Goal: Information Seeking & Learning: Learn about a topic

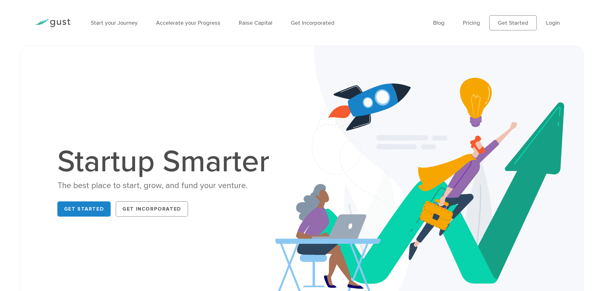
click at [210, 165] on h1 "Startup Smarter" at bounding box center [166, 162] width 219 height 30
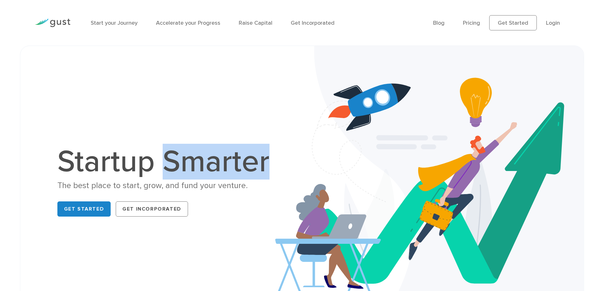
click at [210, 165] on h1 "Startup Smarter" at bounding box center [166, 162] width 219 height 30
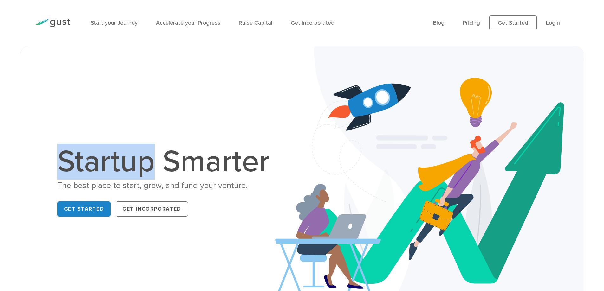
drag, startPoint x: 152, startPoint y: 166, endPoint x: 62, endPoint y: 175, distance: 90.5
click at [62, 175] on h1 "Startup Smarter" at bounding box center [166, 162] width 219 height 30
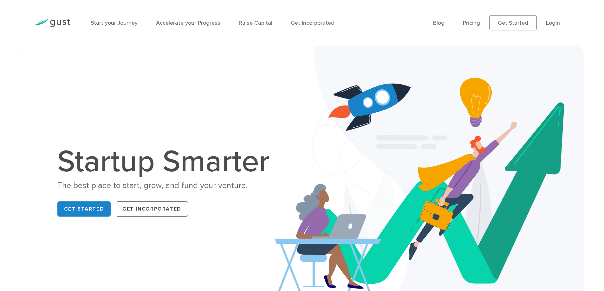
click at [186, 164] on h1 "Startup Smarter" at bounding box center [166, 162] width 219 height 30
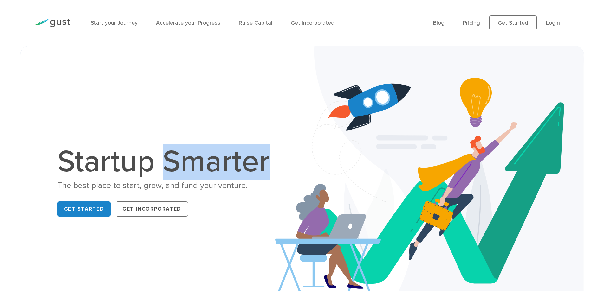
click at [186, 164] on h1 "Startup Smarter" at bounding box center [166, 162] width 219 height 30
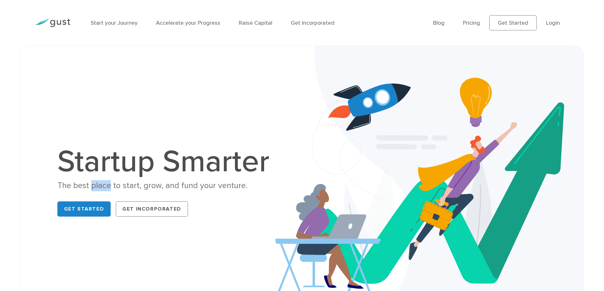
drag, startPoint x: 92, startPoint y: 187, endPoint x: 110, endPoint y: 187, distance: 18.1
click at [110, 187] on div "The best place to start, grow, and fund your venture." at bounding box center [166, 185] width 219 height 11
click at [135, 187] on div "The best place to start, grow, and fund your venture." at bounding box center [166, 185] width 219 height 11
click at [147, 187] on div "The best place to start, grow, and fund your venture." at bounding box center [166, 185] width 219 height 11
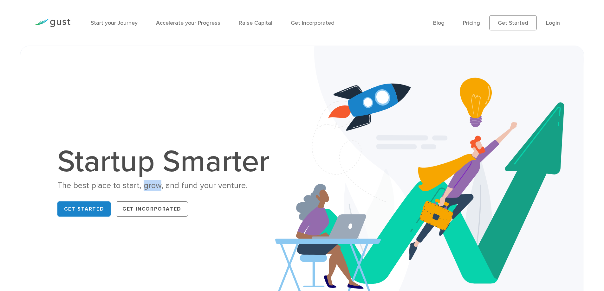
click at [147, 187] on div "The best place to start, grow, and fund your venture." at bounding box center [166, 185] width 219 height 11
drag, startPoint x: 182, startPoint y: 187, endPoint x: 194, endPoint y: 189, distance: 12.2
click at [194, 189] on div "The best place to start, grow, and fund your venture." at bounding box center [166, 185] width 219 height 11
drag, startPoint x: 198, startPoint y: 189, endPoint x: 213, endPoint y: 186, distance: 15.6
click at [213, 186] on div "The best place to start, grow, and fund your venture." at bounding box center [166, 185] width 219 height 11
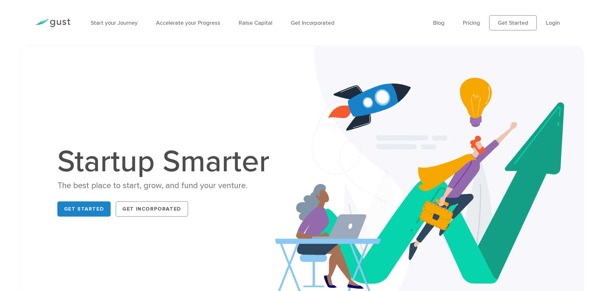
click at [225, 184] on div "The best place to start, grow, and fund your venture." at bounding box center [166, 185] width 219 height 11
click at [207, 163] on h1 "Startup Smarter" at bounding box center [166, 162] width 219 height 30
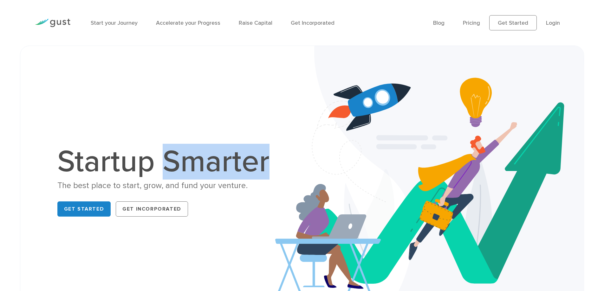
click at [207, 163] on h1 "Startup Smarter" at bounding box center [166, 162] width 219 height 30
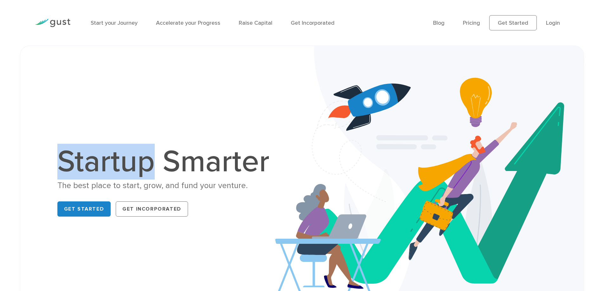
drag, startPoint x: 151, startPoint y: 167, endPoint x: 50, endPoint y: 167, distance: 101.2
click at [50, 167] on div "Startup Smarter The best place to start, grow, and fund your venture. Get Start…" at bounding box center [166, 183] width 271 height 73
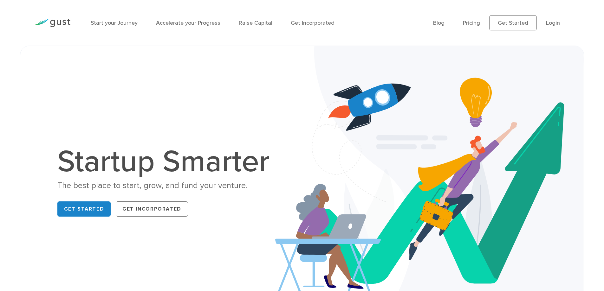
click at [184, 166] on h1 "Startup Smarter" at bounding box center [166, 162] width 219 height 30
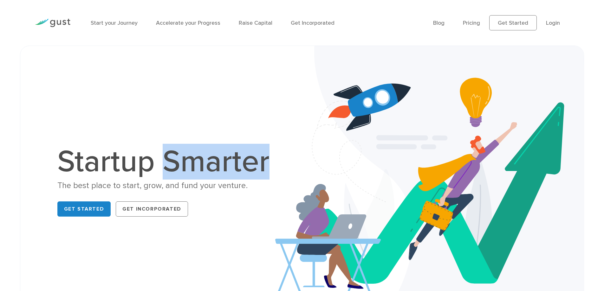
click at [184, 166] on h1 "Startup Smarter" at bounding box center [166, 162] width 219 height 30
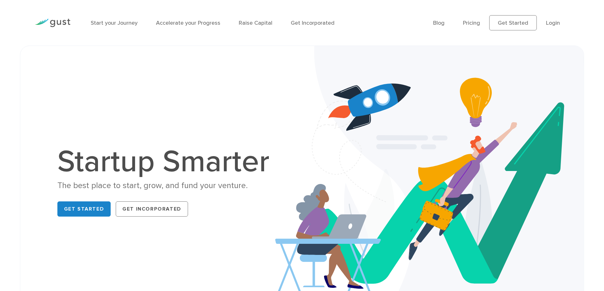
click at [125, 187] on div "The best place to start, grow, and fund your venture." at bounding box center [166, 185] width 219 height 11
drag, startPoint x: 92, startPoint y: 187, endPoint x: 109, endPoint y: 187, distance: 17.1
click at [109, 187] on div "The best place to start, grow, and fund your venture." at bounding box center [166, 185] width 219 height 11
click at [128, 186] on div "The best place to start, grow, and fund your venture." at bounding box center [166, 185] width 219 height 11
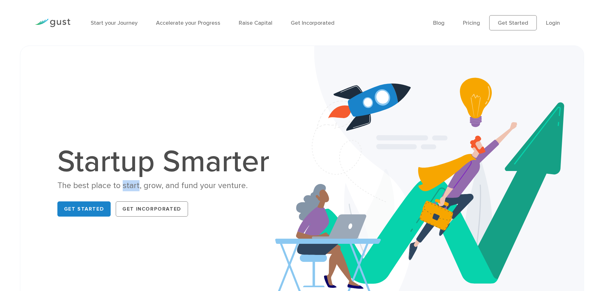
drag, startPoint x: 128, startPoint y: 186, endPoint x: 154, endPoint y: 188, distance: 26.1
click at [130, 185] on div "The best place to start, grow, and fund your venture." at bounding box center [166, 185] width 219 height 11
click at [156, 188] on div "The best place to start, grow, and fund your venture." at bounding box center [166, 185] width 219 height 11
drag, startPoint x: 180, startPoint y: 186, endPoint x: 196, endPoint y: 187, distance: 16.2
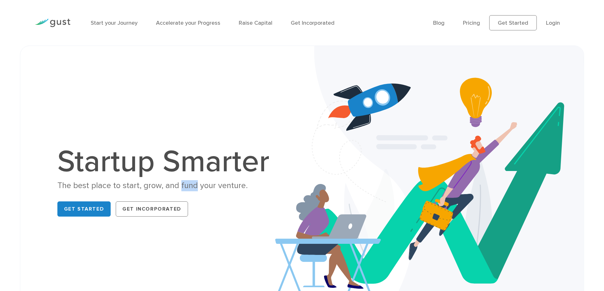
click at [196, 187] on div "The best place to start, grow, and fund your venture." at bounding box center [166, 185] width 219 height 11
drag, startPoint x: 202, startPoint y: 188, endPoint x: 213, endPoint y: 189, distance: 10.5
click at [213, 189] on div "The best place to start, grow, and fund your venture." at bounding box center [166, 185] width 219 height 11
click at [220, 187] on div "The best place to start, grow, and fund your venture." at bounding box center [166, 185] width 219 height 11
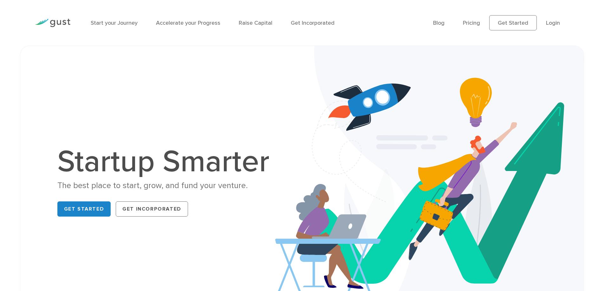
click at [233, 167] on h1 "Startup Smarter" at bounding box center [166, 162] width 219 height 30
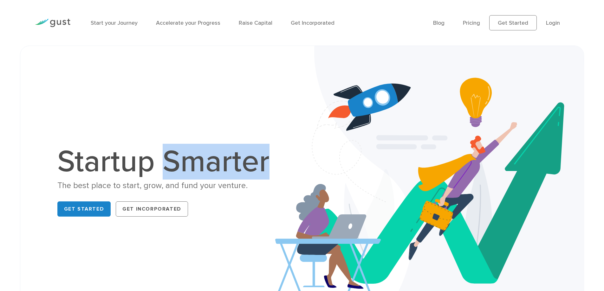
click at [233, 167] on h1 "Startup Smarter" at bounding box center [166, 162] width 219 height 30
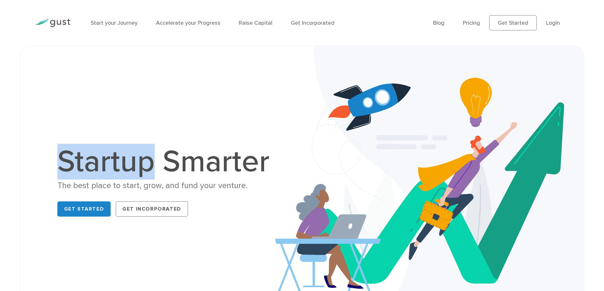
drag, startPoint x: 152, startPoint y: 163, endPoint x: 65, endPoint y: 163, distance: 86.6
click at [65, 163] on h1 "Startup Smarter" at bounding box center [166, 162] width 219 height 30
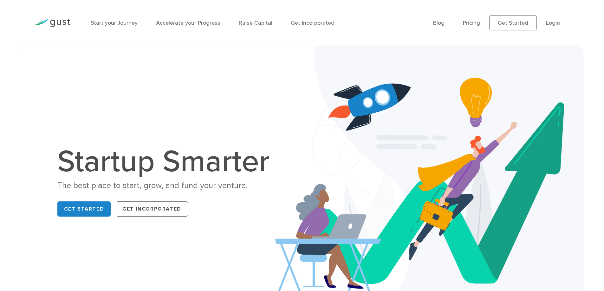
click at [186, 158] on h1 "Startup Smarter" at bounding box center [166, 162] width 219 height 30
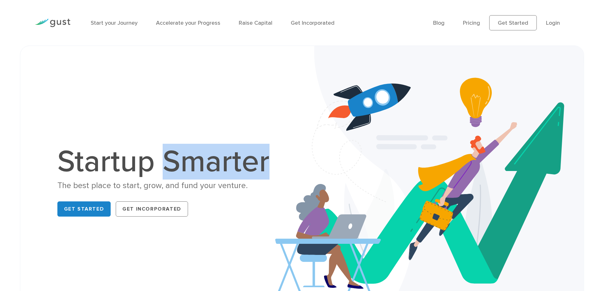
click at [186, 158] on h1 "Startup Smarter" at bounding box center [166, 162] width 219 height 30
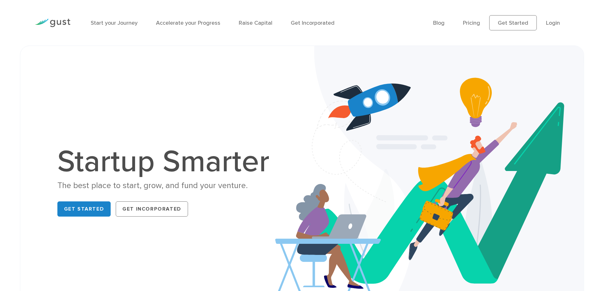
click at [128, 187] on div "The best place to start, grow, and fund your venture." at bounding box center [166, 185] width 219 height 11
click at [150, 185] on div "The best place to start, grow, and fund your venture." at bounding box center [166, 185] width 219 height 11
drag, startPoint x: 180, startPoint y: 187, endPoint x: 195, endPoint y: 187, distance: 15.9
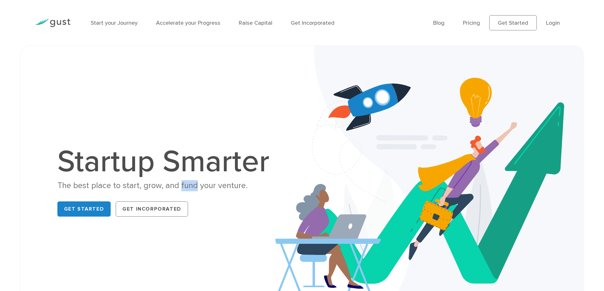
click at [195, 187] on div "The best place to start, grow, and fund your venture." at bounding box center [166, 185] width 219 height 11
drag, startPoint x: 198, startPoint y: 187, endPoint x: 214, endPoint y: 188, distance: 16.2
click at [214, 188] on div "The best place to start, grow, and fund your venture." at bounding box center [166, 185] width 219 height 11
click at [223, 186] on div "The best place to start, grow, and fund your venture." at bounding box center [166, 185] width 219 height 11
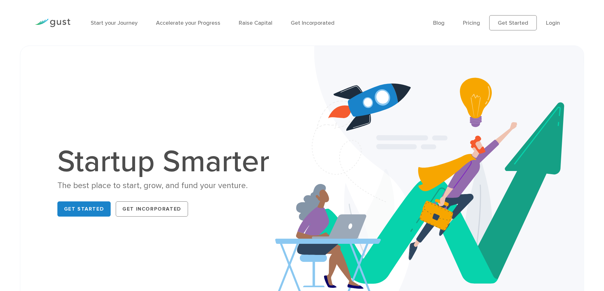
click at [218, 167] on h1 "Startup Smarter" at bounding box center [166, 162] width 219 height 30
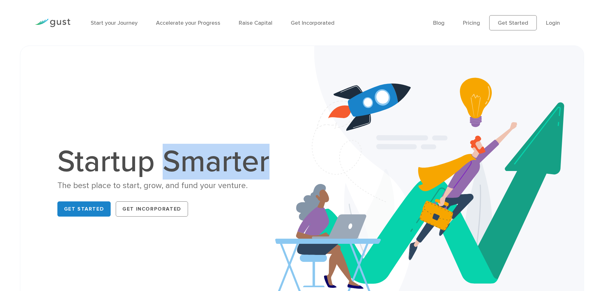
drag, startPoint x: 218, startPoint y: 167, endPoint x: 212, endPoint y: 167, distance: 6.4
click at [218, 167] on h1 "Startup Smarter" at bounding box center [166, 162] width 219 height 30
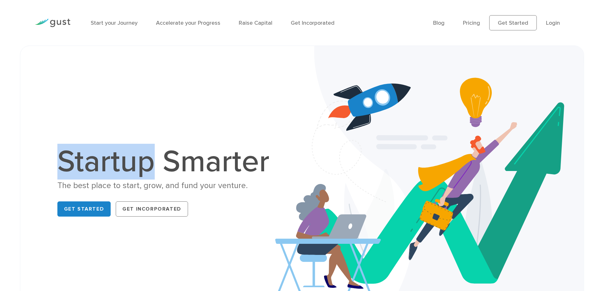
drag, startPoint x: 151, startPoint y: 165, endPoint x: 50, endPoint y: 160, distance: 101.0
click at [50, 160] on div "Startup Smarter The best place to start, grow, and fund your venture. Get Start…" at bounding box center [166, 183] width 271 height 73
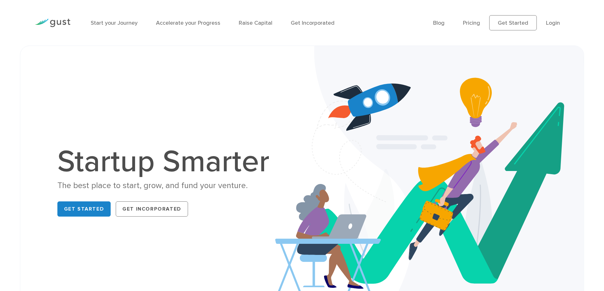
click at [184, 164] on h1 "Startup Smarter" at bounding box center [166, 162] width 219 height 30
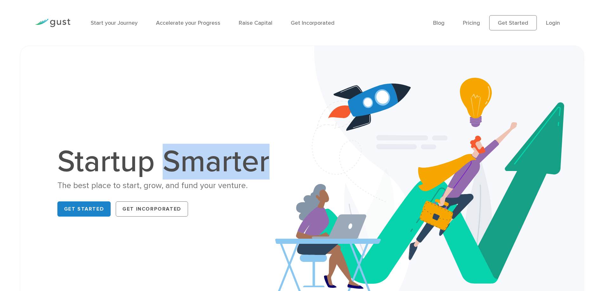
click at [184, 164] on h1 "Startup Smarter" at bounding box center [166, 162] width 219 height 30
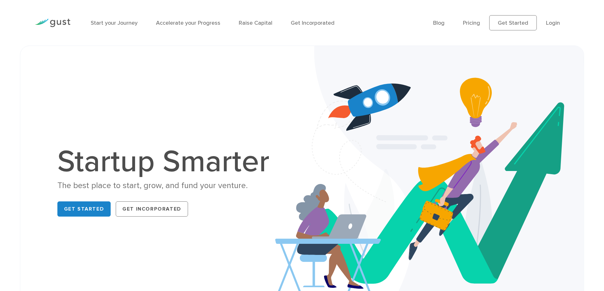
click at [132, 187] on div "The best place to start, grow, and fund your venture." at bounding box center [166, 185] width 219 height 11
click at [152, 186] on div "The best place to start, grow, and fund your venture." at bounding box center [166, 185] width 219 height 11
drag, startPoint x: 152, startPoint y: 186, endPoint x: 202, endPoint y: 189, distance: 50.2
click at [153, 186] on div "The best place to start, grow, and fund your venture." at bounding box center [166, 185] width 219 height 11
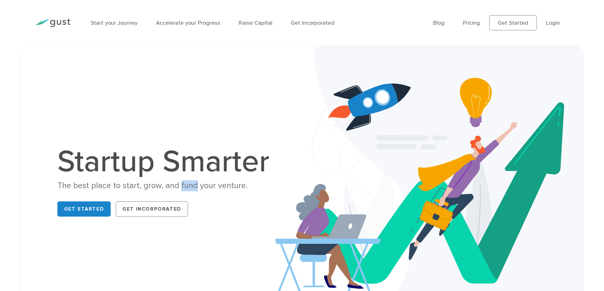
drag, startPoint x: 180, startPoint y: 187, endPoint x: 194, endPoint y: 188, distance: 14.7
click at [194, 188] on div "The best place to start, grow, and fund your venture." at bounding box center [166, 185] width 219 height 11
drag, startPoint x: 198, startPoint y: 187, endPoint x: 213, endPoint y: 188, distance: 15.0
click at [213, 188] on div "The best place to start, grow, and fund your venture." at bounding box center [166, 185] width 219 height 11
click at [225, 187] on div "The best place to start, grow, and fund your venture." at bounding box center [166, 185] width 219 height 11
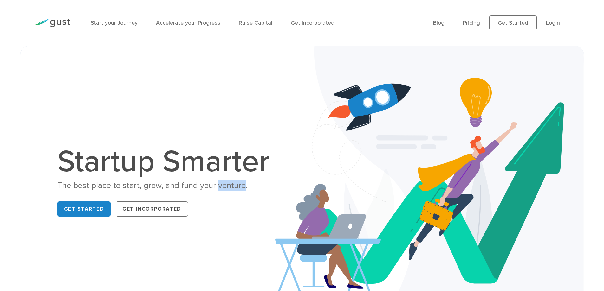
click at [225, 187] on div "The best place to start, grow, and fund your venture." at bounding box center [166, 185] width 219 height 11
click at [229, 167] on h1 "Startup Smarter" at bounding box center [166, 162] width 219 height 30
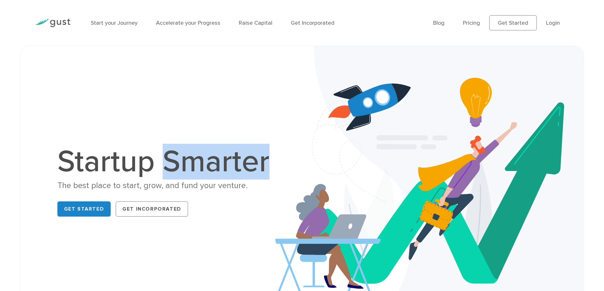
click at [229, 167] on h1 "Startup Smarter" at bounding box center [166, 162] width 219 height 30
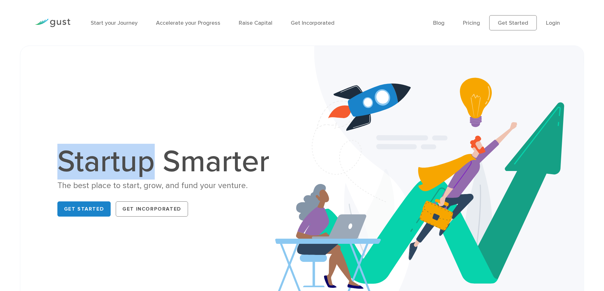
drag, startPoint x: 152, startPoint y: 167, endPoint x: 63, endPoint y: 171, distance: 89.5
click at [63, 171] on h1 "Startup Smarter" at bounding box center [166, 162] width 219 height 30
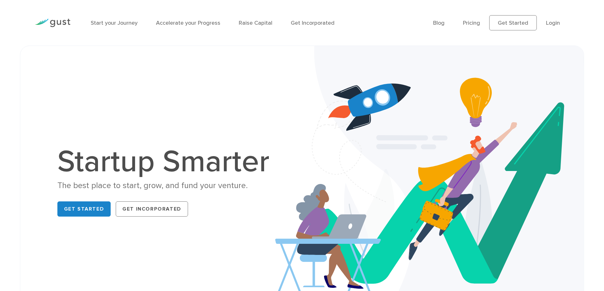
click at [176, 164] on h1 "Startup Smarter" at bounding box center [166, 162] width 219 height 30
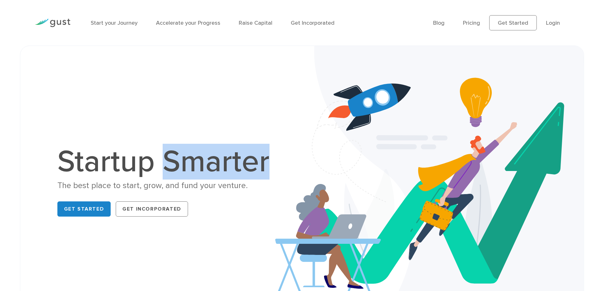
click at [176, 165] on h1 "Startup Smarter" at bounding box center [166, 162] width 219 height 30
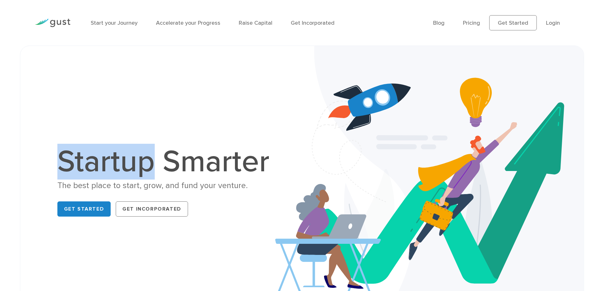
drag, startPoint x: 150, startPoint y: 163, endPoint x: 63, endPoint y: 160, distance: 86.6
click at [63, 160] on h1 "Startup Smarter" at bounding box center [166, 162] width 219 height 30
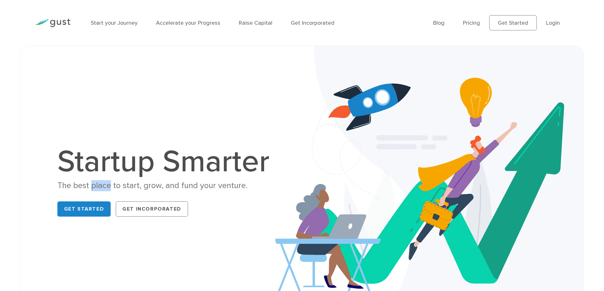
drag, startPoint x: 92, startPoint y: 187, endPoint x: 112, endPoint y: 188, distance: 19.4
click at [112, 188] on div "The best place to start, grow, and fund your venture." at bounding box center [166, 185] width 219 height 11
click at [133, 187] on div "The best place to start, grow, and fund your venture." at bounding box center [166, 185] width 219 height 11
click at [152, 189] on div "The best place to start, grow, and fund your venture." at bounding box center [166, 185] width 219 height 11
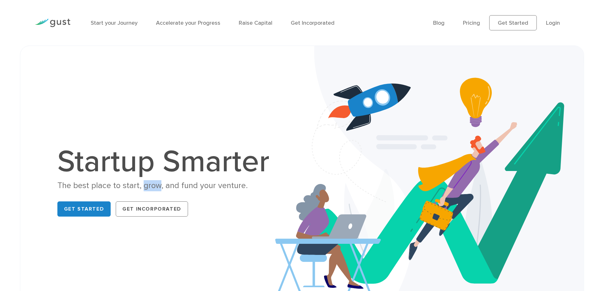
click at [152, 189] on div "The best place to start, grow, and fund your venture." at bounding box center [166, 185] width 219 height 11
drag, startPoint x: 180, startPoint y: 189, endPoint x: 195, endPoint y: 189, distance: 15.2
click at [195, 189] on div "The best place to start, grow, and fund your venture." at bounding box center [166, 185] width 219 height 11
click at [206, 188] on div "The best place to start, grow, and fund your venture." at bounding box center [166, 185] width 219 height 11
drag, startPoint x: 198, startPoint y: 187, endPoint x: 212, endPoint y: 189, distance: 14.0
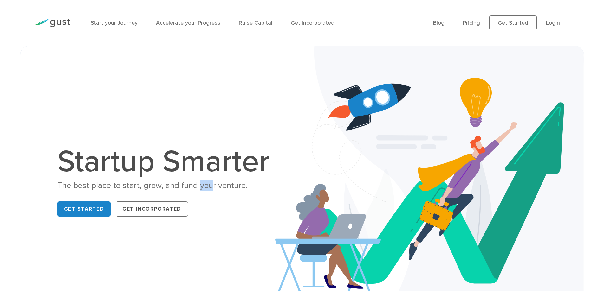
click at [212, 189] on div "The best place to start, grow, and fund your venture." at bounding box center [166, 185] width 219 height 11
click at [213, 189] on div "The best place to start, grow, and fund your venture." at bounding box center [166, 185] width 219 height 11
click at [226, 187] on div "The best place to start, grow, and fund your venture." at bounding box center [166, 185] width 219 height 11
click at [219, 165] on h1 "Startup Smarter" at bounding box center [166, 162] width 219 height 30
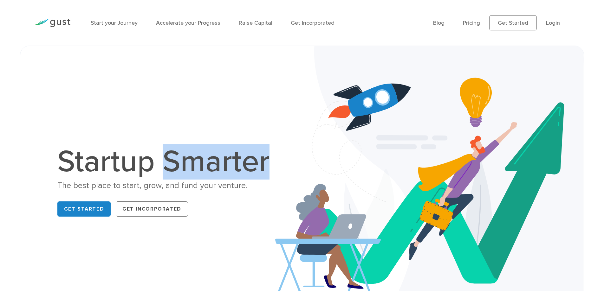
click at [219, 165] on h1 "Startup Smarter" at bounding box center [166, 162] width 219 height 30
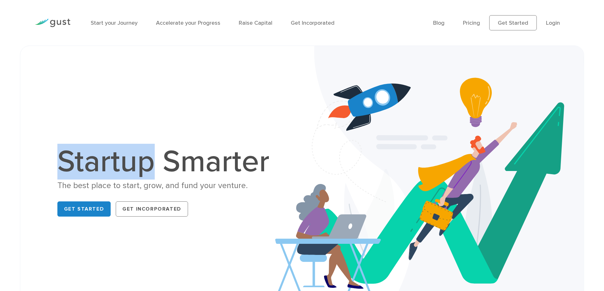
drag, startPoint x: 153, startPoint y: 164, endPoint x: 57, endPoint y: 155, distance: 95.5
click at [57, 155] on h1 "Startup Smarter" at bounding box center [166, 162] width 219 height 30
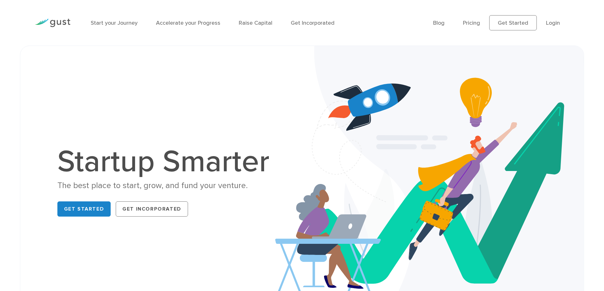
click at [226, 167] on h1 "Startup Smarter" at bounding box center [166, 162] width 219 height 30
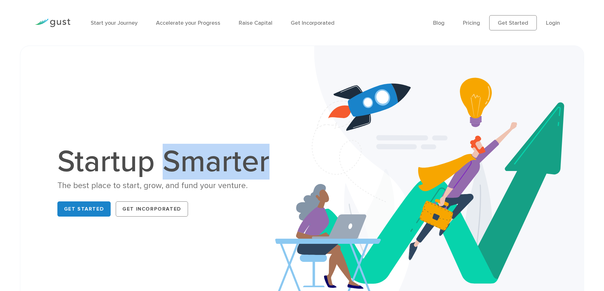
click at [226, 167] on h1 "Startup Smarter" at bounding box center [166, 162] width 219 height 30
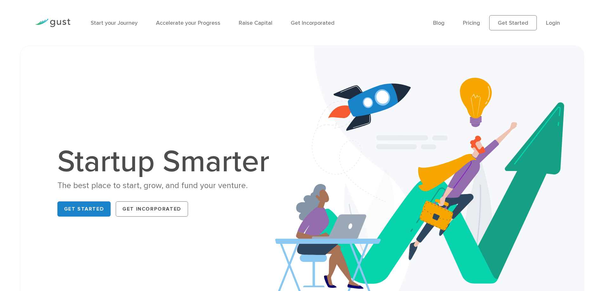
click at [232, 188] on div "The best place to start, grow, and fund your venture." at bounding box center [166, 185] width 219 height 11
drag, startPoint x: 199, startPoint y: 186, endPoint x: 213, endPoint y: 187, distance: 15.0
click at [213, 187] on div "The best place to start, grow, and fund your venture." at bounding box center [166, 185] width 219 height 11
drag, startPoint x: 180, startPoint y: 187, endPoint x: 195, endPoint y: 187, distance: 15.2
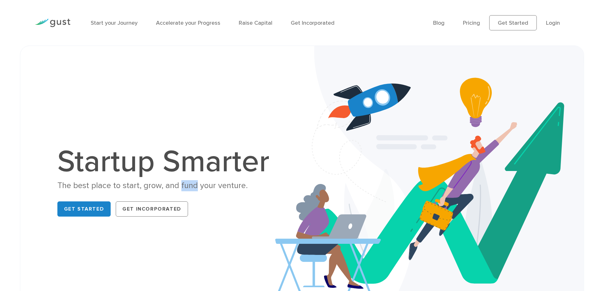
click at [195, 187] on div "The best place to start, grow, and fund your venture." at bounding box center [166, 185] width 219 height 11
click at [146, 186] on div "The best place to start, grow, and fund your venture." at bounding box center [166, 185] width 219 height 11
click at [127, 186] on div "The best place to start, grow, and fund your venture." at bounding box center [166, 185] width 219 height 11
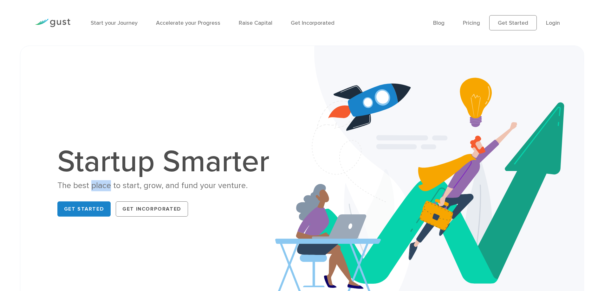
drag, startPoint x: 93, startPoint y: 186, endPoint x: 111, endPoint y: 186, distance: 18.1
click at [111, 186] on div "The best place to start, grow, and fund your venture." at bounding box center [166, 185] width 219 height 11
click at [132, 187] on div "The best place to start, grow, and fund your venture." at bounding box center [166, 185] width 219 height 11
drag, startPoint x: 132, startPoint y: 187, endPoint x: 153, endPoint y: 189, distance: 21.8
click at [132, 187] on div "The best place to start, grow, and fund your venture." at bounding box center [166, 185] width 219 height 11
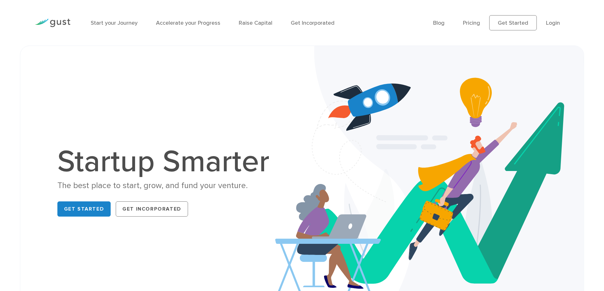
click at [154, 189] on div "The best place to start, grow, and fund your venture." at bounding box center [166, 185] width 219 height 11
drag, startPoint x: 180, startPoint y: 186, endPoint x: 195, endPoint y: 188, distance: 15.3
click at [195, 188] on div "The best place to start, grow, and fund your venture." at bounding box center [166, 185] width 219 height 11
drag, startPoint x: 198, startPoint y: 188, endPoint x: 213, endPoint y: 189, distance: 15.2
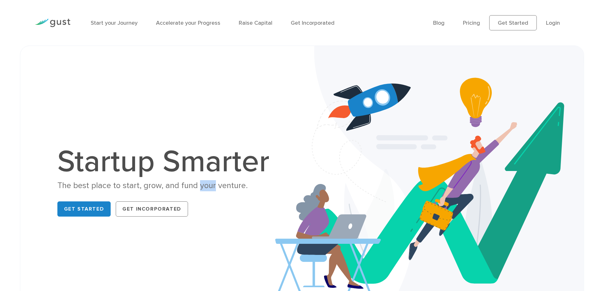
click at [213, 189] on div "The best place to start, grow, and fund your venture." at bounding box center [166, 185] width 219 height 11
click at [219, 188] on div "The best place to start, grow, and fund your venture." at bounding box center [166, 185] width 219 height 11
click at [223, 172] on h1 "Startup Smarter" at bounding box center [166, 162] width 219 height 30
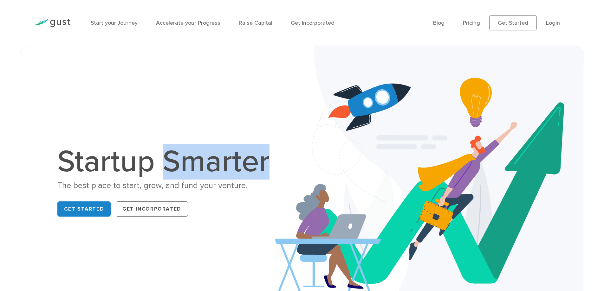
click at [223, 172] on h1 "Startup Smarter" at bounding box center [166, 162] width 219 height 30
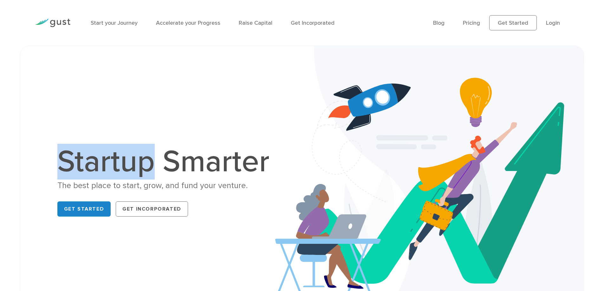
drag, startPoint x: 152, startPoint y: 166, endPoint x: 75, endPoint y: 163, distance: 77.5
click at [58, 163] on h1 "Startup Smarter" at bounding box center [166, 162] width 219 height 30
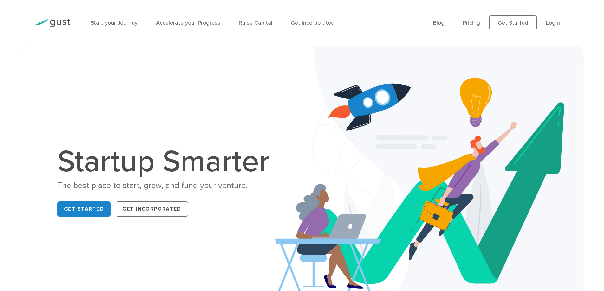
click at [199, 167] on h1 "Startup Smarter" at bounding box center [166, 162] width 219 height 30
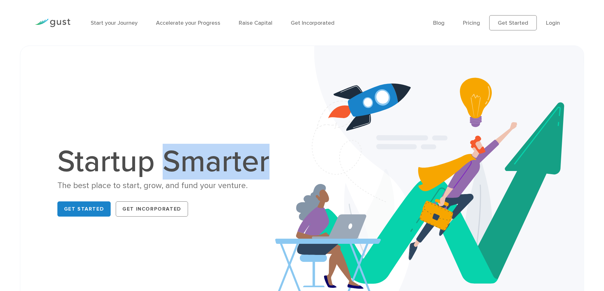
click at [199, 167] on h1 "Startup Smarter" at bounding box center [166, 162] width 219 height 30
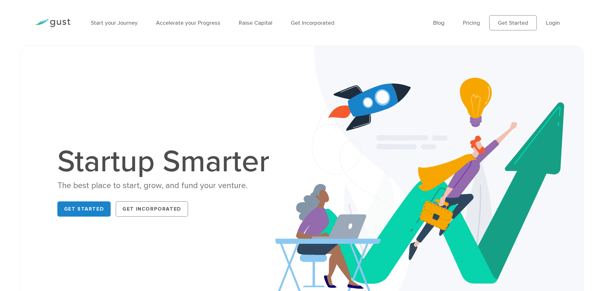
click at [224, 185] on div "The best place to start, grow, and fund your venture." at bounding box center [166, 185] width 219 height 11
drag, startPoint x: 180, startPoint y: 187, endPoint x: 194, endPoint y: 188, distance: 15.0
click at [194, 188] on div "The best place to start, grow, and fund your venture." at bounding box center [166, 185] width 219 height 11
click at [152, 186] on div "The best place to start, grow, and fund your venture." at bounding box center [166, 185] width 219 height 11
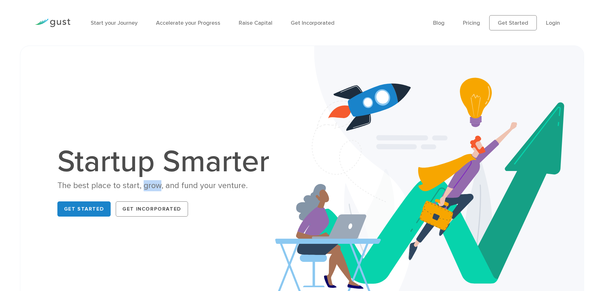
click at [152, 186] on div "The best place to start, grow, and fund your venture." at bounding box center [166, 185] width 219 height 11
click at [128, 187] on div "The best place to start, grow, and fund your venture." at bounding box center [166, 185] width 219 height 11
drag, startPoint x: 128, startPoint y: 187, endPoint x: 151, endPoint y: 177, distance: 25.4
click at [128, 187] on div "The best place to start, grow, and fund your venture." at bounding box center [166, 185] width 219 height 11
click at [186, 168] on h1 "Startup Smarter" at bounding box center [166, 162] width 219 height 30
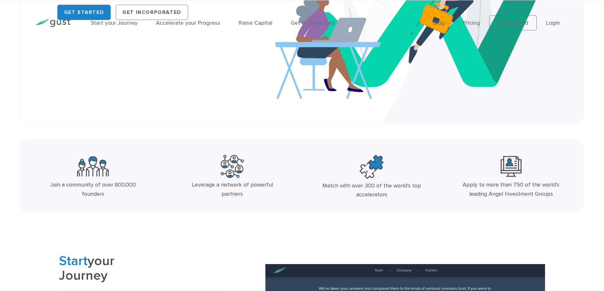
scroll to position [285, 0]
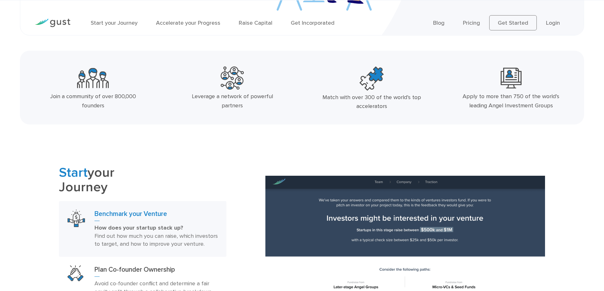
click at [276, 99] on div "Leverage a network of powerful partners" at bounding box center [232, 101] width 104 height 18
click at [99, 107] on div "Join a community of over 800,000 founders" at bounding box center [93, 101] width 104 height 18
drag, startPoint x: 50, startPoint y: 96, endPoint x: 60, endPoint y: 98, distance: 9.6
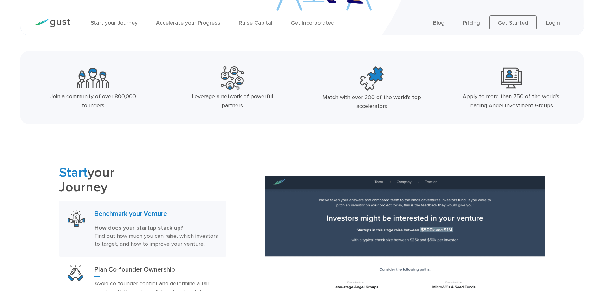
click at [60, 98] on div "Join a community of over 800,000 founders" at bounding box center [93, 101] width 104 height 18
drag, startPoint x: 67, startPoint y: 98, endPoint x: 94, endPoint y: 98, distance: 27.0
click at [94, 98] on div "Join a community of over 800,000 founders" at bounding box center [93, 101] width 104 height 18
click at [98, 107] on div "Join a community of over 800,000 founders" at bounding box center [93, 101] width 104 height 18
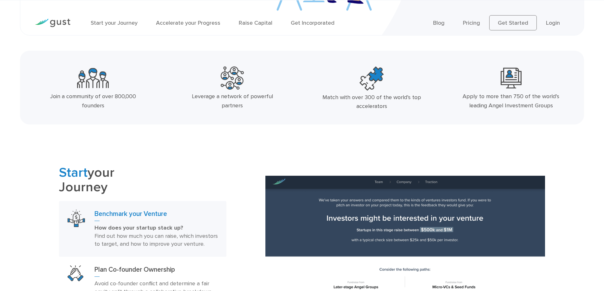
drag, startPoint x: 181, startPoint y: 98, endPoint x: 205, endPoint y: 96, distance: 23.8
click at [205, 96] on div "Leverage a network of powerful partners" at bounding box center [232, 101] width 104 height 18
drag, startPoint x: 217, startPoint y: 97, endPoint x: 230, endPoint y: 97, distance: 13.6
click at [230, 97] on div "Leverage a network of powerful partners" at bounding box center [232, 101] width 104 height 18
drag, startPoint x: 240, startPoint y: 98, endPoint x: 261, endPoint y: 97, distance: 20.9
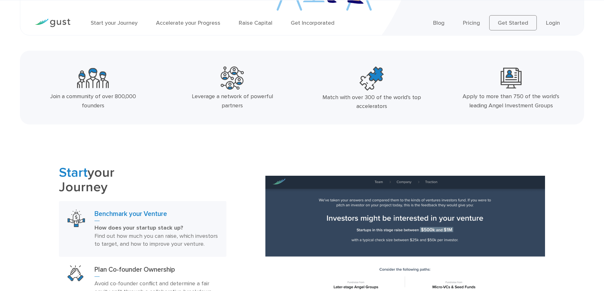
click at [261, 97] on div "Leverage a network of powerful partners" at bounding box center [232, 101] width 104 height 18
click at [267, 97] on div "Leverage a network of powerful partners" at bounding box center [232, 101] width 104 height 18
drag, startPoint x: 324, startPoint y: 98, endPoint x: 339, endPoint y: 97, distance: 14.6
click at [339, 97] on div "Match with over 300 of the world’s top accelerators" at bounding box center [372, 102] width 104 height 18
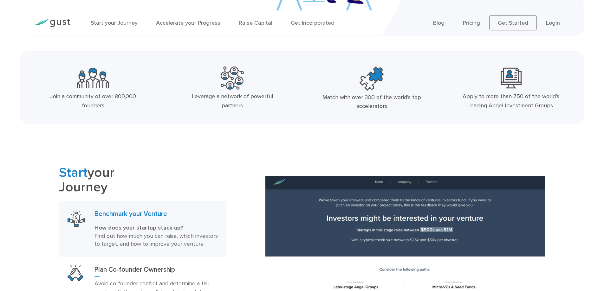
drag, startPoint x: 365, startPoint y: 97, endPoint x: 375, endPoint y: 98, distance: 9.3
click at [375, 98] on div "Match with over 300 of the world’s top accelerators" at bounding box center [372, 102] width 104 height 18
drag, startPoint x: 392, startPoint y: 99, endPoint x: 410, endPoint y: 98, distance: 18.1
click at [410, 98] on div "Match with over 300 of the world’s top accelerators" at bounding box center [372, 102] width 104 height 18
click at [379, 106] on div "Match with over 300 of the world’s top accelerators" at bounding box center [372, 102] width 104 height 18
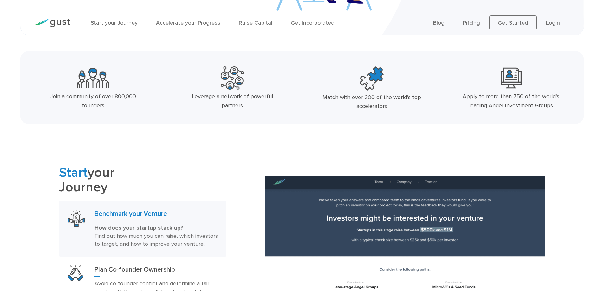
click at [379, 106] on div "Match with over 300 of the world’s top accelerators" at bounding box center [372, 102] width 104 height 18
drag, startPoint x: 464, startPoint y: 97, endPoint x: 479, endPoint y: 97, distance: 14.9
click at [479, 97] on div "Apply to more than 750 of the world’s leading Angel Investment Groups" at bounding box center [511, 101] width 104 height 18
drag, startPoint x: 489, startPoint y: 107, endPoint x: 505, endPoint y: 108, distance: 15.6
click at [505, 108] on div "Apply to more than 750 of the world’s leading Angel Investment Groups" at bounding box center [511, 101] width 104 height 18
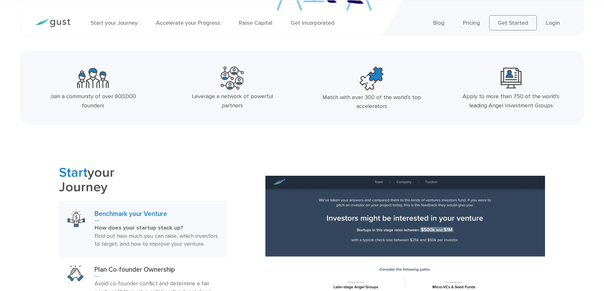
click at [507, 107] on div "Apply to more than 750 of the world’s leading Angel Investment Groups" at bounding box center [511, 101] width 104 height 18
drag, startPoint x: 505, startPoint y: 106, endPoint x: 522, endPoint y: 106, distance: 17.1
click at [522, 106] on div "Apply to more than 750 of the world’s leading Angel Investment Groups" at bounding box center [511, 101] width 104 height 18
click at [518, 108] on div "Apply to more than 750 of the world’s leading Angel Investment Groups" at bounding box center [511, 101] width 104 height 18
drag, startPoint x: 506, startPoint y: 107, endPoint x: 533, endPoint y: 107, distance: 27.0
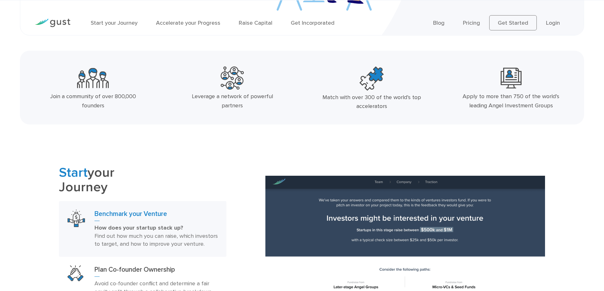
click at [533, 107] on div "Apply to more than 750 of the world’s leading Angel Investment Groups" at bounding box center [511, 101] width 104 height 18
click at [540, 104] on div "Apply to more than 750 of the world’s leading Angel Investment Groups" at bounding box center [511, 101] width 104 height 18
drag, startPoint x: 514, startPoint y: 97, endPoint x: 521, endPoint y: 97, distance: 7.3
click at [521, 97] on div "Apply to more than 750 of the world’s leading Angel Investment Groups" at bounding box center [511, 101] width 104 height 18
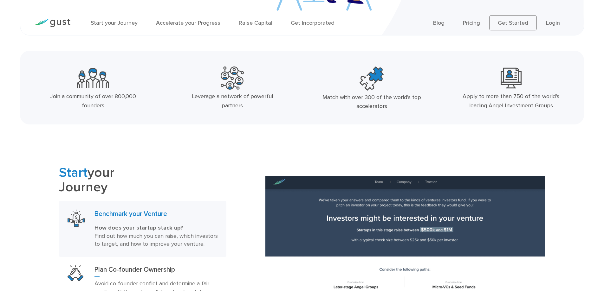
drag, startPoint x: 541, startPoint y: 97, endPoint x: 558, endPoint y: 96, distance: 16.8
click at [558, 96] on div "Apply to more than 750 of the world’s leading Angel Investment Groups" at bounding box center [511, 101] width 104 height 18
click at [536, 98] on div "Apply to more than 750 of the world’s leading Angel Investment Groups" at bounding box center [511, 101] width 104 height 18
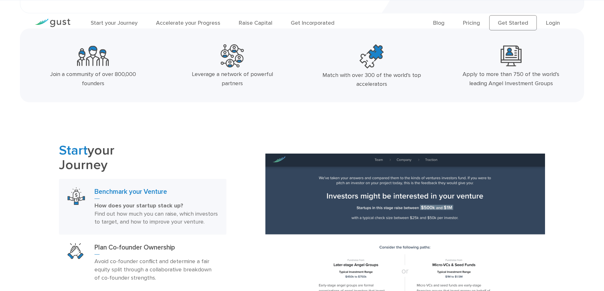
scroll to position [349, 0]
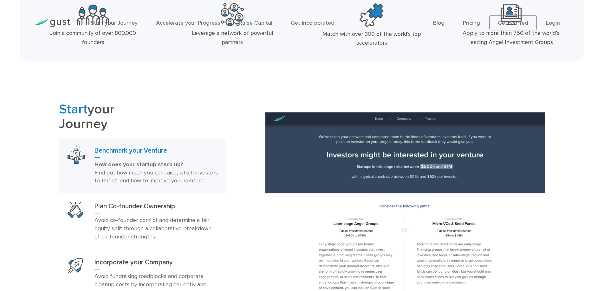
drag, startPoint x: 92, startPoint y: 109, endPoint x: 123, endPoint y: 108, distance: 31.1
click at [123, 108] on h2 "Start your Journey" at bounding box center [142, 116] width 167 height 29
click at [96, 125] on h2 "Start your Journey" at bounding box center [142, 116] width 167 height 29
click at [172, 115] on h2 "Start your Journey" at bounding box center [142, 116] width 167 height 29
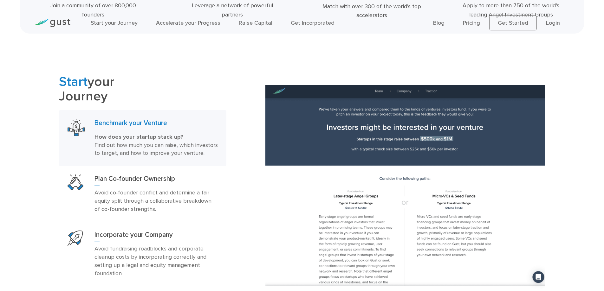
scroll to position [412, 0]
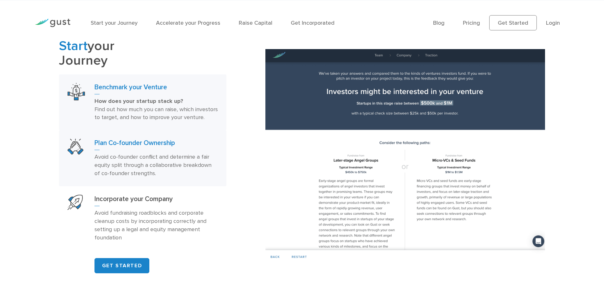
click at [161, 167] on p "Avoid co-founder conflict and determine a fair equity split through a collabora…" at bounding box center [156, 165] width 123 height 25
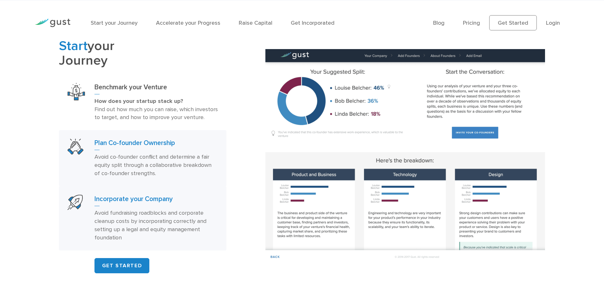
click at [156, 230] on p "Avoid fundraising roadblocks and corporate cleanup costs by incorporating corre…" at bounding box center [156, 225] width 123 height 33
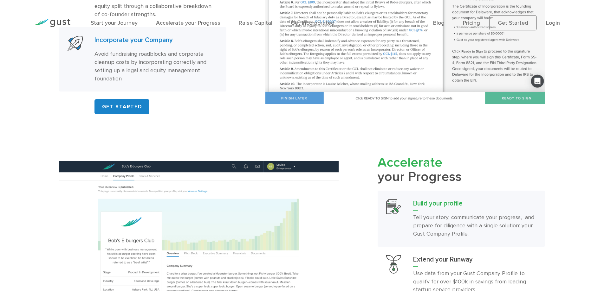
scroll to position [634, 0]
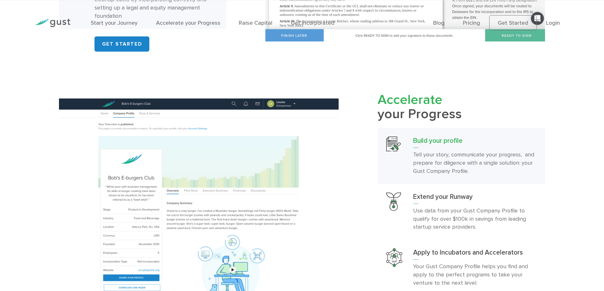
click at [440, 122] on h2 "Accelerate your Progress" at bounding box center [461, 107] width 167 height 29
drag, startPoint x: 380, startPoint y: 126, endPoint x: 403, endPoint y: 126, distance: 22.8
click at [403, 122] on h2 "Accelerate your Progress" at bounding box center [461, 107] width 167 height 29
click at [420, 108] on span "Accelerate" at bounding box center [410, 100] width 65 height 16
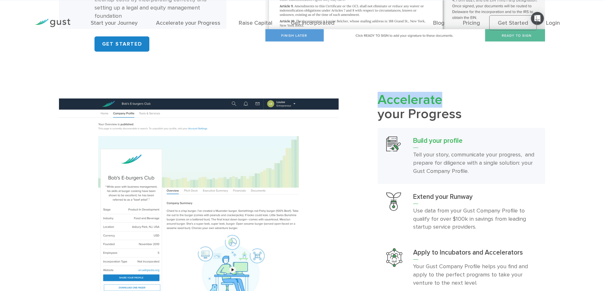
click at [420, 108] on span "Accelerate" at bounding box center [410, 100] width 65 height 16
click at [416, 122] on h2 "Accelerate your Progress" at bounding box center [461, 107] width 167 height 29
drag, startPoint x: 378, startPoint y: 127, endPoint x: 404, endPoint y: 126, distance: 26.0
click at [404, 122] on h2 "Accelerate your Progress" at bounding box center [461, 107] width 167 height 29
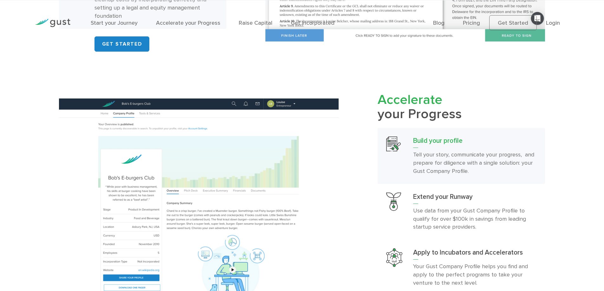
click at [420, 122] on h2 "Accelerate your Progress" at bounding box center [461, 107] width 167 height 29
click at [427, 108] on span "Accelerate" at bounding box center [410, 100] width 65 height 16
click at [427, 122] on h2 "Accelerate your Progress" at bounding box center [461, 107] width 167 height 29
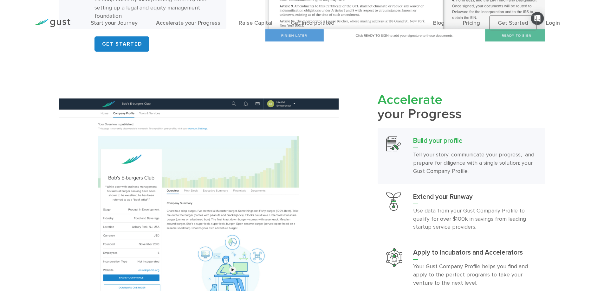
click at [427, 122] on h2 "Accelerate your Progress" at bounding box center [461, 107] width 167 height 29
click at [424, 108] on span "Accelerate" at bounding box center [410, 100] width 65 height 16
click at [424, 122] on h2 "Accelerate your Progress" at bounding box center [461, 107] width 167 height 29
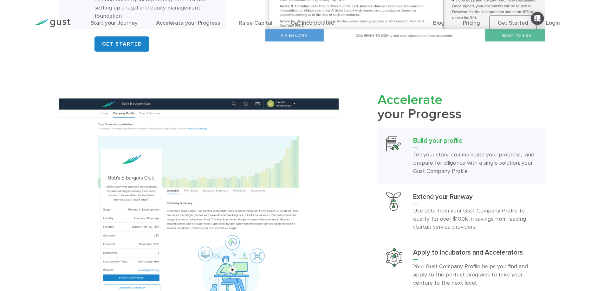
click at [423, 108] on span "Accelerate" at bounding box center [410, 100] width 65 height 16
click at [426, 121] on h2 "Accelerate your Progress" at bounding box center [461, 107] width 167 height 29
click at [430, 108] on span "Accelerate" at bounding box center [410, 100] width 65 height 16
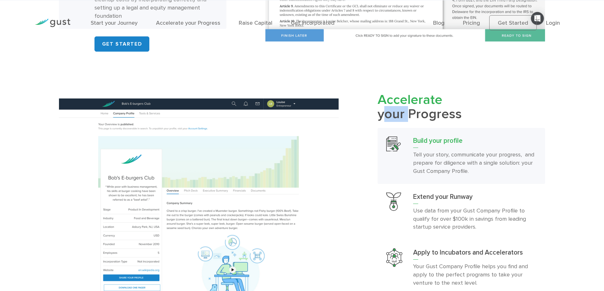
drag, startPoint x: 404, startPoint y: 124, endPoint x: 378, endPoint y: 124, distance: 25.4
click at [378, 122] on h2 "Accelerate your Progress" at bounding box center [461, 107] width 167 height 29
click at [418, 121] on h2 "Accelerate your Progress" at bounding box center [461, 107] width 167 height 29
click at [419, 108] on span "Accelerate" at bounding box center [410, 100] width 65 height 16
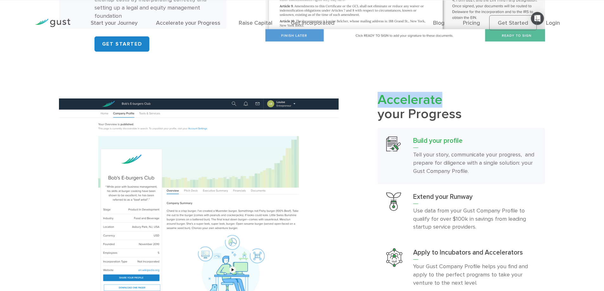
click at [419, 108] on span "Accelerate" at bounding box center [410, 100] width 65 height 16
drag, startPoint x: 380, startPoint y: 124, endPoint x: 405, endPoint y: 126, distance: 25.7
click at [405, 122] on h2 "Accelerate your Progress" at bounding box center [461, 107] width 167 height 29
click at [432, 122] on h2 "Accelerate your Progress" at bounding box center [461, 107] width 167 height 29
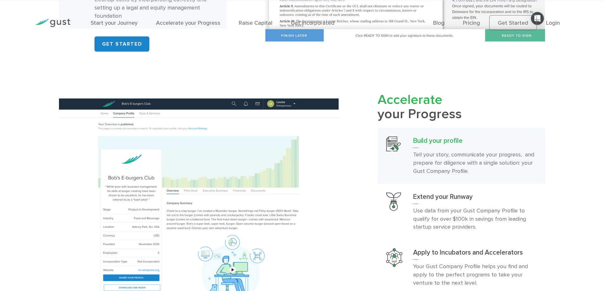
click at [421, 108] on span "Accelerate" at bounding box center [410, 100] width 65 height 16
click at [427, 122] on h2 "Accelerate your Progress" at bounding box center [461, 107] width 167 height 29
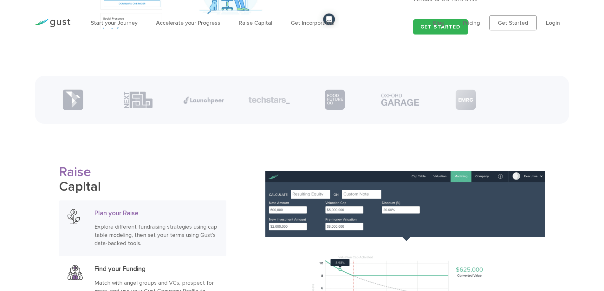
scroll to position [920, 0]
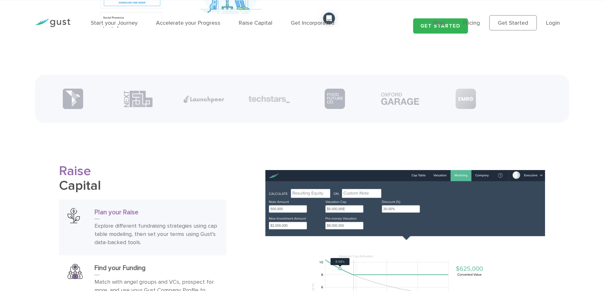
click at [91, 193] on h2 "Raise Capital" at bounding box center [142, 178] width 167 height 29
click at [82, 179] on span "Raise" at bounding box center [75, 171] width 32 height 16
click at [90, 193] on h2 "Raise Capital" at bounding box center [142, 178] width 167 height 29
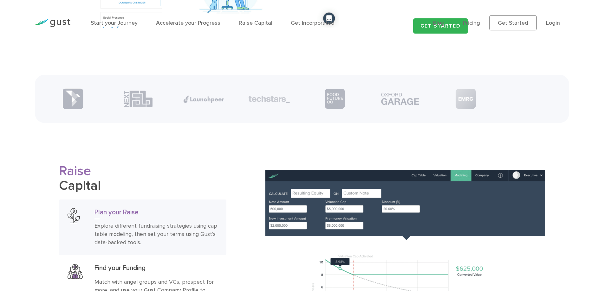
click at [90, 193] on h2 "Raise Capital" at bounding box center [142, 178] width 167 height 29
click at [85, 179] on span "Raise" at bounding box center [75, 171] width 32 height 16
click at [85, 190] on h2 "Raise Capital" at bounding box center [142, 178] width 167 height 29
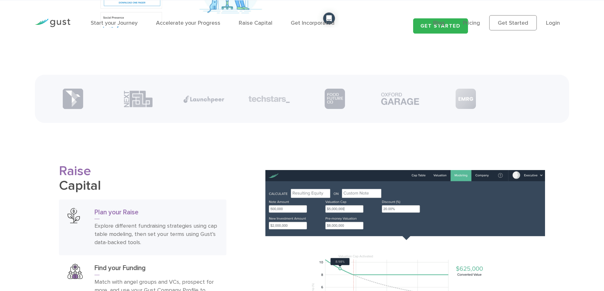
click at [116, 182] on h2 "Raise Capital" at bounding box center [142, 178] width 167 height 29
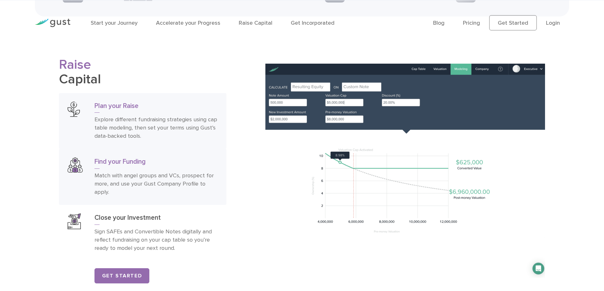
scroll to position [1015, 0]
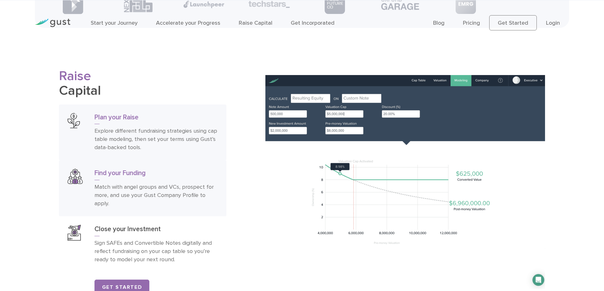
click at [180, 192] on p "Match with angel groups and VCs, prospect for more, and use your Gust Company P…" at bounding box center [156, 195] width 123 height 25
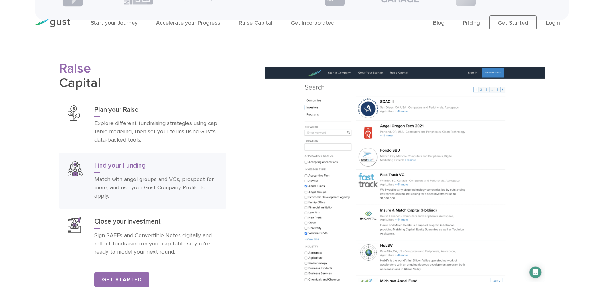
scroll to position [1047, 0]
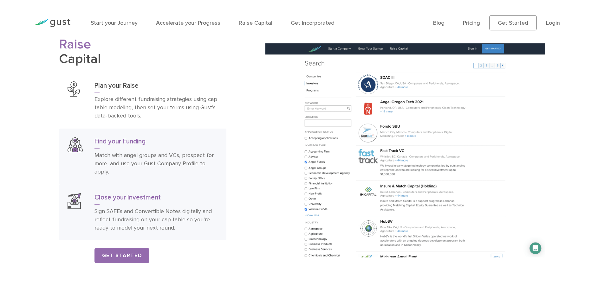
click at [177, 220] on p "Sign SAFEs and Convertible Notes digitally and reflect fundraising on your cap …" at bounding box center [156, 220] width 123 height 25
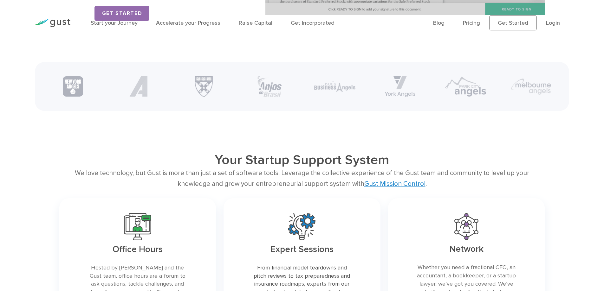
scroll to position [1300, 0]
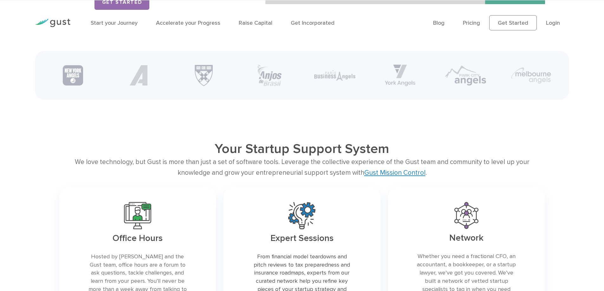
click at [287, 157] on h2 "Your Startup Support System" at bounding box center [302, 149] width 389 height 16
drag, startPoint x: 288, startPoint y: 159, endPoint x: 247, endPoint y: 156, distance: 41.0
click at [247, 156] on h2 "Your Startup Support System" at bounding box center [302, 149] width 389 height 16
drag, startPoint x: 295, startPoint y: 159, endPoint x: 359, endPoint y: 160, distance: 64.4
click at [341, 157] on h2 "Your Startup Support System" at bounding box center [302, 149] width 389 height 16
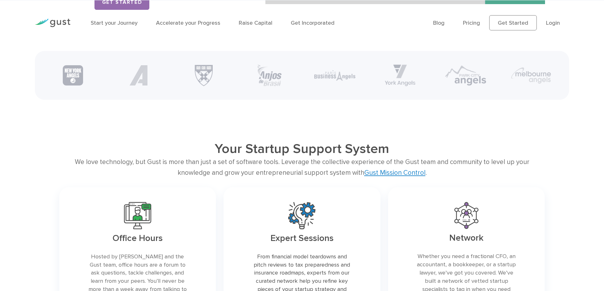
click at [360, 157] on h2 "Your Startup Support System" at bounding box center [302, 149] width 389 height 16
drag, startPoint x: 334, startPoint y: 170, endPoint x: 367, endPoint y: 171, distance: 33.0
click at [367, 171] on div "We love technology, but Gust is more than just a set of software tools. Leverag…" at bounding box center [302, 167] width 486 height 21
drag, startPoint x: 386, startPoint y: 171, endPoint x: 400, endPoint y: 170, distance: 13.7
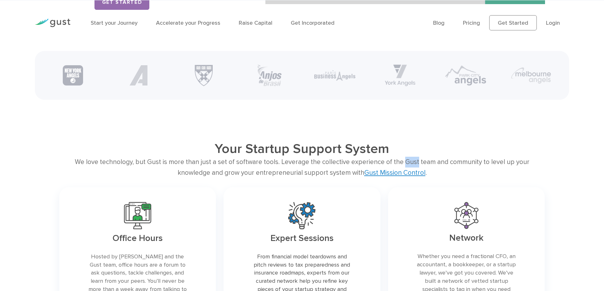
click at [400, 170] on div "We love technology, but Gust is more than just a set of software tools. Leverag…" at bounding box center [302, 167] width 486 height 21
drag, startPoint x: 432, startPoint y: 173, endPoint x: 462, endPoint y: 172, distance: 29.8
click at [462, 172] on div "We love technology, but Gust is more than just a set of software tools. Leverag…" at bounding box center [302, 167] width 486 height 21
drag, startPoint x: 512, startPoint y: 171, endPoint x: 542, endPoint y: 172, distance: 30.1
click at [542, 172] on div "We love technology, but Gust is more than just a set of software tools. Leverag…" at bounding box center [302, 167] width 486 height 21
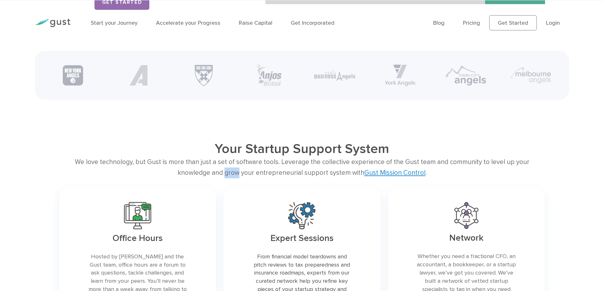
drag, startPoint x: 210, startPoint y: 183, endPoint x: 222, endPoint y: 181, distance: 12.4
click at [222, 178] on div "We love technology, but Gust is more than just a set of software tools. Leverag…" at bounding box center [302, 167] width 486 height 21
drag, startPoint x: 225, startPoint y: 183, endPoint x: 237, endPoint y: 182, distance: 12.4
click at [237, 178] on div "We love technology, but Gust is more than just a set of software tools. Leverag…" at bounding box center [302, 167] width 486 height 21
drag, startPoint x: 240, startPoint y: 181, endPoint x: 285, endPoint y: 183, distance: 45.1
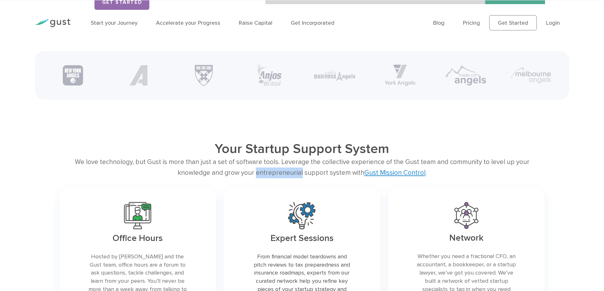
click at [285, 178] on div "We love technology, but Gust is more than just a set of software tools. Leverag…" at bounding box center [302, 167] width 486 height 21
drag, startPoint x: 286, startPoint y: 183, endPoint x: 309, endPoint y: 182, distance: 22.2
click at [309, 178] on div "We love technology, but Gust is more than just a set of software tools. Leverag…" at bounding box center [302, 167] width 486 height 21
drag, startPoint x: 311, startPoint y: 182, endPoint x: 330, endPoint y: 183, distance: 18.4
click at [330, 178] on div "We love technology, but Gust is more than just a set of software tools. Leverag…" at bounding box center [302, 167] width 486 height 21
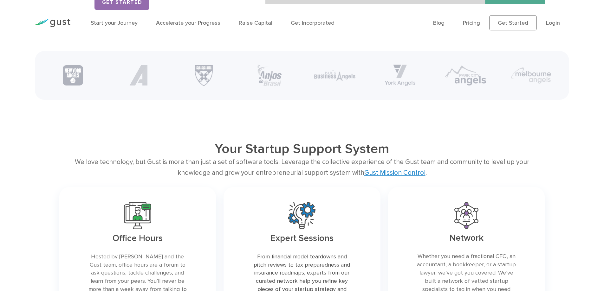
click at [253, 169] on div "We love technology, but Gust is more than just a set of software tools. Leverag…" at bounding box center [302, 167] width 486 height 21
drag, startPoint x: 253, startPoint y: 169, endPoint x: 259, endPoint y: 166, distance: 7.1
click at [253, 169] on div "We love technology, but Gust is more than just a set of software tools. Leverag…" at bounding box center [302, 167] width 486 height 21
drag, startPoint x: 264, startPoint y: 172, endPoint x: 291, endPoint y: 171, distance: 27.0
click at [291, 171] on div "We love technology, but Gust is more than just a set of software tools. Leverag…" at bounding box center [302, 167] width 486 height 21
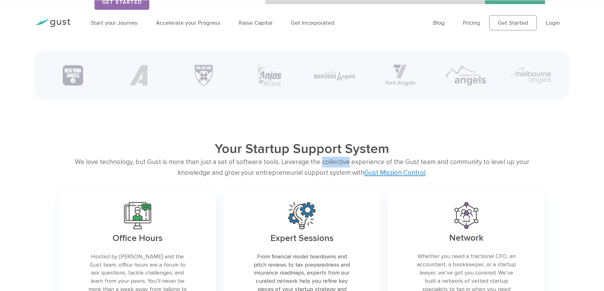
drag, startPoint x: 306, startPoint y: 170, endPoint x: 336, endPoint y: 170, distance: 29.8
click at [333, 172] on div "We love technology, but Gust is more than just a set of software tools. Leverag…" at bounding box center [302, 167] width 486 height 21
drag, startPoint x: 334, startPoint y: 172, endPoint x: 366, endPoint y: 172, distance: 32.4
click at [366, 172] on div "We love technology, but Gust is more than just a set of software tools. Leverag…" at bounding box center [302, 167] width 486 height 21
drag, startPoint x: 390, startPoint y: 171, endPoint x: 400, endPoint y: 170, distance: 10.2
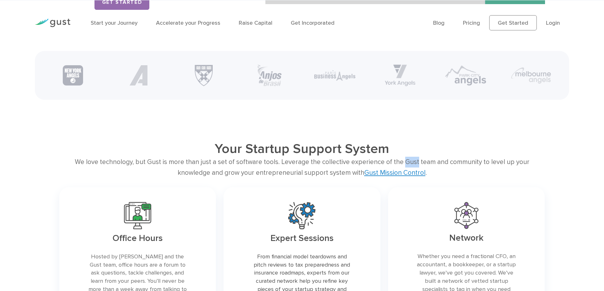
click at [400, 170] on div "We love technology, but Gust is more than just a set of software tools. Leverag…" at bounding box center [302, 167] width 486 height 21
drag, startPoint x: 403, startPoint y: 170, endPoint x: 416, endPoint y: 170, distance: 13.3
click at [416, 170] on div "We love technology, but Gust is more than just a set of software tools. Leverag…" at bounding box center [302, 167] width 486 height 21
drag, startPoint x: 431, startPoint y: 171, endPoint x: 462, endPoint y: 172, distance: 31.1
click at [462, 172] on div "We love technology, but Gust is more than just a set of software tools. Leverag…" at bounding box center [302, 167] width 486 height 21
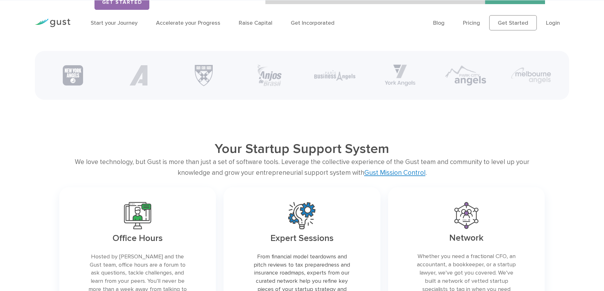
click at [105, 171] on div "We love technology, but Gust is more than just a set of software tools. Leverag…" at bounding box center [302, 167] width 486 height 21
drag, startPoint x: 133, startPoint y: 172, endPoint x: 146, endPoint y: 171, distance: 13.4
click at [146, 171] on div "We love technology, but Gust is more than just a set of software tools. Leverag…" at bounding box center [302, 167] width 486 height 21
click at [107, 171] on div "We love technology, but Gust is more than just a set of software tools. Leverag…" at bounding box center [302, 167] width 486 height 21
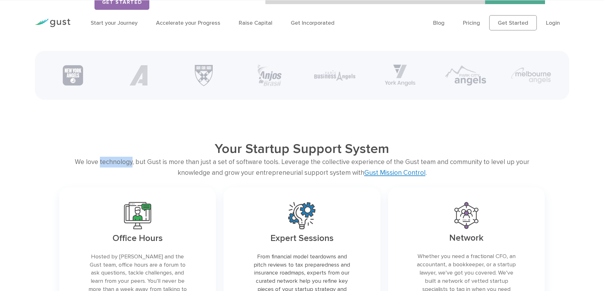
click at [107, 171] on div "We love technology, but Gust is more than just a set of software tools. Leverag…" at bounding box center [302, 167] width 486 height 21
drag, startPoint x: 132, startPoint y: 170, endPoint x: 146, endPoint y: 171, distance: 13.6
click at [146, 171] on div "We love technology, but Gust is more than just a set of software tools. Leverag…" at bounding box center [302, 167] width 486 height 21
click at [108, 173] on div "We love technology, but Gust is more than just a set of software tools. Leverag…" at bounding box center [302, 167] width 486 height 21
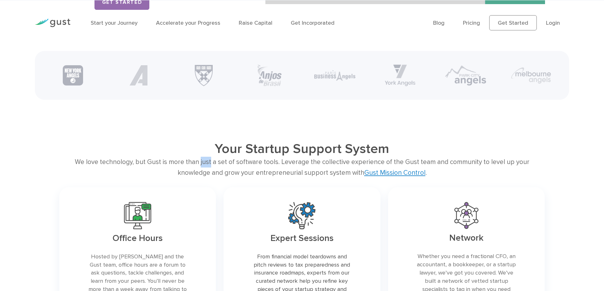
drag, startPoint x: 184, startPoint y: 172, endPoint x: 195, endPoint y: 173, distance: 11.1
click at [195, 173] on div "We love technology, but Gust is more than just a set of software tools. Leverag…" at bounding box center [302, 167] width 486 height 21
click at [254, 171] on div "We love technology, but Gust is more than just a set of software tools. Leverag…" at bounding box center [302, 167] width 486 height 21
drag, startPoint x: 220, startPoint y: 170, endPoint x: 244, endPoint y: 170, distance: 23.8
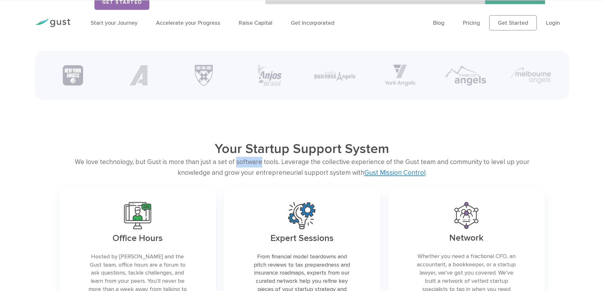
click at [244, 170] on div "We love technology, but Gust is more than just a set of software tools. Leverag…" at bounding box center [302, 167] width 486 height 21
click at [249, 168] on div "We love technology, but Gust is more than just a set of software tools. Leverag…" at bounding box center [302, 167] width 486 height 21
drag, startPoint x: 209, startPoint y: 182, endPoint x: 223, endPoint y: 181, distance: 14.0
click at [223, 178] on div "We love technology, but Gust is more than just a set of software tools. Leverag…" at bounding box center [302, 167] width 486 height 21
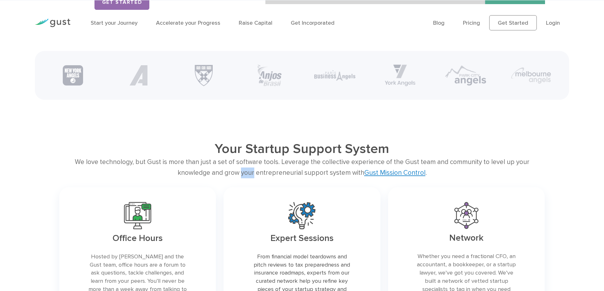
drag, startPoint x: 226, startPoint y: 182, endPoint x: 260, endPoint y: 174, distance: 35.5
click at [238, 178] on div "We love technology, but Gust is more than just a set of software tools. Leverag…" at bounding box center [302, 167] width 486 height 21
click at [256, 171] on div "We love technology, but Gust is more than just a set of software tools. Leverag…" at bounding box center [302, 167] width 486 height 21
drag, startPoint x: 288, startPoint y: 159, endPoint x: 247, endPoint y: 158, distance: 40.9
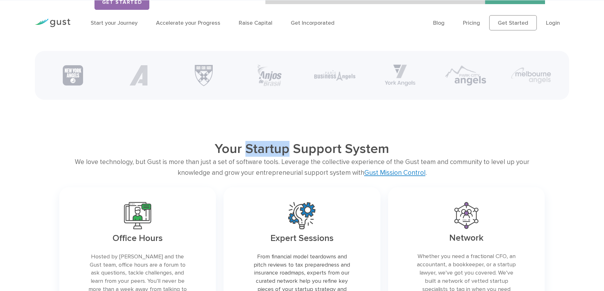
click at [247, 157] on h2 "Your Startup Support System" at bounding box center [302, 149] width 389 height 16
drag, startPoint x: 294, startPoint y: 160, endPoint x: 341, endPoint y: 159, distance: 46.6
click at [341, 157] on h2 "Your Startup Support System" at bounding box center [302, 149] width 389 height 16
click at [353, 157] on h2 "Your Startup Support System" at bounding box center [302, 149] width 389 height 16
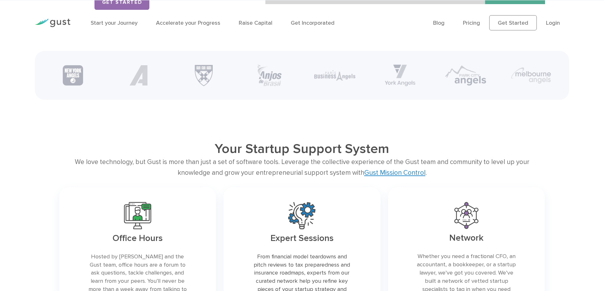
click at [256, 169] on div "We love technology, but Gust is more than just a set of software tools. Leverag…" at bounding box center [302, 167] width 486 height 21
drag, startPoint x: 265, startPoint y: 172, endPoint x: 292, endPoint y: 173, distance: 27.0
click at [292, 173] on div "We love technology, but Gust is more than just a set of software tools. Leverag…" at bounding box center [302, 167] width 486 height 21
drag, startPoint x: 240, startPoint y: 182, endPoint x: 285, endPoint y: 183, distance: 45.4
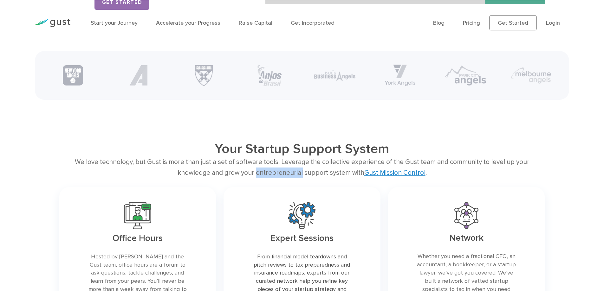
click at [285, 178] on div "We love technology, but Gust is more than just a set of software tools. Leverag…" at bounding box center [302, 167] width 486 height 21
drag, startPoint x: 287, startPoint y: 184, endPoint x: 309, endPoint y: 184, distance: 21.6
click at [309, 178] on div "We love technology, but Gust is more than just a set of software tools. Leverag…" at bounding box center [302, 167] width 486 height 21
drag, startPoint x: 311, startPoint y: 183, endPoint x: 331, endPoint y: 183, distance: 20.6
click at [331, 178] on div "We love technology, but Gust is more than just a set of software tools. Leverag…" at bounding box center [302, 167] width 486 height 21
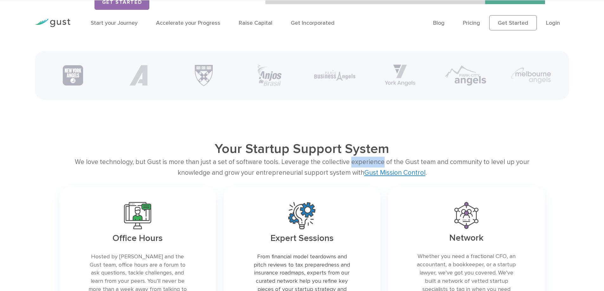
drag, startPoint x: 335, startPoint y: 172, endPoint x: 366, endPoint y: 172, distance: 31.1
click at [366, 172] on div "We love technology, but Gust is more than just a set of software tools. Leverag…" at bounding box center [302, 167] width 486 height 21
drag, startPoint x: 387, startPoint y: 171, endPoint x: 400, endPoint y: 172, distance: 13.3
click at [400, 172] on div "We love technology, but Gust is more than just a set of software tools. Leverag…" at bounding box center [302, 167] width 486 height 21
drag, startPoint x: 402, startPoint y: 172, endPoint x: 416, endPoint y: 172, distance: 14.0
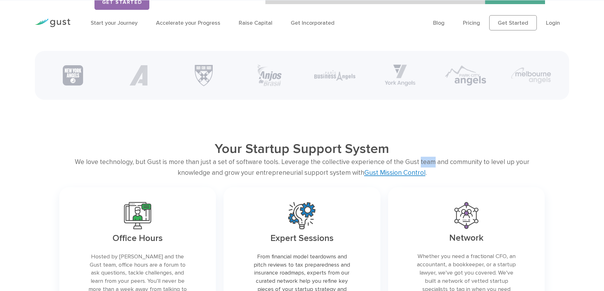
click at [416, 172] on div "We love technology, but Gust is more than just a set of software tools. Leverag…" at bounding box center [302, 167] width 486 height 21
click at [377, 157] on h2 "Your Startup Support System" at bounding box center [302, 149] width 389 height 16
drag, startPoint x: 341, startPoint y: 159, endPoint x: 296, endPoint y: 160, distance: 45.0
click at [296, 157] on h2 "Your Startup Support System" at bounding box center [302, 149] width 389 height 16
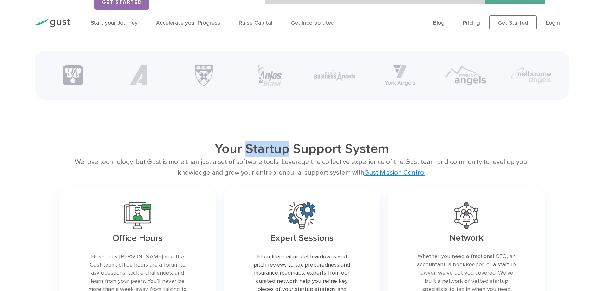
drag, startPoint x: 290, startPoint y: 158, endPoint x: 250, endPoint y: 157, distance: 40.3
click at [250, 157] on h2 "Your Startup Support System" at bounding box center [302, 149] width 389 height 16
drag, startPoint x: 243, startPoint y: 157, endPoint x: 213, endPoint y: 157, distance: 29.8
click at [213, 157] on h2 "Your Startup Support System" at bounding box center [302, 149] width 389 height 16
drag, startPoint x: 248, startPoint y: 159, endPoint x: 289, endPoint y: 158, distance: 41.2
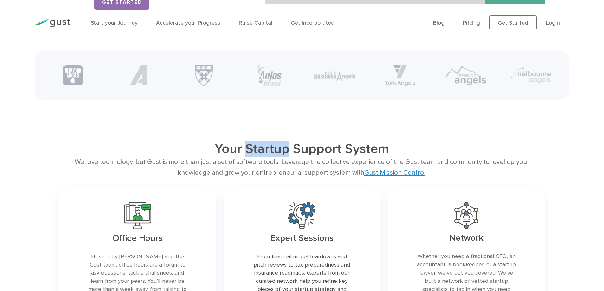
click at [289, 157] on h2 "Your Startup Support System" at bounding box center [302, 149] width 389 height 16
drag, startPoint x: 296, startPoint y: 157, endPoint x: 342, endPoint y: 159, distance: 45.7
click at [342, 157] on h2 "Your Startup Support System" at bounding box center [302, 149] width 389 height 16
click at [356, 155] on h2 "Your Startup Support System" at bounding box center [302, 149] width 389 height 16
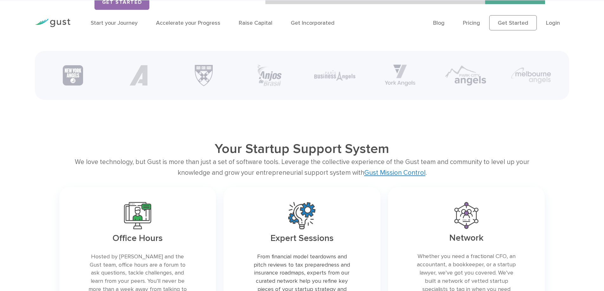
click at [435, 171] on div "We love technology, but Gust is more than just a set of software tools. Leverag…" at bounding box center [302, 167] width 486 height 21
drag, startPoint x: 512, startPoint y: 172, endPoint x: 542, endPoint y: 171, distance: 30.1
click at [542, 171] on div "We love technology, but Gust is more than just a set of software tools. Leverag…" at bounding box center [302, 167] width 486 height 21
drag, startPoint x: 335, startPoint y: 170, endPoint x: 366, endPoint y: 172, distance: 31.1
click at [366, 172] on div "We love technology, but Gust is more than just a set of software tools. Leverag…" at bounding box center [302, 167] width 486 height 21
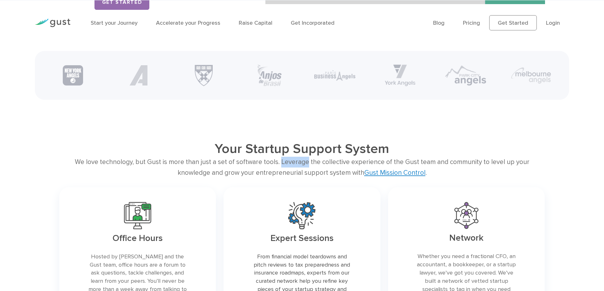
drag, startPoint x: 265, startPoint y: 171, endPoint x: 292, endPoint y: 172, distance: 26.7
click at [292, 172] on div "We love technology, but Gust is more than just a set of software tools. Leverag…" at bounding box center [302, 167] width 486 height 21
drag, startPoint x: 305, startPoint y: 172, endPoint x: 331, endPoint y: 170, distance: 25.4
click at [331, 170] on div "We love technology, but Gust is more than just a set of software tools. Leverag…" at bounding box center [302, 167] width 486 height 21
click at [252, 169] on div "We love technology, but Gust is more than just a set of software tools. Leverag…" at bounding box center [302, 167] width 486 height 21
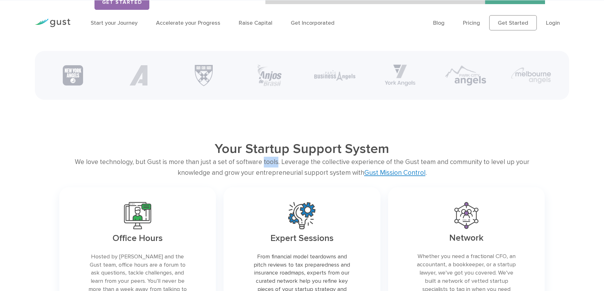
click at [252, 169] on div "We love technology, but Gust is more than just a set of software tools. Leverag…" at bounding box center [302, 167] width 486 height 21
drag, startPoint x: 221, startPoint y: 172, endPoint x: 245, endPoint y: 170, distance: 24.2
click at [245, 170] on div "We love technology, but Gust is more than just a set of software tools. Leverag…" at bounding box center [302, 167] width 486 height 21
drag, startPoint x: 133, startPoint y: 172, endPoint x: 146, endPoint y: 170, distance: 13.1
click at [146, 170] on div "We love technology, but Gust is more than just a set of software tools. Leverag…" at bounding box center [302, 167] width 486 height 21
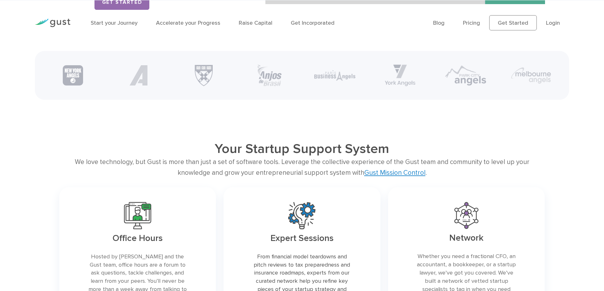
click at [111, 170] on div "We love technology, but Gust is more than just a set of software tools. Leverag…" at bounding box center [302, 167] width 486 height 21
click at [169, 168] on div "We love technology, but Gust is more than just a set of software tools. Leverag…" at bounding box center [302, 167] width 486 height 21
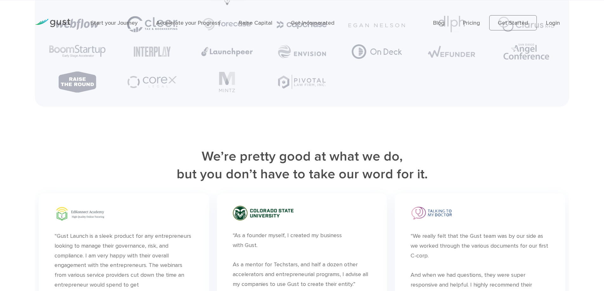
scroll to position [1776, 0]
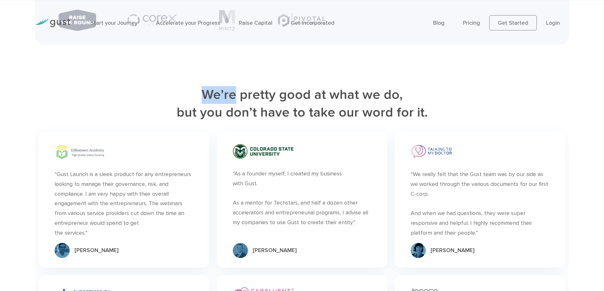
drag, startPoint x: 238, startPoint y: 107, endPoint x: 236, endPoint y: 98, distance: 8.5
click at [203, 101] on h2 "We’re pretty good at what we do, but you don’t have to take our word for it." at bounding box center [302, 104] width 534 height 36
drag, startPoint x: 243, startPoint y: 101, endPoint x: 275, endPoint y: 102, distance: 31.7
click at [275, 102] on h2 "We’re pretty good at what we do, but you don’t have to take our word for it." at bounding box center [302, 104] width 534 height 36
drag, startPoint x: 283, startPoint y: 103, endPoint x: 312, endPoint y: 105, distance: 29.2
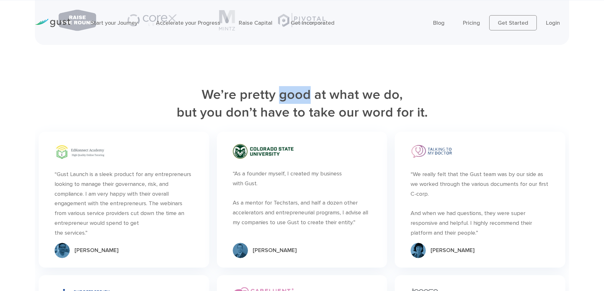
click at [312, 105] on h2 "We’re pretty good at what we do, but you don’t have to take our word for it." at bounding box center [302, 104] width 534 height 36
drag, startPoint x: 363, startPoint y: 121, endPoint x: 388, endPoint y: 121, distance: 25.4
click at [388, 121] on h2 "We’re pretty good at what we do, but you don’t have to take our word for it." at bounding box center [302, 104] width 534 height 36
drag, startPoint x: 309, startPoint y: 123, endPoint x: 331, endPoint y: 122, distance: 21.9
click at [331, 122] on h2 "We’re pretty good at what we do, but you don’t have to take our word for it." at bounding box center [302, 104] width 534 height 36
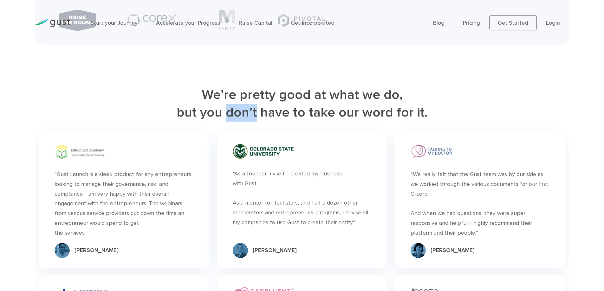
drag, startPoint x: 229, startPoint y: 121, endPoint x: 256, endPoint y: 120, distance: 27.0
click at [256, 120] on h2 "We’re pretty good at what we do, but you don’t have to take our word for it." at bounding box center [302, 104] width 534 height 36
drag, startPoint x: 261, startPoint y: 121, endPoint x: 289, endPoint y: 124, distance: 27.5
click at [289, 122] on h2 "We’re pretty good at what we do, but you don’t have to take our word for it." at bounding box center [302, 104] width 534 height 36
drag, startPoint x: 230, startPoint y: 123, endPoint x: 260, endPoint y: 122, distance: 29.8
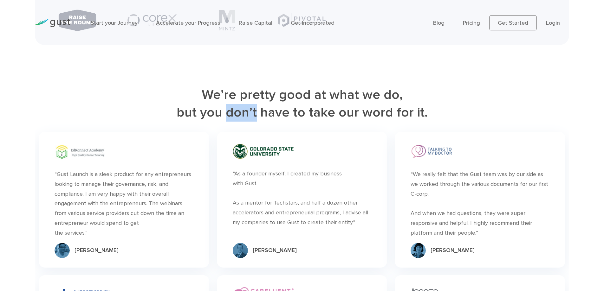
click at [257, 122] on h2 "We’re pretty good at what we do, but you don’t have to take our word for it." at bounding box center [302, 104] width 534 height 36
drag, startPoint x: 204, startPoint y: 124, endPoint x: 221, endPoint y: 124, distance: 17.8
click at [221, 122] on h2 "We’re pretty good at what we do, but you don’t have to take our word for it." at bounding box center [302, 104] width 534 height 36
drag, startPoint x: 229, startPoint y: 123, endPoint x: 257, endPoint y: 126, distance: 28.7
click at [257, 122] on h2 "We’re pretty good at what we do, but you don’t have to take our word for it." at bounding box center [302, 104] width 534 height 36
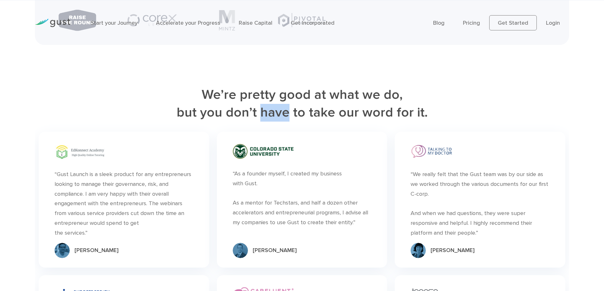
drag, startPoint x: 262, startPoint y: 123, endPoint x: 286, endPoint y: 125, distance: 24.2
click at [286, 122] on h2 "We’re pretty good at what we do, but you don’t have to take our word for it." at bounding box center [302, 104] width 534 height 36
drag, startPoint x: 309, startPoint y: 122, endPoint x: 332, endPoint y: 122, distance: 23.5
click at [332, 122] on h2 "We’re pretty good at what we do, but you don’t have to take our word for it." at bounding box center [302, 104] width 534 height 36
drag, startPoint x: 341, startPoint y: 121, endPoint x: 357, endPoint y: 122, distance: 16.2
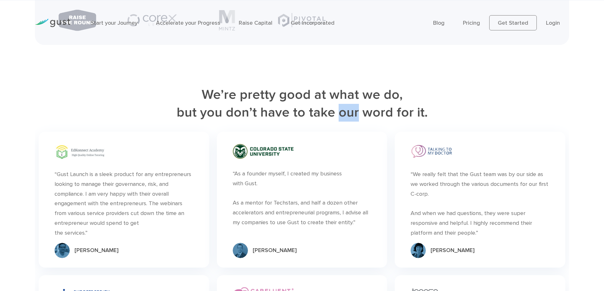
click at [357, 122] on h2 "We’re pretty good at what we do, but you don’t have to take our word for it." at bounding box center [302, 104] width 534 height 36
drag, startPoint x: 364, startPoint y: 121, endPoint x: 389, endPoint y: 122, distance: 24.8
click at [389, 122] on h2 "We’re pretty good at what we do, but you don’t have to take our word for it." at bounding box center [302, 104] width 534 height 36
drag, startPoint x: 395, startPoint y: 124, endPoint x: 411, endPoint y: 124, distance: 16.5
click at [411, 122] on h2 "We’re pretty good at what we do, but you don’t have to take our word for it." at bounding box center [302, 104] width 534 height 36
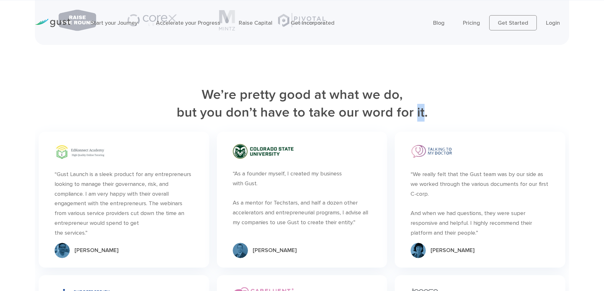
drag, startPoint x: 415, startPoint y: 121, endPoint x: 421, endPoint y: 121, distance: 6.7
click at [421, 121] on h2 "We’re pretty good at what we do, but you don’t have to take our word for it." at bounding box center [302, 104] width 534 height 36
drag, startPoint x: 357, startPoint y: 105, endPoint x: 328, endPoint y: 101, distance: 29.1
click at [328, 101] on h2 "We’re pretty good at what we do, but you don’t have to take our word for it." at bounding box center [302, 104] width 534 height 36
drag, startPoint x: 324, startPoint y: 104, endPoint x: 315, endPoint y: 104, distance: 9.8
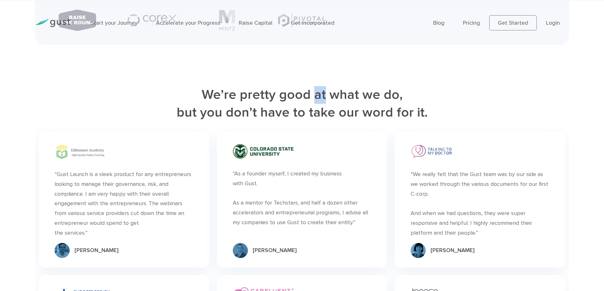
click at [315, 104] on h2 "We’re pretty good at what we do, but you don’t have to take our word for it." at bounding box center [302, 104] width 534 height 36
drag, startPoint x: 308, startPoint y: 105, endPoint x: 281, endPoint y: 107, distance: 27.7
click at [281, 107] on h2 "We’re pretty good at what we do, but you don’t have to take our word for it." at bounding box center [302, 104] width 534 height 36
drag, startPoint x: 275, startPoint y: 104, endPoint x: 243, endPoint y: 106, distance: 31.4
click at [243, 106] on h2 "We’re pretty good at what we do, but you don’t have to take our word for it." at bounding box center [302, 104] width 534 height 36
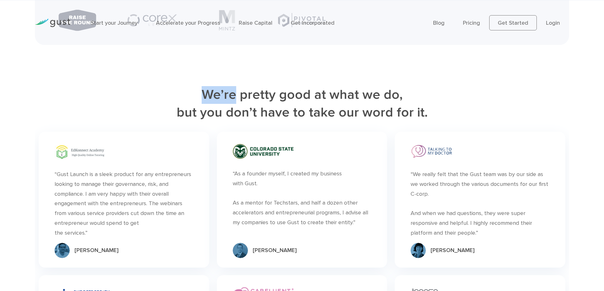
drag, startPoint x: 237, startPoint y: 105, endPoint x: 207, endPoint y: 103, distance: 29.9
click at [207, 103] on h2 "We’re pretty good at what we do, but you don’t have to take our word for it." at bounding box center [302, 104] width 534 height 36
drag, startPoint x: 180, startPoint y: 124, endPoint x: 198, endPoint y: 124, distance: 17.4
click at [198, 122] on h2 "We’re pretty good at what we do, but you don’t have to take our word for it." at bounding box center [302, 104] width 534 height 36
drag, startPoint x: 203, startPoint y: 124, endPoint x: 223, endPoint y: 122, distance: 20.4
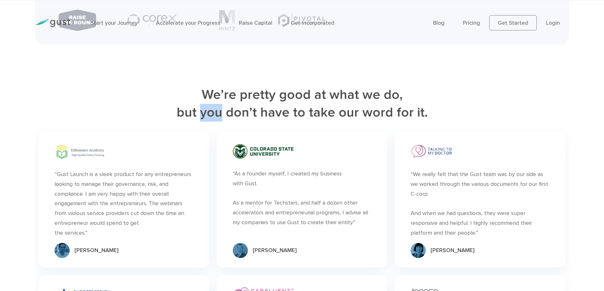
click at [223, 122] on h2 "We’re pretty good at what we do, but you don’t have to take our word for it." at bounding box center [302, 104] width 534 height 36
drag, startPoint x: 231, startPoint y: 123, endPoint x: 257, endPoint y: 124, distance: 26.4
click at [257, 122] on h2 "We’re pretty good at what we do, but you don’t have to take our word for it." at bounding box center [302, 104] width 534 height 36
drag, startPoint x: 206, startPoint y: 105, endPoint x: 235, endPoint y: 108, distance: 29.0
click at [235, 108] on h2 "We’re pretty good at what we do, but you don’t have to take our word for it." at bounding box center [302, 104] width 534 height 36
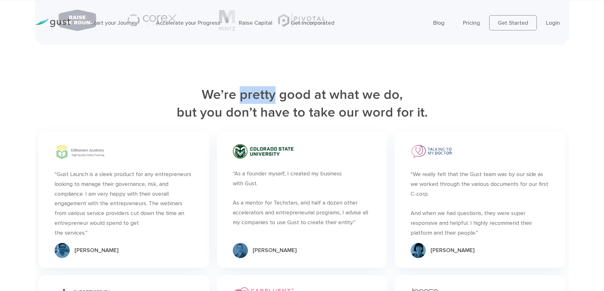
drag, startPoint x: 244, startPoint y: 104, endPoint x: 275, endPoint y: 104, distance: 30.8
click at [275, 104] on h2 "We’re pretty good at what we do, but you don’t have to take our word for it." at bounding box center [302, 104] width 534 height 36
drag, startPoint x: 282, startPoint y: 104, endPoint x: 310, endPoint y: 106, distance: 28.6
click at [310, 106] on h2 "We’re pretty good at what we do, but you don’t have to take our word for it." at bounding box center [302, 104] width 534 height 36
drag, startPoint x: 332, startPoint y: 103, endPoint x: 356, endPoint y: 104, distance: 24.1
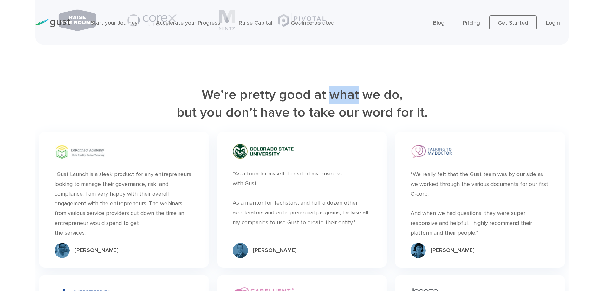
click at [356, 104] on h2 "We’re pretty good at what we do, but you don’t have to take our word for it." at bounding box center [302, 104] width 534 height 36
drag, startPoint x: 362, startPoint y: 105, endPoint x: 380, endPoint y: 107, distance: 17.8
click at [380, 107] on h2 "We’re pretty good at what we do, but you don’t have to take our word for it." at bounding box center [302, 104] width 534 height 36
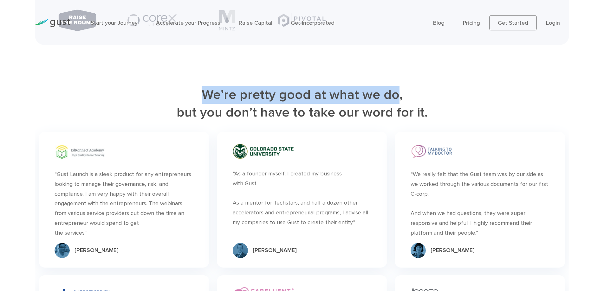
drag, startPoint x: 206, startPoint y: 103, endPoint x: 397, endPoint y: 110, distance: 191.1
click at [397, 110] on h2 "We’re pretty good at what we do, but you don’t have to take our word for it." at bounding box center [302, 104] width 534 height 36
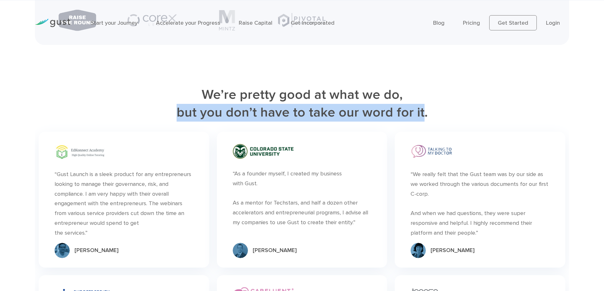
drag
click at [422, 122] on h2 "We’re pretty good at what we do, but you don’t have to take our word for it." at bounding box center [302, 104] width 534 height 36
click at [281, 122] on h2 "We’re pretty good at what we do, but you don’t have to take our word for it." at bounding box center [302, 104] width 534 height 36
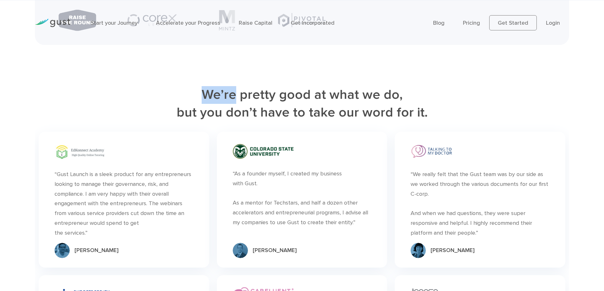
drag, startPoint x: 207, startPoint y: 105, endPoint x: 235, endPoint y: 104, distance: 27.6
click at [235, 104] on h2 "We’re pretty good at what we do, but you don’t have to take our word for it." at bounding box center [302, 104] width 534 height 36
drag, startPoint x: 244, startPoint y: 105, endPoint x: 275, endPoint y: 108, distance: 31.2
click at [275, 108] on h2 "We’re pretty good at what we do, but you don’t have to take our word for it." at bounding box center [302, 104] width 534 height 36
drag, startPoint x: 230, startPoint y: 123, endPoint x: 259, endPoint y: 118, distance: 29.3
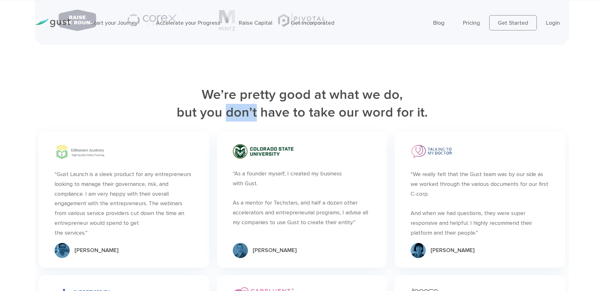
click at [259, 118] on h2 "We’re pretty good at what we do, but you don’t have to take our word for it." at bounding box center [302, 104] width 534 height 36
drag, startPoint x: 330, startPoint y: 106, endPoint x: 356, endPoint y: 105, distance: 26.3
click at [356, 105] on h2 "We’re pretty good at what we do, but you don’t have to take our word for it." at bounding box center [302, 104] width 534 height 36
drag, startPoint x: 281, startPoint y: 107, endPoint x: 310, endPoint y: 105, distance: 29.6
click at [310, 105] on h2 "We’re pretty good at what we do, but you don’t have to take our word for it." at bounding box center [302, 104] width 534 height 36
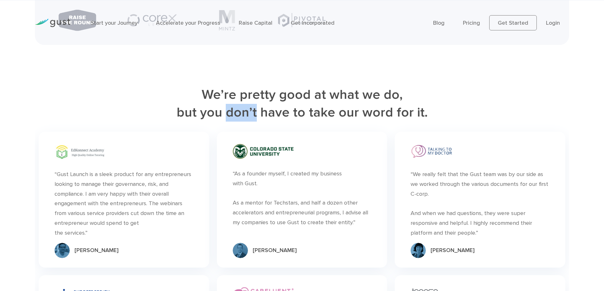
drag, startPoint x: 230, startPoint y: 121, endPoint x: 259, endPoint y: 121, distance: 29.8
click at [259, 121] on h2 "We’re pretty good at what we do, but you don’t have to take our word for it." at bounding box center [302, 104] width 534 height 36
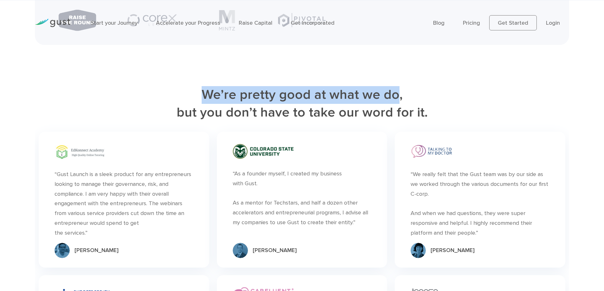
drag, startPoint x: 206, startPoint y: 104, endPoint x: 396, endPoint y: 109, distance: 189.4
click at [396, 109] on h2 "We’re pretty good at what we do, but you don’t have to take our word for it." at bounding box center [302, 104] width 534 height 36
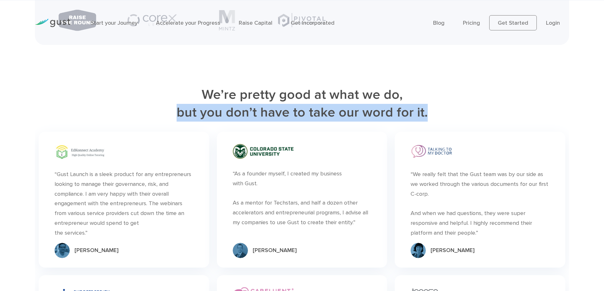
drag, startPoint x: 181, startPoint y: 122, endPoint x: 425, endPoint y: 125, distance: 244.2
click at [425, 122] on h2 "We’re pretty good at what we do, but you don’t have to take our word for it." at bounding box center [302, 104] width 534 height 36
click at [388, 119] on h2 "We’re pretty good at what we do, but you don’t have to take our word for it." at bounding box center [302, 104] width 534 height 36
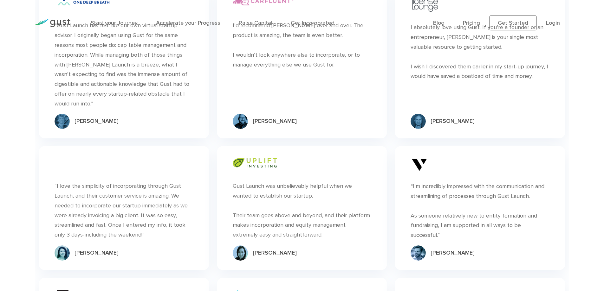
scroll to position [2220, 0]
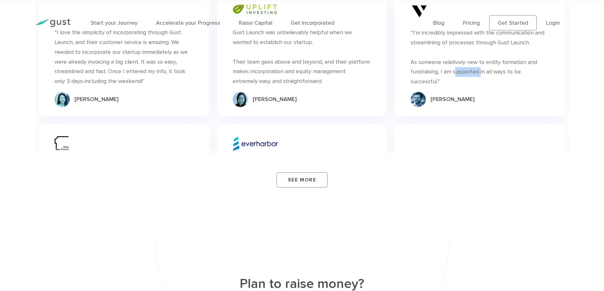
drag, startPoint x: 455, startPoint y: 71, endPoint x: 477, endPoint y: 72, distance: 22.9
click at [477, 72] on div "“I’m incredibly impressed with the communication and streamlining of processes …" at bounding box center [480, 57] width 139 height 59
drag, startPoint x: 501, startPoint y: 61, endPoint x: 524, endPoint y: 61, distance: 22.5
click at [524, 61] on div "“I’m incredibly impressed with the communication and streamlining of processes …" at bounding box center [480, 57] width 139 height 59
drag, startPoint x: 443, startPoint y: 61, endPoint x: 466, endPoint y: 61, distance: 22.2
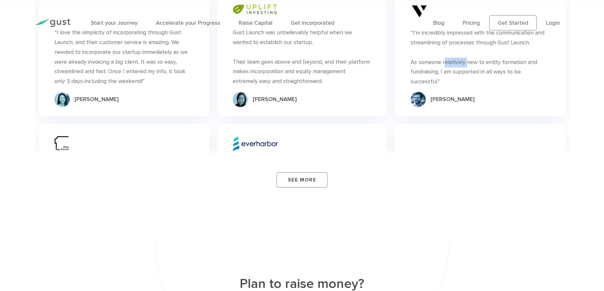
click at [466, 61] on div "“I’m incredibly impressed with the communication and streamlining of processes …" at bounding box center [480, 57] width 139 height 59
drag, startPoint x: 419, startPoint y: 60, endPoint x: 442, endPoint y: 62, distance: 22.9
click at [442, 62] on div "“I’m incredibly impressed with the communication and streamlining of processes …" at bounding box center [480, 57] width 139 height 59
drag, startPoint x: 444, startPoint y: 61, endPoint x: 465, endPoint y: 62, distance: 20.6
click at [465, 62] on div "“I’m incredibly impressed with the communication and streamlining of processes …" at bounding box center [480, 57] width 139 height 59
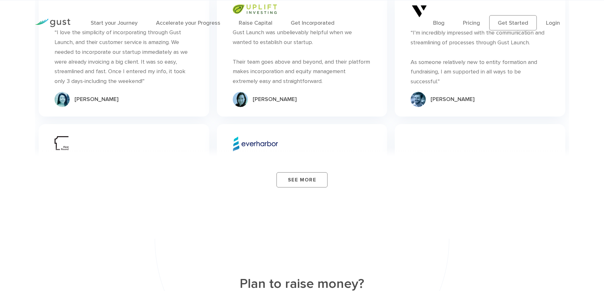
click at [432, 71] on div "“I’m incredibly impressed with the communication and streamlining of processes …" at bounding box center [480, 57] width 139 height 59
click at [426, 80] on div "“I’m incredibly impressed with the communication and streamlining of processes …" at bounding box center [480, 57] width 139 height 59
click at [432, 70] on div "“I’m incredibly impressed with the communication and streamlining of processes …" at bounding box center [480, 57] width 139 height 59
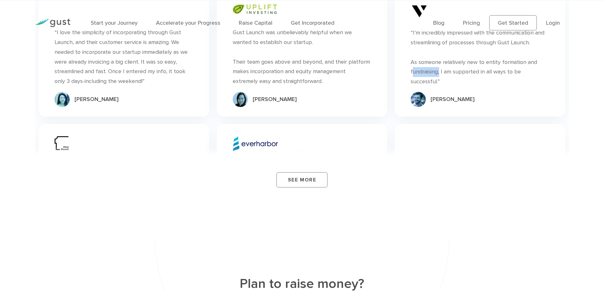
click at [432, 70] on div "“I’m incredibly impressed with the communication and streamlining of processes …" at bounding box center [480, 57] width 139 height 59
drag, startPoint x: 454, startPoint y: 71, endPoint x: 478, endPoint y: 73, distance: 24.1
click at [478, 73] on div "“I’m incredibly impressed with the communication and streamlining of processes …" at bounding box center [480, 57] width 139 height 59
drag, startPoint x: 501, startPoint y: 60, endPoint x: 523, endPoint y: 61, distance: 22.2
click at [523, 61] on div "“I’m incredibly impressed with the communication and streamlining of processes …" at bounding box center [480, 57] width 139 height 59
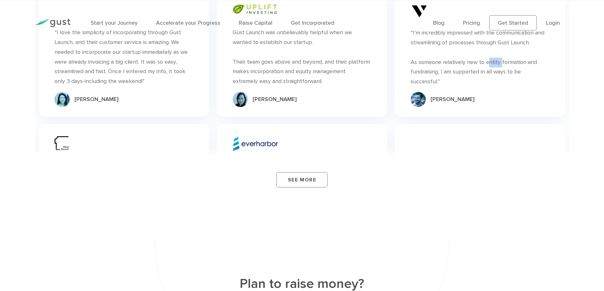
drag, startPoint x: 491, startPoint y: 62, endPoint x: 500, endPoint y: 62, distance: 8.6
click at [500, 62] on div "“I’m incredibly impressed with the communication and streamlining of processes …" at bounding box center [480, 57] width 139 height 59
drag, startPoint x: 443, startPoint y: 61, endPoint x: 461, endPoint y: 61, distance: 18.4
click at [461, 61] on div "“I’m incredibly impressed with the communication and streamlining of processes …" at bounding box center [480, 57] width 139 height 59
click at [446, 63] on div "“I’m incredibly impressed with the communication and streamlining of processes …" at bounding box center [480, 57] width 139 height 59
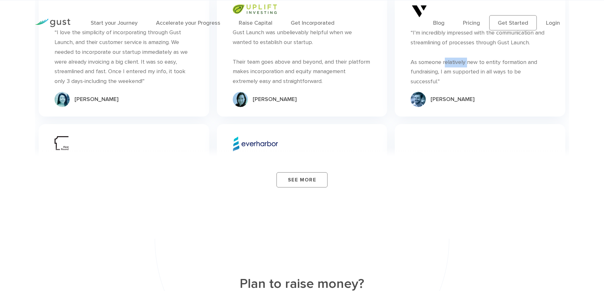
drag, startPoint x: 443, startPoint y: 62, endPoint x: 466, endPoint y: 61, distance: 22.8
click at [466, 61] on div "“I’m incredibly impressed with the communication and streamlining of processes …" at bounding box center [480, 57] width 139 height 59
drag, startPoint x: 419, startPoint y: 61, endPoint x: 441, endPoint y: 62, distance: 22.5
click at [441, 62] on div "“I’m incredibly impressed with the communication and streamlining of processes …" at bounding box center [480, 57] width 139 height 59
click at [427, 70] on div "“I’m incredibly impressed with the communication and streamlining of processes …" at bounding box center [480, 57] width 139 height 59
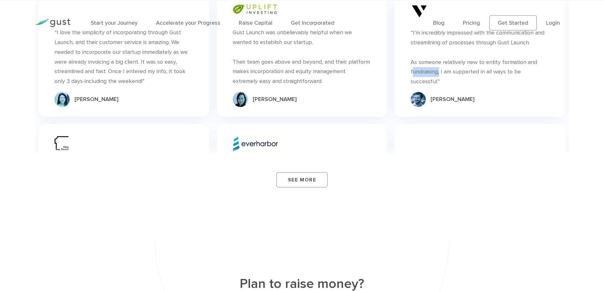
click at [427, 70] on div "“I’m incredibly impressed with the communication and streamlining of processes …" at bounding box center [480, 57] width 139 height 59
click at [427, 77] on div "“I’m incredibly impressed with the communication and streamlining of processes …" at bounding box center [480, 57] width 139 height 59
click at [316, 79] on div "Gust Launch was unbelievably helpful when we wanted to establish our startup. T…" at bounding box center [302, 57] width 139 height 59
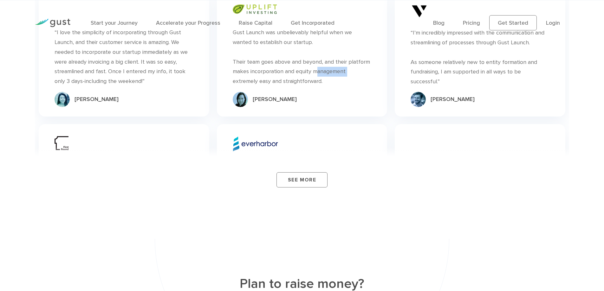
drag, startPoint x: 314, startPoint y: 70, endPoint x: 348, endPoint y: 73, distance: 33.7
click at [348, 73] on div "Gust Launch was unbelievably helpful when we wanted to establish our startup. T…" at bounding box center [302, 57] width 139 height 59
click at [302, 80] on div "Gust Launch was unbelievably helpful when we wanted to establish our startup. T…" at bounding box center [302, 57] width 139 height 59
drag, startPoint x: 250, startPoint y: 70, endPoint x: 269, endPoint y: 73, distance: 18.9
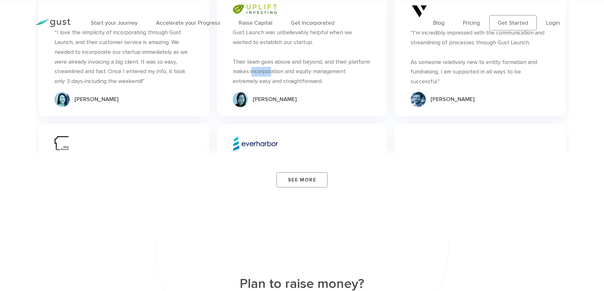
click at [269, 73] on div "Gust Launch was unbelievably helpful when we wanted to establish our startup. T…" at bounding box center [302, 57] width 139 height 59
click at [274, 73] on div "Gust Launch was unbelievably helpful when we wanted to establish our startup. T…" at bounding box center [302, 57] width 139 height 59
drag, startPoint x: 250, startPoint y: 70, endPoint x: 284, endPoint y: 70, distance: 34.3
click at [284, 70] on div "Gust Launch was unbelievably helpful when we wanted to establish our startup. T…" at bounding box center [302, 57] width 139 height 59
click at [314, 59] on div "Gust Launch was unbelievably helpful when we wanted to establish our startup. T…" at bounding box center [302, 57] width 139 height 59
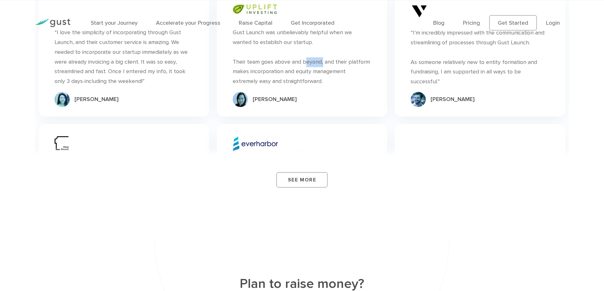
drag, startPoint x: 314, startPoint y: 59, endPoint x: 336, endPoint y: 60, distance: 22.6
click at [314, 59] on div "Gust Launch was unbelievably helpful when we wanted to establish our startup. T…" at bounding box center [302, 57] width 139 height 59
drag, startPoint x: 335, startPoint y: 61, endPoint x: 346, endPoint y: 62, distance: 10.5
click at [346, 62] on div "Gust Launch was unbelievably helpful when we wanted to establish our startup. T…" at bounding box center [302, 57] width 139 height 59
drag, startPoint x: 349, startPoint y: 61, endPoint x: 367, endPoint y: 61, distance: 18.1
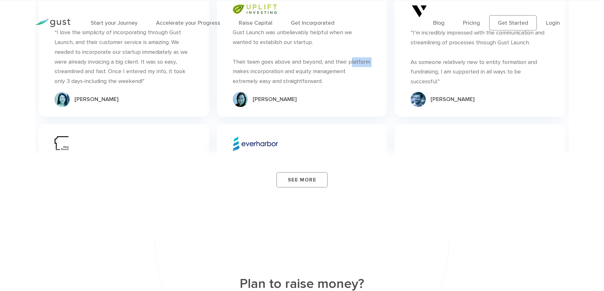
click at [367, 61] on div "Gust Launch was unbelievably helpful when we wanted to establish our startup. T…" at bounding box center [302, 57] width 139 height 59
drag, startPoint x: 314, startPoint y: 70, endPoint x: 347, endPoint y: 71, distance: 33.0
click at [347, 71] on div "Gust Launch was unbelievably helpful when we wanted to establish our startup. T…" at bounding box center [302, 57] width 139 height 59
click at [310, 79] on div "Gust Launch was unbelievably helpful when we wanted to establish our startup. T…" at bounding box center [302, 57] width 139 height 59
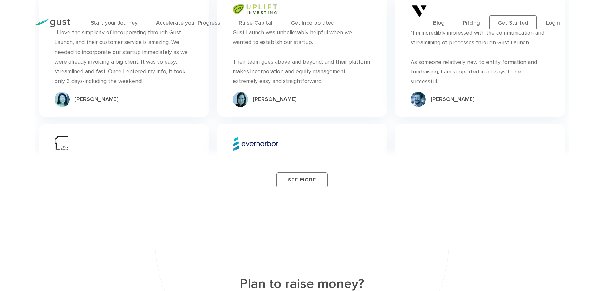
click at [134, 78] on div "“I love the simplicity of incorporating through Gust Launch, and their customer…" at bounding box center [124, 57] width 139 height 59
click at [108, 55] on div "“I love the simplicity of incorporating through Gust Launch, and their customer…" at bounding box center [124, 57] width 139 height 59
drag, startPoint x: 88, startPoint y: 59, endPoint x: 111, endPoint y: 59, distance: 22.2
click at [111, 59] on div "“I love the simplicity of incorporating through Gust Launch, and their customer…" at bounding box center [124, 57] width 139 height 59
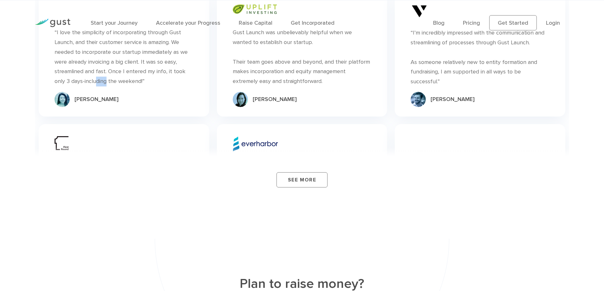
drag, startPoint x: 109, startPoint y: 69, endPoint x: 121, endPoint y: 70, distance: 12.4
click at [121, 70] on div "“I love the simplicity of incorporating through Gust Launch, and their customer…" at bounding box center [124, 57] width 139 height 59
drag, startPoint x: 126, startPoint y: 70, endPoint x: 145, endPoint y: 71, distance: 18.4
click at [145, 71] on div "“I love the simplicity of incorporating through Gust Launch, and their customer…" at bounding box center [124, 57] width 139 height 59
click at [135, 80] on div "“I love the simplicity of incorporating through Gust Launch, and their customer…" at bounding box center [124, 57] width 139 height 59
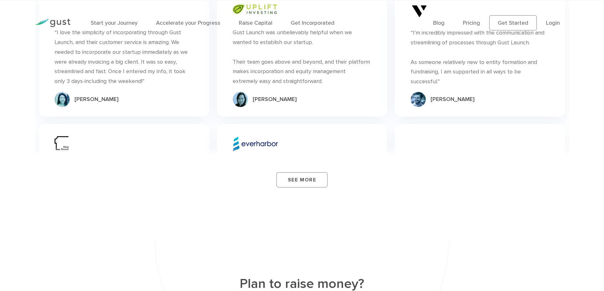
click at [135, 80] on div "“I love the simplicity of incorporating through Gust Launch, and their customer…" at bounding box center [124, 57] width 139 height 59
drag, startPoint x: 139, startPoint y: 51, endPoint x: 123, endPoint y: 51, distance: 16.2
click at [123, 51] on div "“I love the simplicity of incorporating through Gust Launch, and their customer…" at bounding box center [124, 57] width 139 height 59
drag, startPoint x: 141, startPoint y: 51, endPoint x: 170, endPoint y: 52, distance: 29.5
click at [170, 52] on div "“I love the simplicity of incorporating through Gust Launch, and their customer…" at bounding box center [124, 57] width 139 height 59
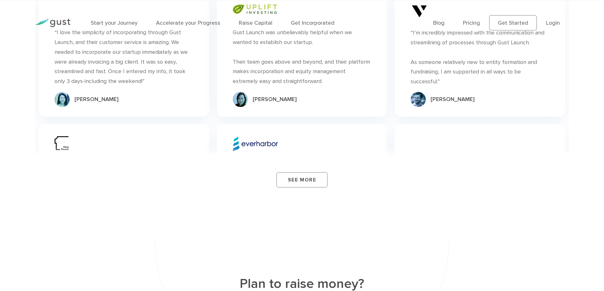
click at [163, 39] on div "Start your Journey Accelerate your Progress Raise Capital Get Incorporated Blog…" at bounding box center [302, 23] width 544 height 46
click at [161, 40] on div "Start your Journey Accelerate your Progress Raise Capital Get Incorporated Blog…" at bounding box center [302, 23] width 544 height 46
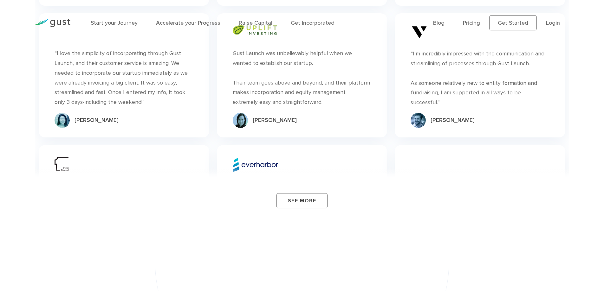
scroll to position [2189, 0]
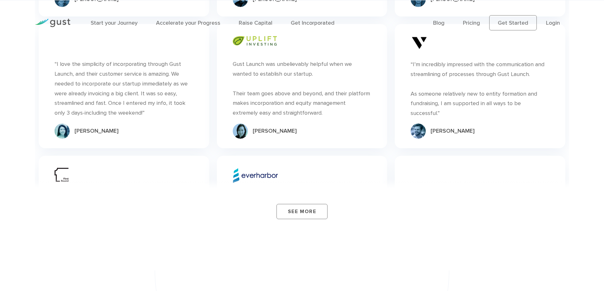
click at [160, 72] on div "“I love the simplicity of incorporating through Gust Launch, and their customer…" at bounding box center [124, 89] width 139 height 59
drag, startPoint x: 146, startPoint y: 62, endPoint x: 170, endPoint y: 62, distance: 23.5
click at [166, 62] on div "“I love the simplicity of incorporating through Gust Launch, and their customer…" at bounding box center [124, 89] width 139 height 59
drag, startPoint x: 169, startPoint y: 62, endPoint x: 179, endPoint y: 63, distance: 9.6
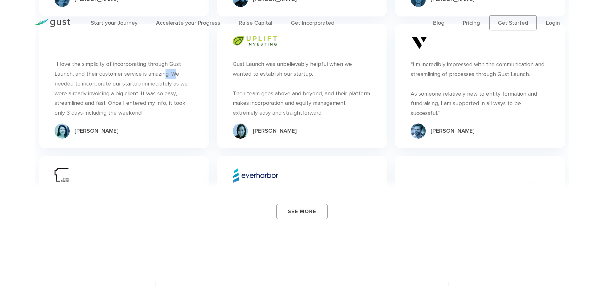
click at [179, 63] on div "“I love the simplicity of incorporating through Gust Launch, and their customer…" at bounding box center [124, 89] width 139 height 59
drag, startPoint x: 112, startPoint y: 62, endPoint x: 145, endPoint y: 63, distance: 32.7
click at [145, 63] on div "“I love the simplicity of incorporating through Gust Launch, and their customer…" at bounding box center [124, 89] width 139 height 59
click at [141, 76] on div "“I love the simplicity of incorporating through Gust Launch, and their customer…" at bounding box center [124, 89] width 139 height 59
click at [310, 92] on div "Gust Launch was unbelievably helpful when we wanted to establish our startup. T…" at bounding box center [302, 89] width 139 height 59
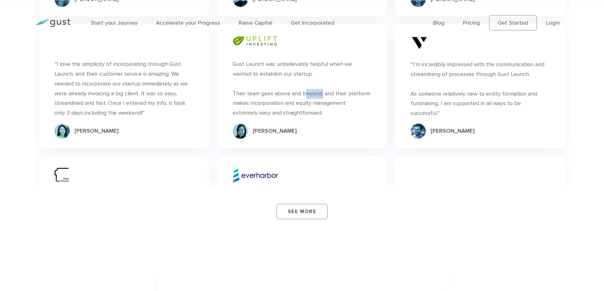
click at [310, 92] on div "Gust Launch was unbelievably helpful when we wanted to establish our startup. T…" at bounding box center [302, 89] width 139 height 59
drag, startPoint x: 335, startPoint y: 92, endPoint x: 346, endPoint y: 92, distance: 11.1
click at [346, 92] on div "Gust Launch was unbelievably helpful when we wanted to establish our startup. T…" at bounding box center [302, 89] width 139 height 59
drag, startPoint x: 314, startPoint y: 103, endPoint x: 346, endPoint y: 103, distance: 32.0
click at [346, 103] on div "Gust Launch was unbelievably helpful when we wanted to establish our startup. T…" at bounding box center [302, 89] width 139 height 59
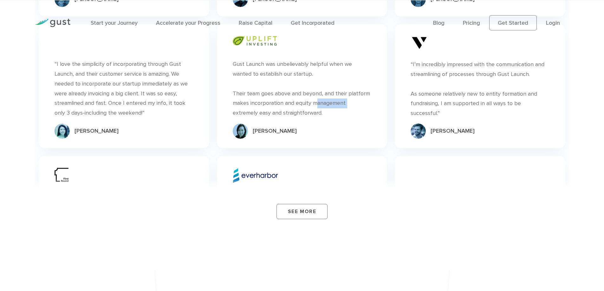
click at [333, 103] on div "Gust Launch was unbelievably helpful when we wanted to establish our startup. T…" at bounding box center [302, 89] width 139 height 59
click at [303, 112] on div "Gust Launch was unbelievably helpful when we wanted to establish our startup. T…" at bounding box center [302, 89] width 139 height 59
click at [306, 92] on div "Gust Launch was unbelievably helpful when we wanted to establish our startup. T…" at bounding box center [302, 89] width 139 height 59
click at [306, 91] on div "Gust Launch was unbelievably helpful when we wanted to establish our startup. T…" at bounding box center [302, 89] width 139 height 59
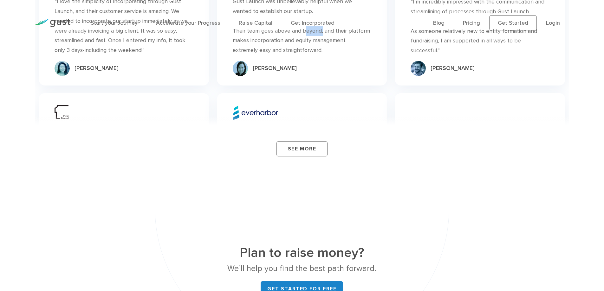
scroll to position [2411, 0]
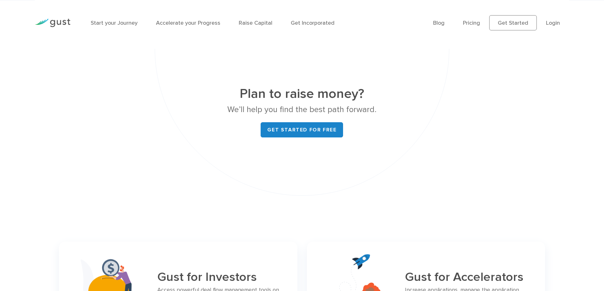
click at [326, 94] on h2 "Plan to raise money?" at bounding box center [302, 94] width 239 height 18
drag, startPoint x: 287, startPoint y: 94, endPoint x: 312, endPoint y: 93, distance: 25.4
click at [312, 93] on h2 "Plan to raise money?" at bounding box center [302, 94] width 239 height 18
drag, startPoint x: 241, startPoint y: 95, endPoint x: 266, endPoint y: 94, distance: 24.5
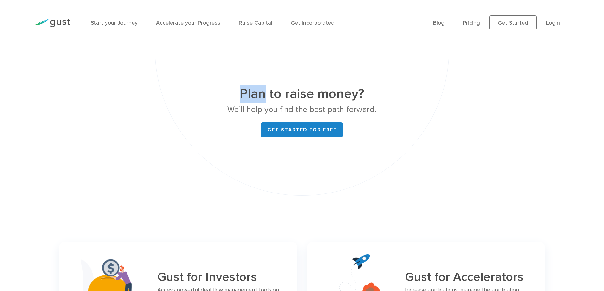
click at [265, 94] on h2 "Plan to raise money?" at bounding box center [302, 94] width 239 height 18
drag, startPoint x: 285, startPoint y: 94, endPoint x: 311, endPoint y: 96, distance: 26.4
click at [311, 96] on h2 "Plan to raise money?" at bounding box center [302, 94] width 239 height 18
click at [328, 93] on h2 "Plan to raise money?" at bounding box center [302, 94] width 239 height 18
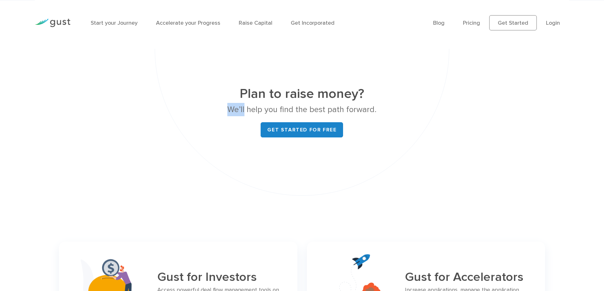
drag, startPoint x: 230, startPoint y: 108, endPoint x: 246, endPoint y: 107, distance: 15.9
click at [246, 107] on p "We’ll help you find the best path forward." at bounding box center [302, 109] width 239 height 13
drag, startPoint x: 281, startPoint y: 109, endPoint x: 293, endPoint y: 108, distance: 12.7
click at [293, 108] on p "We’ll help you find the best path forward." at bounding box center [302, 109] width 239 height 13
drag, startPoint x: 311, startPoint y: 110, endPoint x: 326, endPoint y: 111, distance: 14.9
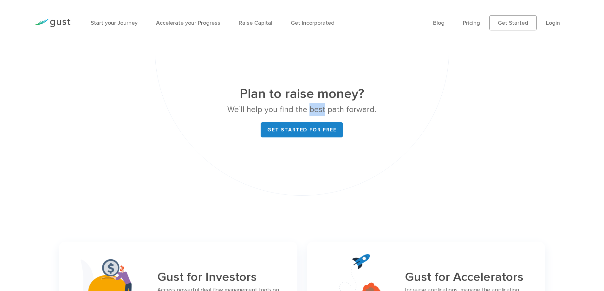
click at [326, 111] on p "We’ll help you find the best path forward." at bounding box center [302, 109] width 239 height 13
drag, startPoint x: 328, startPoint y: 110, endPoint x: 343, endPoint y: 110, distance: 14.3
click at [343, 110] on p "We’ll help you find the best path forward." at bounding box center [302, 109] width 239 height 13
click at [364, 109] on p "We’ll help you find the best path forward." at bounding box center [302, 109] width 239 height 13
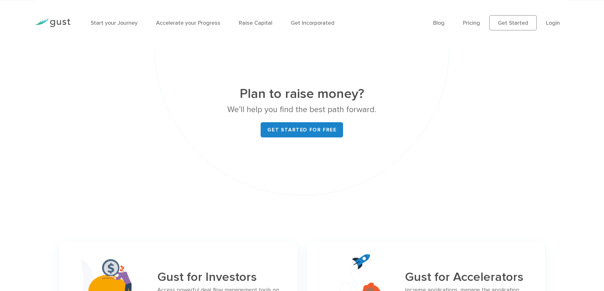
click at [341, 93] on h2 "Plan to raise money?" at bounding box center [302, 94] width 239 height 18
drag, startPoint x: 313, startPoint y: 94, endPoint x: 284, endPoint y: 93, distance: 29.2
click at [284, 93] on h2 "Plan to raise money?" at bounding box center [302, 94] width 239 height 18
drag, startPoint x: 265, startPoint y: 93, endPoint x: 243, endPoint y: 90, distance: 22.6
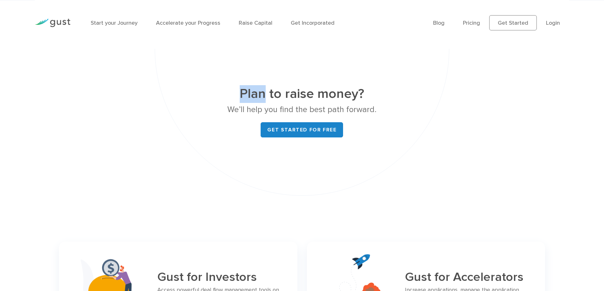
click at [243, 90] on h2 "Plan to raise money?" at bounding box center [302, 94] width 239 height 18
drag, startPoint x: 231, startPoint y: 109, endPoint x: 245, endPoint y: 109, distance: 14.6
click at [245, 109] on p "We’ll help you find the best path forward." at bounding box center [302, 109] width 239 height 13
drag, startPoint x: 265, startPoint y: 109, endPoint x: 278, endPoint y: 110, distance: 12.7
click at [278, 110] on p "We’ll help you find the best path forward." at bounding box center [302, 109] width 239 height 13
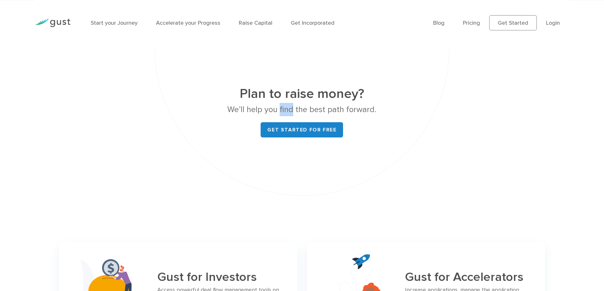
drag, startPoint x: 282, startPoint y: 108, endPoint x: 293, endPoint y: 108, distance: 11.4
click at [293, 108] on p "We’ll help you find the best path forward." at bounding box center [302, 109] width 239 height 13
drag, startPoint x: 311, startPoint y: 108, endPoint x: 326, endPoint y: 109, distance: 14.9
click at [326, 109] on p "We’ll help you find the best path forward." at bounding box center [302, 109] width 239 height 13
drag, startPoint x: 329, startPoint y: 109, endPoint x: 343, endPoint y: 110, distance: 13.4
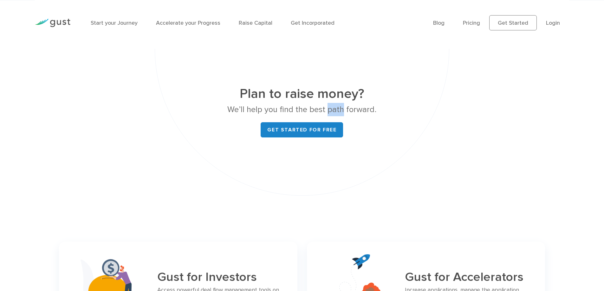
click at [343, 110] on p "We’ll help you find the best path forward." at bounding box center [302, 109] width 239 height 13
click at [363, 110] on p "We’ll help you find the best path forward." at bounding box center [302, 109] width 239 height 13
click at [350, 93] on h2 "Plan to raise money?" at bounding box center [302, 94] width 239 height 18
click at [350, 92] on h2 "Plan to raise money?" at bounding box center [302, 94] width 239 height 18
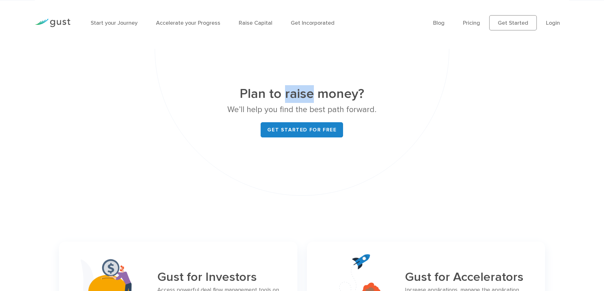
drag, startPoint x: 311, startPoint y: 94, endPoint x: 285, endPoint y: 93, distance: 27.0
click at [285, 93] on h2 "Plan to raise money?" at bounding box center [302, 94] width 239 height 18
drag, startPoint x: 263, startPoint y: 92, endPoint x: 242, endPoint y: 93, distance: 20.6
click at [242, 93] on h2 "Plan to raise money?" at bounding box center [302, 94] width 239 height 18
drag, startPoint x: 286, startPoint y: 91, endPoint x: 312, endPoint y: 92, distance: 25.7
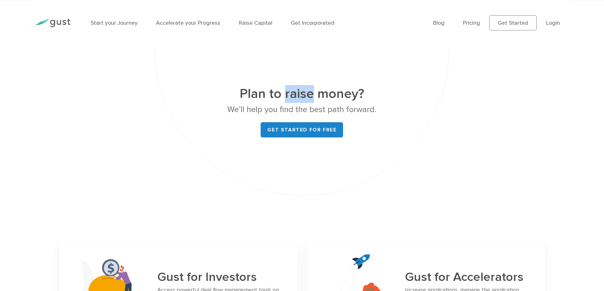
click at [312, 92] on h2 "Plan to raise money?" at bounding box center [302, 94] width 239 height 18
click at [324, 91] on h2 "Plan to raise money?" at bounding box center [302, 94] width 239 height 18
click at [352, 108] on p "We’ll help you find the best path forward." at bounding box center [302, 109] width 239 height 13
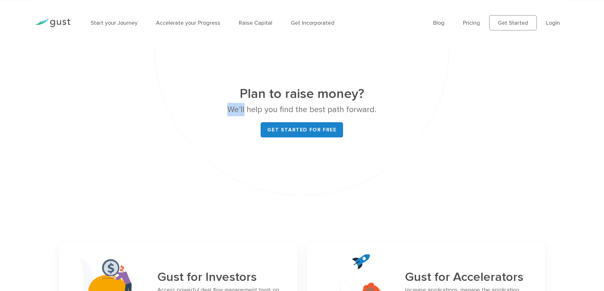
drag, startPoint x: 231, startPoint y: 109, endPoint x: 245, endPoint y: 108, distance: 14.4
click at [245, 108] on p "We’ll help you find the best path forward." at bounding box center [302, 109] width 239 height 13
click at [331, 91] on h2 "Plan to raise money?" at bounding box center [302, 94] width 239 height 18
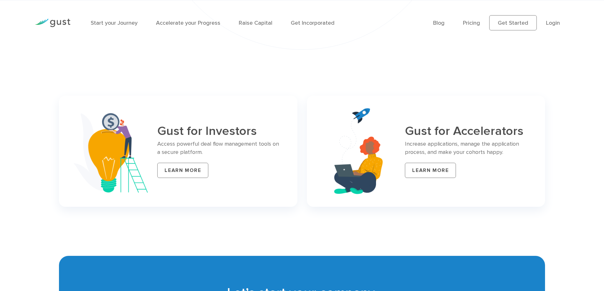
scroll to position [2569, 0]
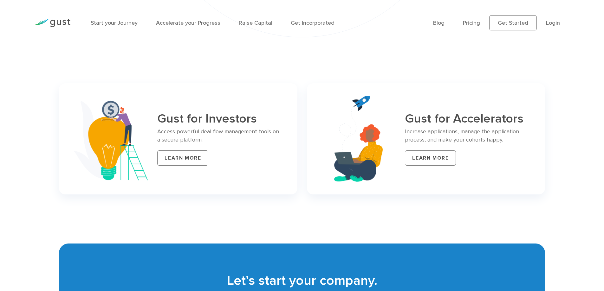
click at [244, 119] on h3 "Gust for Investors" at bounding box center [219, 119] width 125 height 14
drag, startPoint x: 159, startPoint y: 129, endPoint x: 175, endPoint y: 129, distance: 16.2
click at [175, 129] on p "Access powerful deal flow management tools on a secure platform." at bounding box center [219, 136] width 125 height 16
drag, startPoint x: 178, startPoint y: 129, endPoint x: 199, endPoint y: 129, distance: 20.9
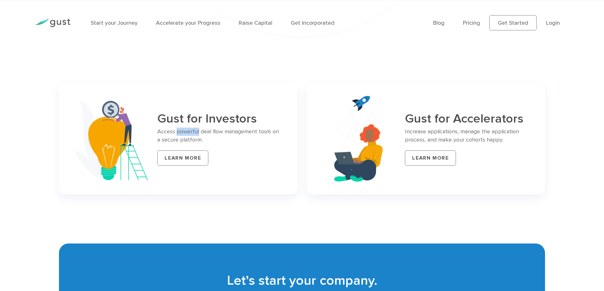
click at [199, 129] on p "Access powerful deal flow management tools on a secure platform." at bounding box center [219, 136] width 125 height 16
drag, startPoint x: 201, startPoint y: 129, endPoint x: 211, endPoint y: 129, distance: 10.2
click at [211, 129] on p "Access powerful deal flow management tools on a secure platform." at bounding box center [219, 136] width 125 height 16
drag, startPoint x: 212, startPoint y: 129, endPoint x: 223, endPoint y: 130, distance: 11.1
click at [223, 130] on p "Access powerful deal flow management tools on a secure platform." at bounding box center [219, 136] width 125 height 16
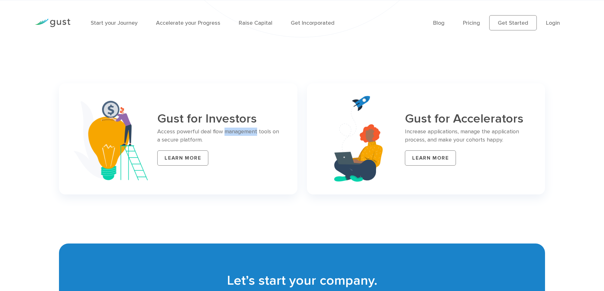
drag, startPoint x: 226, startPoint y: 130, endPoint x: 259, endPoint y: 130, distance: 33.6
click at [257, 131] on p "Access powerful deal flow management tools on a secure platform." at bounding box center [219, 136] width 125 height 16
drag, startPoint x: 259, startPoint y: 130, endPoint x: 271, endPoint y: 130, distance: 11.4
click at [271, 130] on p "Access powerful deal flow management tools on a secure platform." at bounding box center [219, 136] width 125 height 16
click at [195, 140] on p "Access powerful deal flow management tools on a secure platform." at bounding box center [219, 136] width 125 height 16
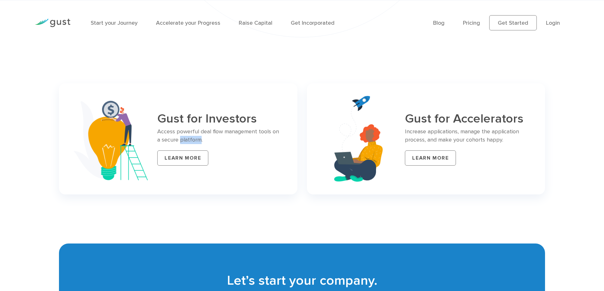
click at [195, 140] on p "Access powerful deal flow management tools on a secure platform." at bounding box center [219, 136] width 125 height 16
click at [250, 131] on p "Access powerful deal flow management tools on a secure platform." at bounding box center [219, 136] width 125 height 16
drag, startPoint x: 416, startPoint y: 118, endPoint x: 466, endPoint y: 117, distance: 49.8
click at [432, 117] on h3 "Gust for Accelerators" at bounding box center [467, 119] width 125 height 14
click at [470, 117] on h3 "Gust for Accelerators" at bounding box center [467, 119] width 125 height 14
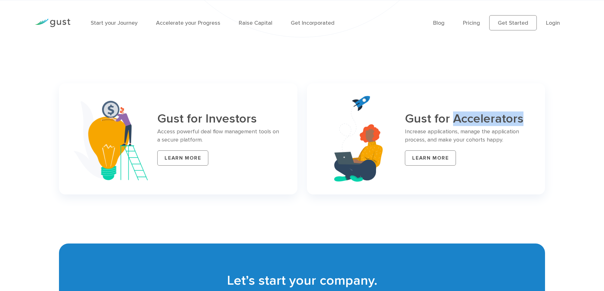
click at [471, 116] on h3 "Gust for Accelerators" at bounding box center [467, 119] width 125 height 14
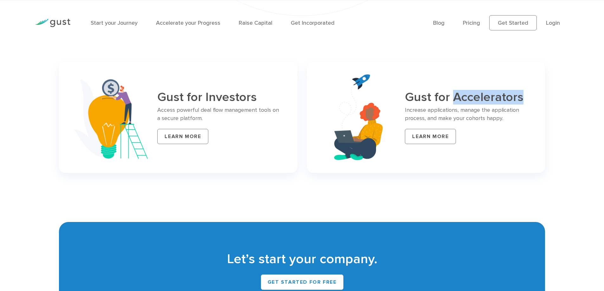
scroll to position [2601, 0]
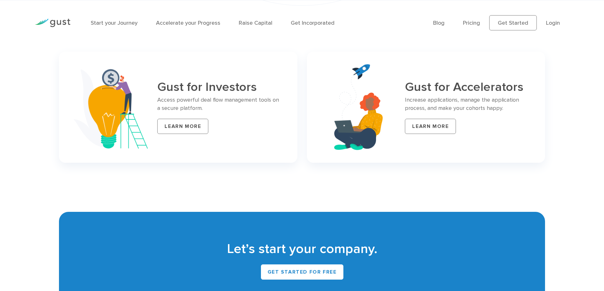
click at [452, 100] on p "Increase applications, manage the application process, and make your cohorts ha…" at bounding box center [467, 104] width 125 height 16
drag, startPoint x: 406, startPoint y: 97, endPoint x: 426, endPoint y: 100, distance: 20.5
click at [426, 100] on p "Increase applications, manage the application process, and make your cohorts ha…" at bounding box center [467, 104] width 125 height 16
click at [438, 97] on p "Increase applications, manage the application process, and make your cohorts ha…" at bounding box center [467, 104] width 125 height 16
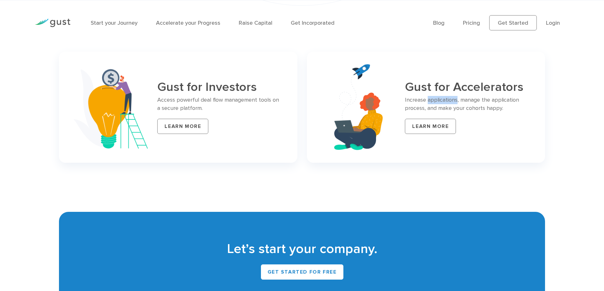
click at [438, 97] on p "Increase applications, manage the application process, and make your cohorts ha…" at bounding box center [467, 104] width 125 height 16
drag, startPoint x: 462, startPoint y: 99, endPoint x: 480, endPoint y: 100, distance: 17.4
click at [480, 100] on p "Increase applications, manage the application process, and make your cohorts ha…" at bounding box center [467, 104] width 125 height 16
drag, startPoint x: 493, startPoint y: 100, endPoint x: 506, endPoint y: 101, distance: 13.4
click at [518, 99] on p "Increase applications, manage the application process, and make your cohorts ha…" at bounding box center [467, 104] width 125 height 16
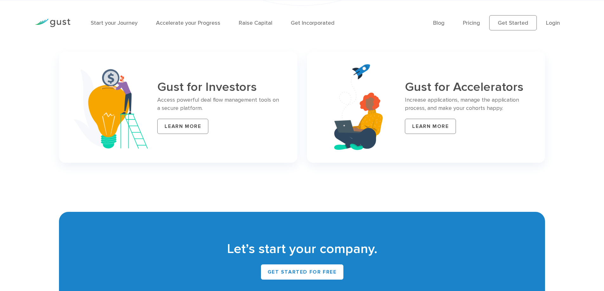
click at [421, 108] on p "Increase applications, manage the application process, and make your cohorts ha…" at bounding box center [467, 104] width 125 height 16
drag, startPoint x: 440, startPoint y: 106, endPoint x: 452, endPoint y: 107, distance: 12.7
click at [452, 107] on p "Increase applications, manage the application process, and make your cohorts ha…" at bounding box center [467, 104] width 125 height 16
drag, startPoint x: 454, startPoint y: 107, endPoint x: 465, endPoint y: 108, distance: 10.9
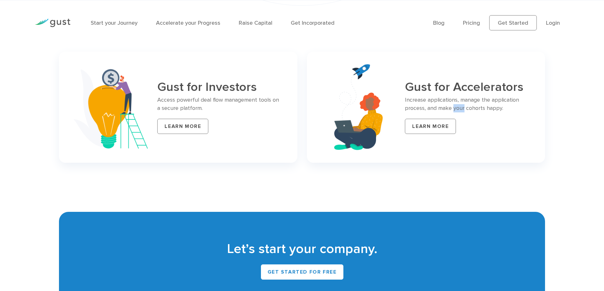
click at [465, 108] on p "Increase applications, manage the application process, and make your cohorts ha…" at bounding box center [467, 104] width 125 height 16
drag, startPoint x: 467, startPoint y: 108, endPoint x: 486, endPoint y: 108, distance: 18.7
click at [486, 108] on p "Increase applications, manage the application process, and make your cohorts ha…" at bounding box center [467, 104] width 125 height 16
click at [489, 108] on p "Increase applications, manage the application process, and make your cohorts ha…" at bounding box center [467, 104] width 125 height 16
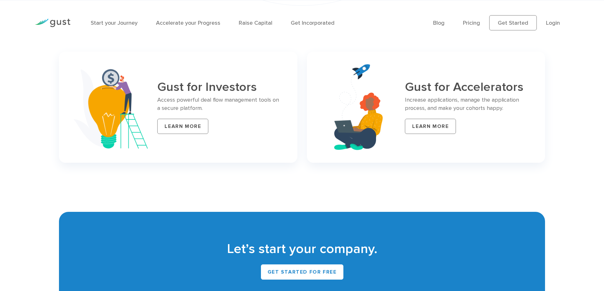
click at [494, 100] on p "Increase applications, manage the application process, and make your cohorts ha…" at bounding box center [467, 104] width 125 height 16
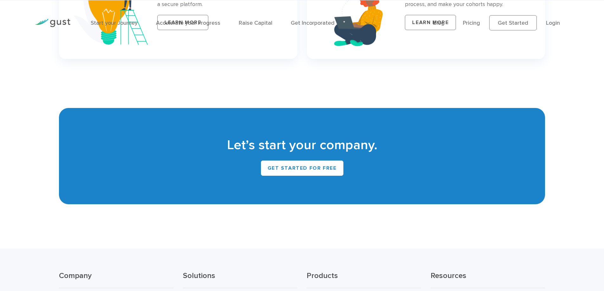
scroll to position [2728, 0]
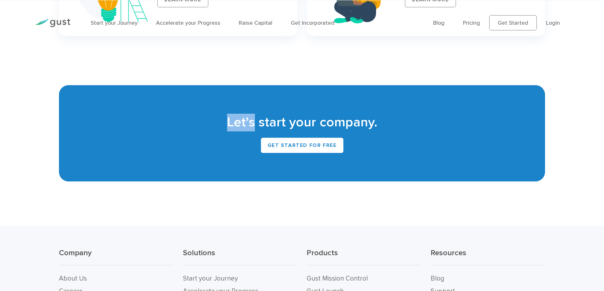
drag, startPoint x: 254, startPoint y: 122, endPoint x: 231, endPoint y: 121, distance: 23.5
click at [231, 121] on h2 "Let’s start your company." at bounding box center [302, 123] width 467 height 18
drag, startPoint x: 261, startPoint y: 123, endPoint x: 286, endPoint y: 124, distance: 24.7
click at [286, 124] on h2 "Let’s start your company." at bounding box center [302, 123] width 467 height 18
drag, startPoint x: 291, startPoint y: 121, endPoint x: 314, endPoint y: 124, distance: 23.0
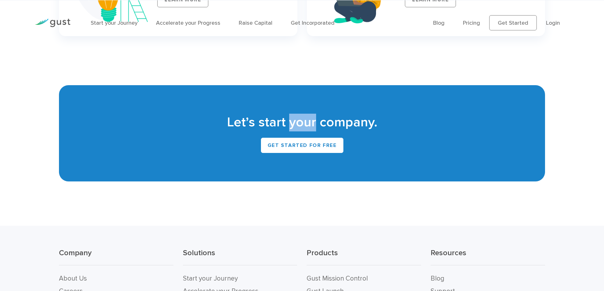
click at [314, 124] on h2 "Let’s start your company." at bounding box center [302, 123] width 467 height 18
click at [331, 123] on h2 "Let’s start your company." at bounding box center [302, 123] width 467 height 18
click at [405, 110] on div "Let’s start your company. Get Started for Free" at bounding box center [302, 133] width 486 height 96
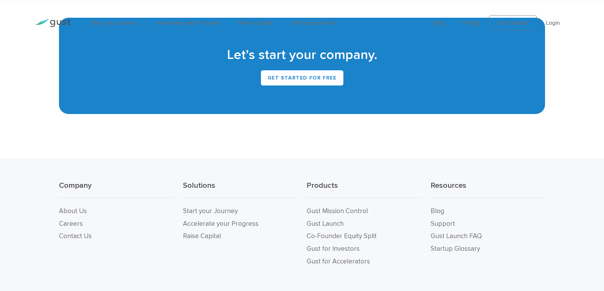
scroll to position [2823, 0]
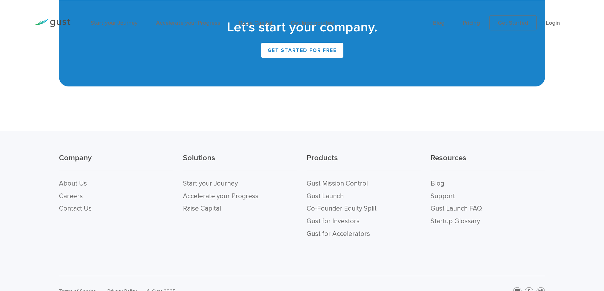
click at [85, 158] on h3 "Company" at bounding box center [116, 161] width 115 height 17
click at [205, 157] on h3 "Solutions" at bounding box center [240, 161] width 115 height 17
click at [313, 156] on h3 "Products" at bounding box center [364, 161] width 115 height 17
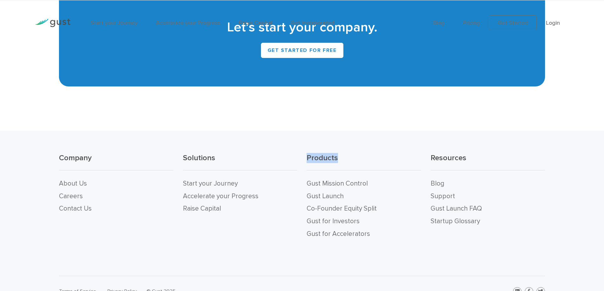
click at [314, 155] on h3 "Products" at bounding box center [364, 161] width 115 height 17
click at [444, 158] on h3 "Resources" at bounding box center [488, 161] width 115 height 17
click at [327, 158] on h3 "Products" at bounding box center [364, 161] width 115 height 17
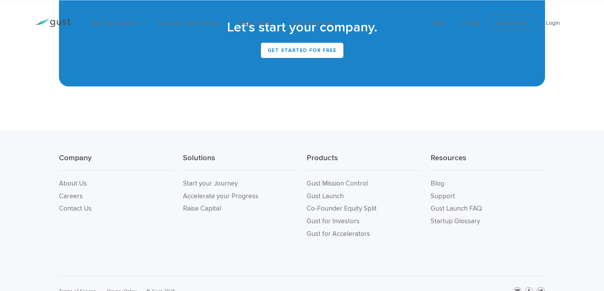
click at [453, 159] on h3 "Resources" at bounding box center [488, 161] width 115 height 17
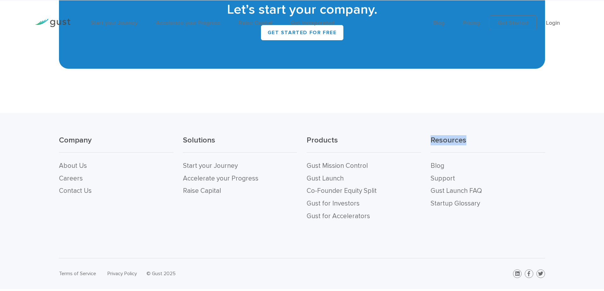
scroll to position [2850, 0]
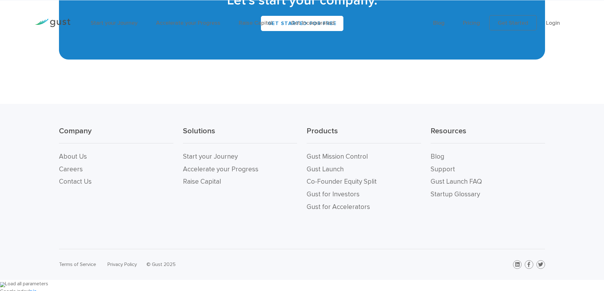
click at [321, 133] on h3 "Products" at bounding box center [364, 134] width 115 height 17
click at [201, 131] on h3 "Solutions" at bounding box center [240, 134] width 115 height 17
click at [73, 130] on h3 "Company" at bounding box center [116, 134] width 115 height 17
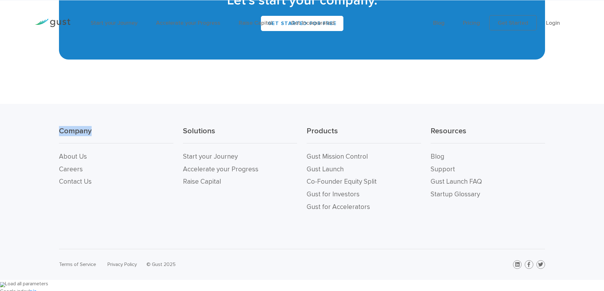
click at [73, 130] on h3 "Company" at bounding box center [116, 134] width 115 height 17
click at [208, 131] on h3 "Solutions" at bounding box center [240, 134] width 115 height 17
click at [323, 131] on h3 "Products" at bounding box center [364, 134] width 115 height 17
click at [324, 131] on h3 "Products" at bounding box center [364, 134] width 115 height 17
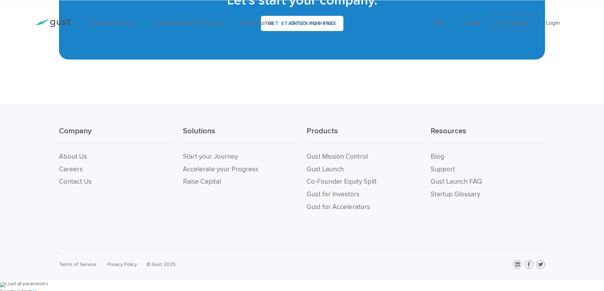
click at [459, 131] on h3 "Resources" at bounding box center [488, 134] width 115 height 17
drag, startPoint x: 459, startPoint y: 131, endPoint x: 495, endPoint y: 129, distance: 35.9
click at [459, 131] on h3 "Resources" at bounding box center [488, 134] width 115 height 17
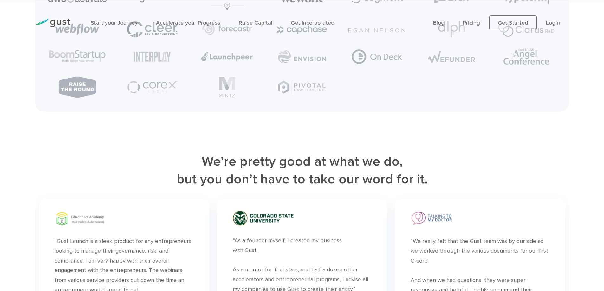
scroll to position [1708, 0]
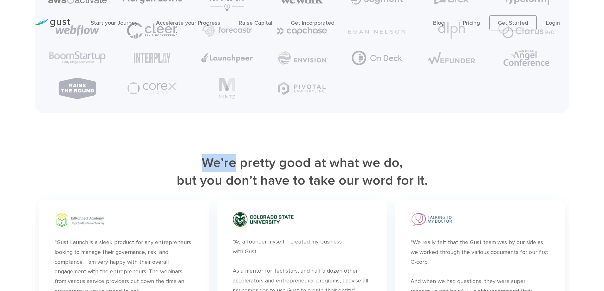
drag, startPoint x: 238, startPoint y: 173, endPoint x: 208, endPoint y: 171, distance: 30.2
click at [207, 171] on h2 "We’re pretty good at what we do, but you don’t have to take our word for it." at bounding box center [302, 172] width 534 height 36
drag, startPoint x: 242, startPoint y: 171, endPoint x: 346, endPoint y: 173, distance: 103.4
click at [275, 173] on h2 "We’re pretty good at what we do, but you don’t have to take our word for it." at bounding box center [302, 172] width 534 height 36
drag, startPoint x: 383, startPoint y: 171, endPoint x: 396, endPoint y: 171, distance: 13.6
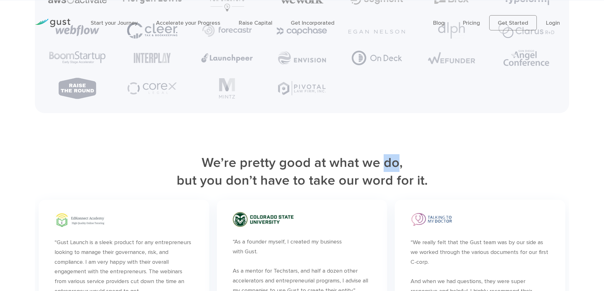
click at [396, 171] on h2 "We’re pretty good at what we do, but you don’t have to take our word for it." at bounding box center [302, 172] width 534 height 36
drag, startPoint x: 230, startPoint y: 190, endPoint x: 259, endPoint y: 188, distance: 28.6
click at [259, 188] on h2 "We’re pretty good at what we do, but you don’t have to take our word for it." at bounding box center [302, 172] width 534 height 36
drag, startPoint x: 309, startPoint y: 190, endPoint x: 334, endPoint y: 191, distance: 24.4
click at [334, 190] on h2 "We’re pretty good at what we do, but you don’t have to take our word for it." at bounding box center [302, 172] width 534 height 36
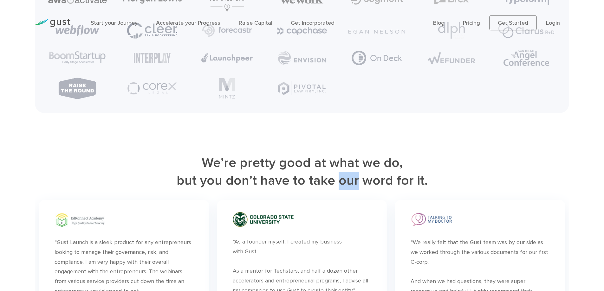
drag, startPoint x: 340, startPoint y: 192, endPoint x: 358, endPoint y: 190, distance: 18.4
click at [358, 190] on h2 "We’re pretty good at what we do, but you don’t have to take our word for it." at bounding box center [302, 172] width 534 height 36
drag, startPoint x: 364, startPoint y: 189, endPoint x: 390, endPoint y: 190, distance: 26.0
click at [390, 190] on h2 "We’re pretty good at what we do, but you don’t have to take our word for it." at bounding box center [302, 172] width 534 height 36
drag, startPoint x: 208, startPoint y: 170, endPoint x: 238, endPoint y: 169, distance: 30.2
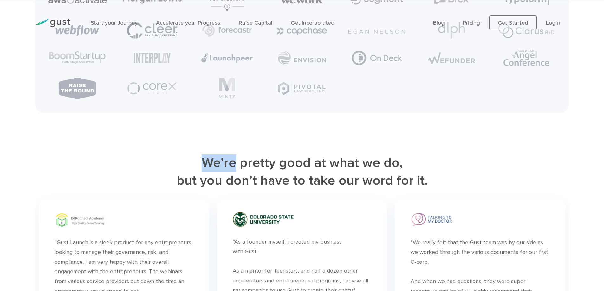
click at [238, 169] on h2 "We’re pretty good at what we do, but you don’t have to take our word for it." at bounding box center [302, 172] width 534 height 36
drag, startPoint x: 242, startPoint y: 172, endPoint x: 281, endPoint y: 169, distance: 38.8
click at [275, 170] on h2 "We’re pretty good at what we do, but you don’t have to take our word for it." at bounding box center [302, 172] width 534 height 36
drag, startPoint x: 281, startPoint y: 172, endPoint x: 311, endPoint y: 172, distance: 29.8
click at [311, 172] on h2 "We’re pretty good at what we do, but you don’t have to take our word for it." at bounding box center [302, 172] width 534 height 36
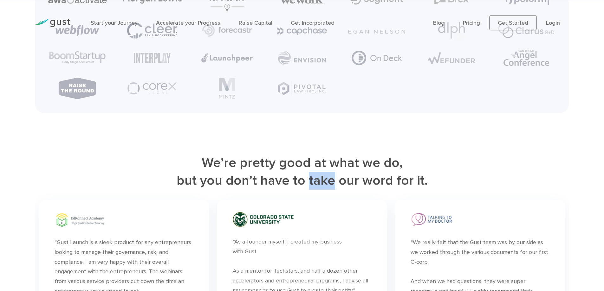
drag, startPoint x: 310, startPoint y: 188, endPoint x: 332, endPoint y: 188, distance: 21.9
click at [332, 188] on h2 "We’re pretty good at what we do, but you don’t have to take our word for it." at bounding box center [302, 172] width 534 height 36
drag, startPoint x: 230, startPoint y: 188, endPoint x: 258, endPoint y: 186, distance: 27.7
click at [258, 186] on h2 "We’re pretty good at what we do, but you don’t have to take our word for it." at bounding box center [302, 172] width 534 height 36
drag, startPoint x: 206, startPoint y: 191, endPoint x: 211, endPoint y: 190, distance: 5.4
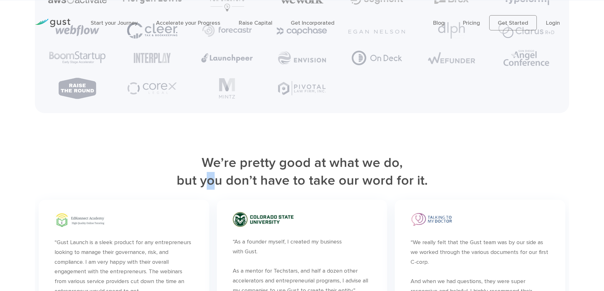
click at [218, 190] on h2 "We’re pretty good at what we do, but you don’t have to take our word for it." at bounding box center [302, 172] width 534 height 36
drag, startPoint x: 203, startPoint y: 189, endPoint x: 223, endPoint y: 189, distance: 19.7
click at [223, 189] on h2 "We’re pretty good at what we do, but you don’t have to take our word for it." at bounding box center [302, 172] width 534 height 36
drag, startPoint x: 230, startPoint y: 188, endPoint x: 259, endPoint y: 189, distance: 29.5
click at [259, 189] on h2 "We’re pretty good at what we do, but you don’t have to take our word for it." at bounding box center [302, 172] width 534 height 36
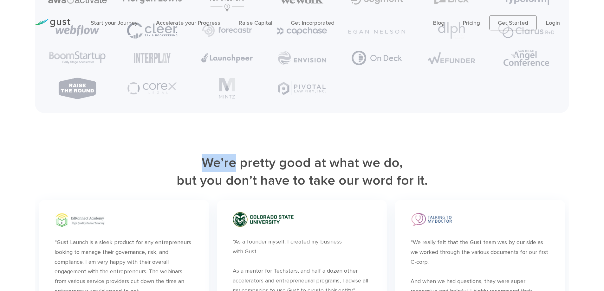
drag, startPoint x: 206, startPoint y: 170, endPoint x: 239, endPoint y: 172, distance: 33.3
click at [239, 172] on h2 "We’re pretty good at what we do, but you don’t have to take our word for it." at bounding box center [302, 172] width 534 height 36
drag, startPoint x: 242, startPoint y: 171, endPoint x: 274, endPoint y: 173, distance: 31.8
click at [274, 173] on h2 "We’re pretty good at what we do, but you don’t have to take our word for it." at bounding box center [302, 172] width 534 height 36
drag, startPoint x: 284, startPoint y: 171, endPoint x: 302, endPoint y: 172, distance: 18.4
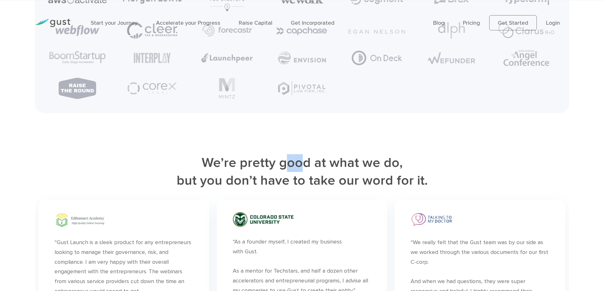
click at [302, 172] on h2 "We’re pretty good at what we do, but you don’t have to take our word for it." at bounding box center [302, 172] width 534 height 36
drag, startPoint x: 339, startPoint y: 171, endPoint x: 357, endPoint y: 171, distance: 18.1
click at [357, 171] on h2 "We’re pretty good at what we do, but you don’t have to take our word for it." at bounding box center [302, 172] width 534 height 36
drag, startPoint x: 363, startPoint y: 193, endPoint x: 393, endPoint y: 187, distance: 30.4
click at [393, 187] on h2 "We’re pretty good at what we do, but you don’t have to take our word for it." at bounding box center [302, 172] width 534 height 36
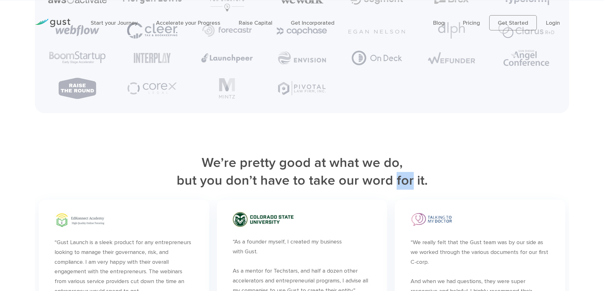
drag, startPoint x: 395, startPoint y: 190, endPoint x: 410, endPoint y: 190, distance: 14.9
click at [410, 190] on h2 "We’re pretty good at what we do, but you don’t have to take our word for it." at bounding box center [302, 172] width 534 height 36
drag, startPoint x: 229, startPoint y: 190, endPoint x: 258, endPoint y: 188, distance: 28.9
click at [258, 188] on h2 "We’re pretty good at what we do, but you don’t have to take our word for it." at bounding box center [302, 172] width 534 height 36
drag, startPoint x: 208, startPoint y: 171, endPoint x: 252, endPoint y: 173, distance: 43.8
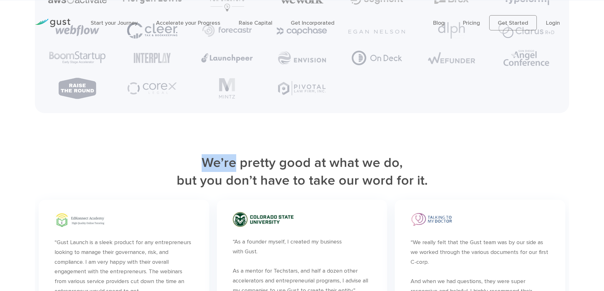
click at [238, 173] on h2 "We’re pretty good at what we do, but you don’t have to take our word for it." at bounding box center [302, 172] width 534 height 36
drag, startPoint x: 244, startPoint y: 173, endPoint x: 279, endPoint y: 172, distance: 35.2
click at [275, 172] on h2 "We’re pretty good at what we do, but you don’t have to take our word for it." at bounding box center [302, 172] width 534 height 36
drag, startPoint x: 283, startPoint y: 172, endPoint x: 316, endPoint y: 171, distance: 33.0
click at [310, 172] on h2 "We’re pretty good at what we do, but you don’t have to take our word for it." at bounding box center [302, 172] width 534 height 36
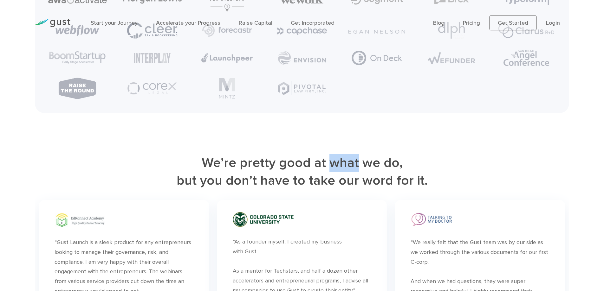
drag, startPoint x: 339, startPoint y: 169, endPoint x: 357, endPoint y: 168, distance: 17.8
click at [357, 168] on h2 "We’re pretty good at what we do, but you don’t have to take our word for it." at bounding box center [302, 172] width 534 height 36
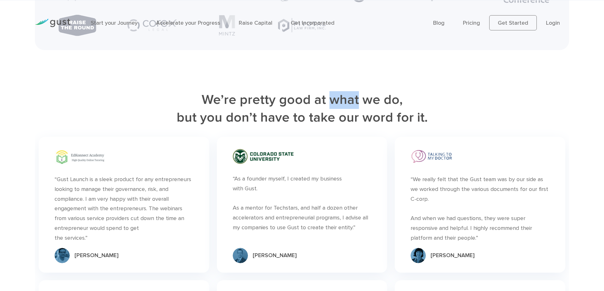
scroll to position [1771, 0]
drag, startPoint x: 229, startPoint y: 127, endPoint x: 258, endPoint y: 125, distance: 29.0
click at [258, 125] on h2 "We’re pretty good at what we do, but you don’t have to take our word for it." at bounding box center [302, 109] width 534 height 36
drag, startPoint x: 310, startPoint y: 125, endPoint x: 333, endPoint y: 128, distance: 23.0
click at [333, 127] on h2 "We’re pretty good at what we do, but you don’t have to take our word for it." at bounding box center [302, 109] width 534 height 36
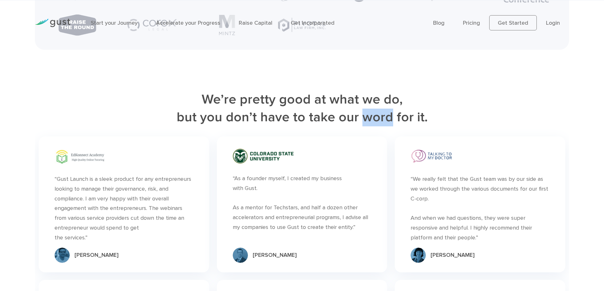
drag, startPoint x: 363, startPoint y: 126, endPoint x: 389, endPoint y: 126, distance: 26.0
click at [389, 126] on h2 "We’re pretty good at what we do, but you don’t have to take our word for it." at bounding box center [302, 109] width 534 height 36
click at [396, 124] on h2 "We’re pretty good at what we do, but you don’t have to take our word for it." at bounding box center [302, 109] width 534 height 36
drag, startPoint x: 395, startPoint y: 125, endPoint x: 409, endPoint y: 127, distance: 14.1
click at [409, 127] on h2 "We’re pretty good at what we do, but you don’t have to take our word for it." at bounding box center [302, 109] width 534 height 36
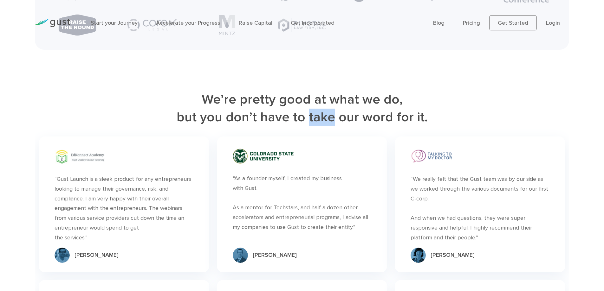
drag, startPoint x: 309, startPoint y: 128, endPoint x: 331, endPoint y: 128, distance: 21.6
click at [331, 127] on h2 "We’re pretty good at what we do, but you don’t have to take our word for it." at bounding box center [302, 109] width 534 height 36
drag, startPoint x: 230, startPoint y: 125, endPoint x: 259, endPoint y: 124, distance: 29.8
click at [259, 124] on h2 "We’re pretty good at what we do, but you don’t have to take our word for it." at bounding box center [302, 109] width 534 height 36
drag, startPoint x: 206, startPoint y: 107, endPoint x: 236, endPoint y: 111, distance: 30.4
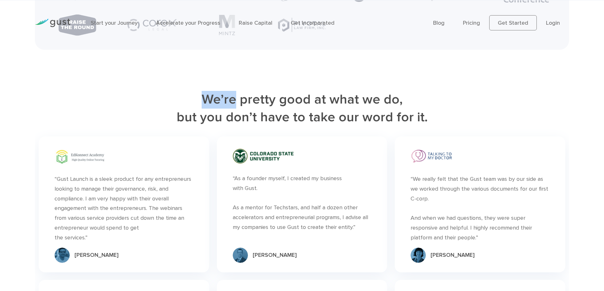
click at [236, 111] on h2 "We’re pretty good at what we do, but you don’t have to take our word for it." at bounding box center [302, 109] width 534 height 36
click at [273, 110] on h2 "We’re pretty good at what we do, but you don’t have to take our word for it." at bounding box center [302, 109] width 534 height 36
click at [309, 110] on h2 "We’re pretty good at what we do, but you don’t have to take our word for it." at bounding box center [302, 109] width 534 height 36
click at [357, 110] on h2 "We’re pretty good at what we do, but you don’t have to take our word for it." at bounding box center [302, 109] width 534 height 36
click at [231, 127] on h2 "We’re pretty good at what we do, but you don’t have to take our word for it." at bounding box center [302, 109] width 534 height 36
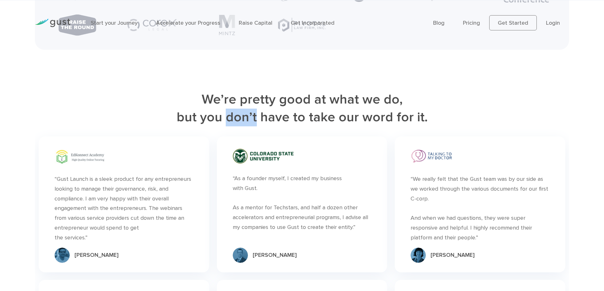
click at [257, 125] on h2 "We’re pretty good at what we do, but you don’t have to take our word for it." at bounding box center [302, 109] width 534 height 36
click at [391, 127] on h2 "We’re pretty good at what we do, but you don’t have to take our word for it." at bounding box center [302, 109] width 534 height 36
click at [351, 116] on h2 "We’re pretty good at what we do, but you don’t have to take our word for it." at bounding box center [302, 109] width 534 height 36
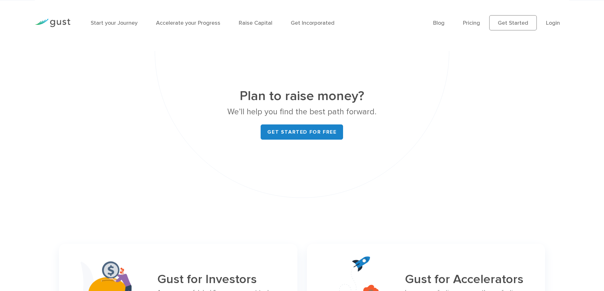
scroll to position [2406, 0]
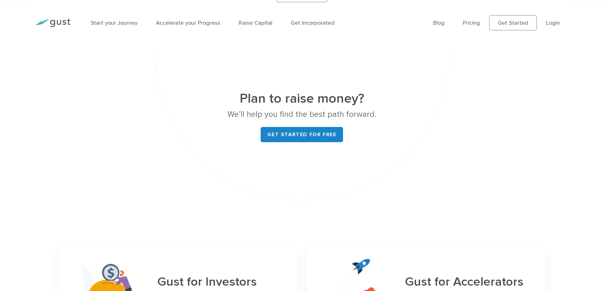
click at [336, 97] on h2 "Plan to raise money?" at bounding box center [302, 99] width 239 height 18
click at [335, 97] on h2 "Plan to raise money?" at bounding box center [302, 99] width 239 height 18
click at [356, 114] on p "We’ll help you find the best path forward." at bounding box center [302, 114] width 239 height 13
click at [344, 97] on h2 "Plan to raise money?" at bounding box center [302, 99] width 239 height 18
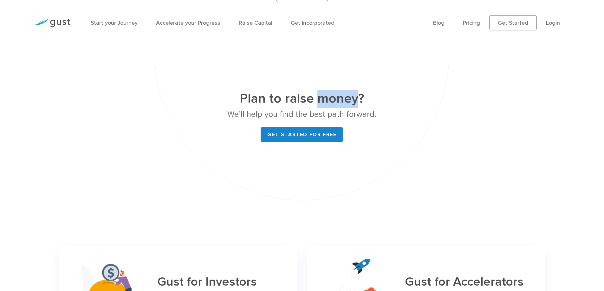
click at [344, 97] on h2 "Plan to raise money?" at bounding box center [302, 99] width 239 height 18
drag, startPoint x: 230, startPoint y: 114, endPoint x: 245, endPoint y: 113, distance: 15.2
click at [245, 113] on p "We’ll help you find the best path forward." at bounding box center [302, 114] width 239 height 13
drag, startPoint x: 243, startPoint y: 100, endPoint x: 264, endPoint y: 96, distance: 21.3
click at [264, 96] on h2 "Plan to raise money?" at bounding box center [302, 99] width 239 height 18
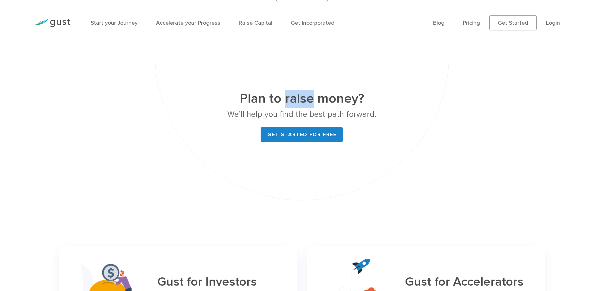
drag, startPoint x: 286, startPoint y: 96, endPoint x: 312, endPoint y: 98, distance: 25.7
click at [312, 98] on h2 "Plan to raise money?" at bounding box center [302, 99] width 239 height 18
click at [344, 98] on h2 "Plan to raise money?" at bounding box center [302, 99] width 239 height 18
drag, startPoint x: 281, startPoint y: 113, endPoint x: 294, endPoint y: 114, distance: 13.6
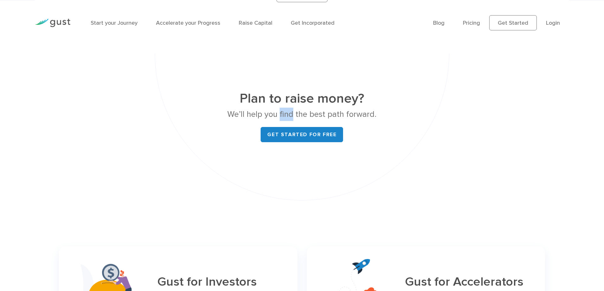
click at [294, 114] on p "We’ll help you find the best path forward." at bounding box center [302, 114] width 239 height 13
drag, startPoint x: 311, startPoint y: 114, endPoint x: 327, endPoint y: 113, distance: 16.5
click at [327, 113] on p "We’ll help you find the best path forward." at bounding box center [302, 114] width 239 height 13
drag, startPoint x: 329, startPoint y: 114, endPoint x: 343, endPoint y: 115, distance: 14.0
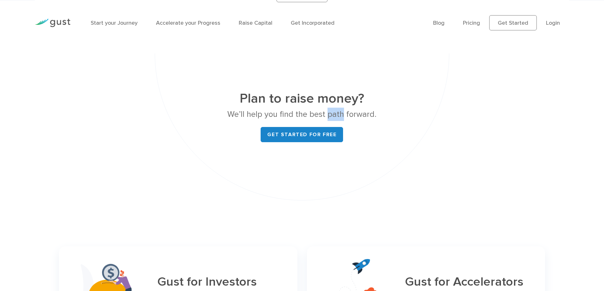
click at [343, 115] on p "We’ll help you find the best path forward." at bounding box center [302, 114] width 239 height 13
click at [353, 113] on p "We’ll help you find the best path forward." at bounding box center [302, 114] width 239 height 13
drag, startPoint x: 230, startPoint y: 114, endPoint x: 245, endPoint y: 114, distance: 15.2
click at [245, 114] on p "We’ll help you find the best path forward." at bounding box center [302, 114] width 239 height 13
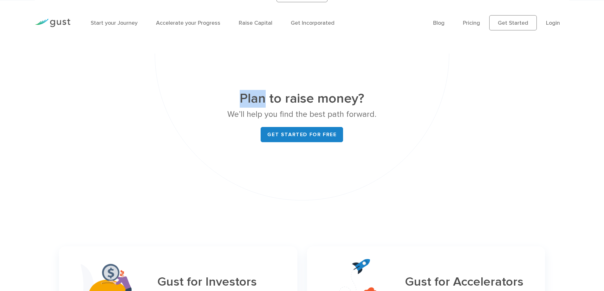
drag, startPoint x: 242, startPoint y: 96, endPoint x: 264, endPoint y: 97, distance: 21.6
click at [264, 97] on h2 "Plan to raise money?" at bounding box center [302, 99] width 239 height 18
drag, startPoint x: 287, startPoint y: 96, endPoint x: 329, endPoint y: 98, distance: 41.9
click at [313, 99] on h2 "Plan to raise money?" at bounding box center [302, 99] width 239 height 18
click at [329, 98] on h2 "Plan to raise money?" at bounding box center [302, 99] width 239 height 18
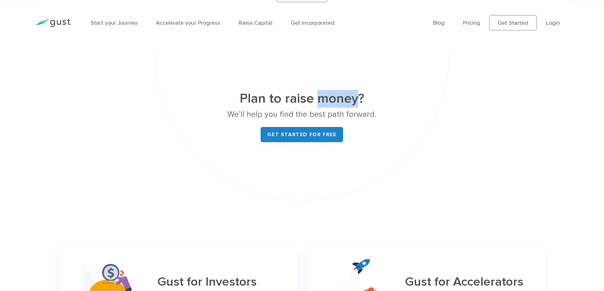
click at [329, 98] on h2 "Plan to raise money?" at bounding box center [302, 99] width 239 height 18
drag, startPoint x: 234, startPoint y: 113, endPoint x: 260, endPoint y: 112, distance: 26.4
click at [246, 112] on p "We’ll help you find the best path forward." at bounding box center [302, 114] width 239 height 13
drag, startPoint x: 266, startPoint y: 114, endPoint x: 278, endPoint y: 114, distance: 11.4
click at [278, 114] on p "We’ll help you find the best path forward." at bounding box center [302, 114] width 239 height 13
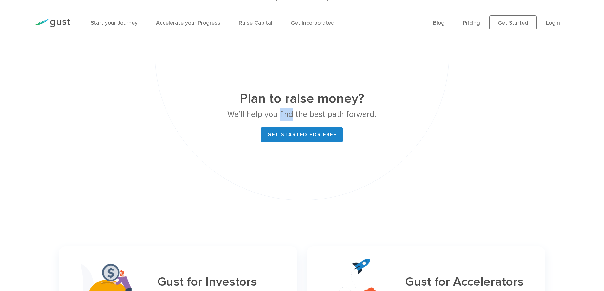
drag, startPoint x: 281, startPoint y: 113, endPoint x: 297, endPoint y: 112, distance: 16.6
click at [293, 112] on p "We’ll help you find the best path forward." at bounding box center [302, 114] width 239 height 13
drag, startPoint x: 310, startPoint y: 113, endPoint x: 325, endPoint y: 113, distance: 15.2
click at [325, 113] on p "We’ll help you find the best path forward." at bounding box center [302, 114] width 239 height 13
drag, startPoint x: 329, startPoint y: 114, endPoint x: 343, endPoint y: 114, distance: 14.6
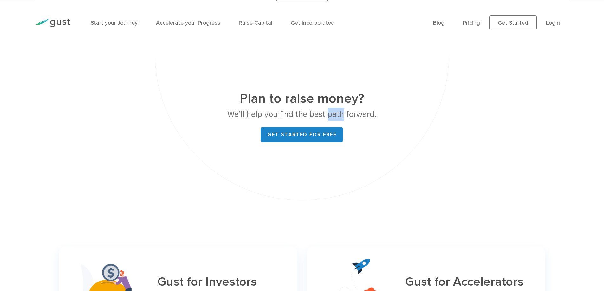
click at [343, 114] on p "We’ll help you find the best path forward." at bounding box center [302, 114] width 239 height 13
click at [348, 113] on p "We’ll help you find the best path forward." at bounding box center [302, 114] width 239 height 13
click at [339, 102] on h2 "Plan to raise money?" at bounding box center [302, 99] width 239 height 18
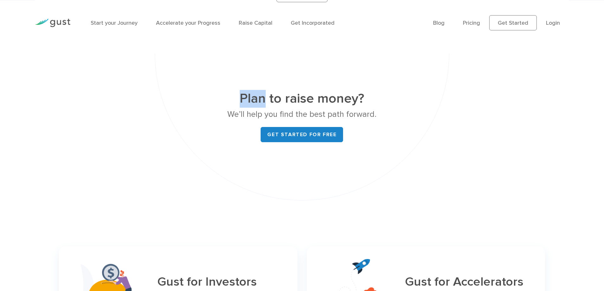
drag, startPoint x: 242, startPoint y: 96, endPoint x: 265, endPoint y: 96, distance: 23.8
click at [265, 96] on h2 "Plan to raise money?" at bounding box center [302, 99] width 239 height 18
drag, startPoint x: 285, startPoint y: 99, endPoint x: 311, endPoint y: 98, distance: 26.3
click at [311, 98] on h2 "Plan to raise money?" at bounding box center [302, 99] width 239 height 18
click at [336, 100] on h2 "Plan to raise money?" at bounding box center [302, 99] width 239 height 18
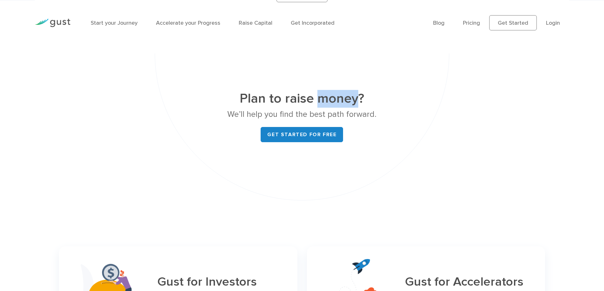
click at [336, 100] on h2 "Plan to raise money?" at bounding box center [302, 99] width 239 height 18
drag, startPoint x: 230, startPoint y: 114, endPoint x: 245, endPoint y: 114, distance: 15.2
click at [245, 114] on p "We’ll help you find the best path forward." at bounding box center [302, 114] width 239 height 13
drag, startPoint x: 248, startPoint y: 114, endPoint x: 265, endPoint y: 113, distance: 17.8
click at [263, 114] on p "We’ll help you find the best path forward." at bounding box center [302, 114] width 239 height 13
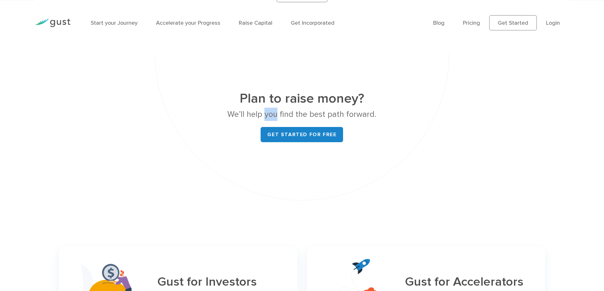
drag, startPoint x: 266, startPoint y: 113, endPoint x: 279, endPoint y: 113, distance: 13.3
click at [279, 113] on p "We’ll help you find the best path forward." at bounding box center [302, 114] width 239 height 13
drag, startPoint x: 281, startPoint y: 112, endPoint x: 293, endPoint y: 114, distance: 12.1
click at [293, 114] on p "We’ll help you find the best path forward." at bounding box center [302, 114] width 239 height 13
drag, startPoint x: 310, startPoint y: 113, endPoint x: 326, endPoint y: 113, distance: 16.2
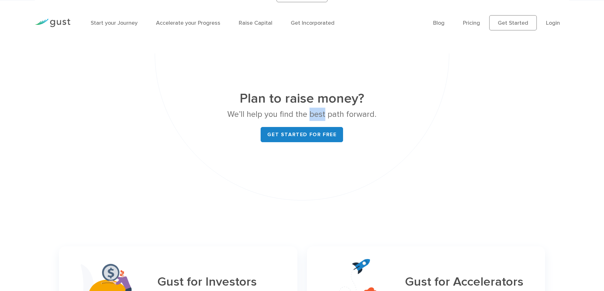
click at [326, 113] on p "We’ll help you find the best path forward." at bounding box center [302, 114] width 239 height 13
drag, startPoint x: 328, startPoint y: 114, endPoint x: 343, endPoint y: 115, distance: 14.9
click at [343, 115] on p "We’ll help you find the best path forward." at bounding box center [302, 114] width 239 height 13
click at [351, 113] on p "We’ll help you find the best path forward." at bounding box center [302, 114] width 239 height 13
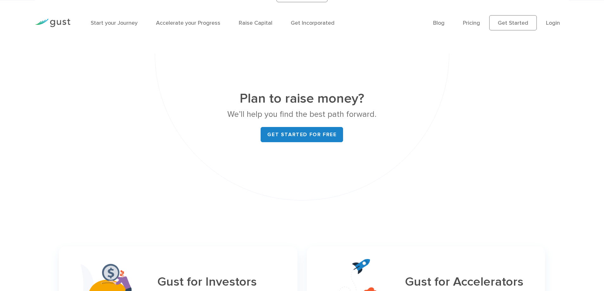
click at [377, 94] on h2 "Plan to raise money?" at bounding box center [302, 99] width 239 height 18
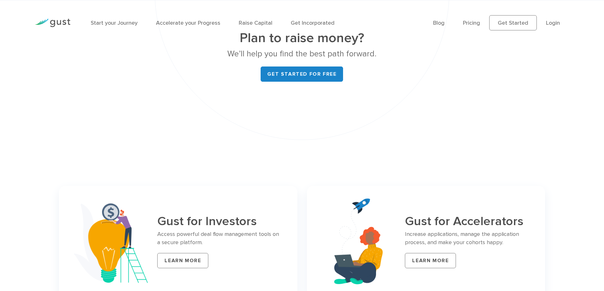
scroll to position [2596, 0]
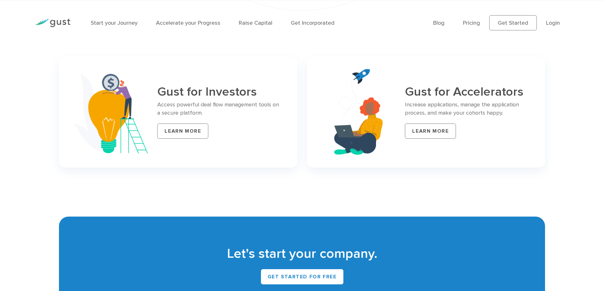
click at [240, 95] on h3 "Gust for Investors" at bounding box center [219, 92] width 125 height 14
drag, startPoint x: 182, startPoint y: 92, endPoint x: 161, endPoint y: 90, distance: 21.3
click at [161, 90] on h3 "Gust for Investors" at bounding box center [219, 92] width 125 height 14
drag, startPoint x: 159, startPoint y: 103, endPoint x: 174, endPoint y: 104, distance: 15.6
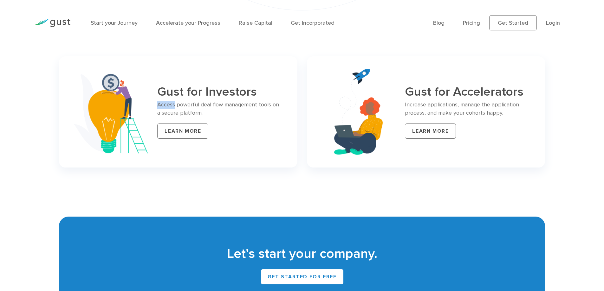
click at [174, 104] on p "Access powerful deal flow management tools on a secure platform." at bounding box center [219, 109] width 125 height 16
click at [188, 110] on p "Access powerful deal flow management tools on a secure platform." at bounding box center [219, 109] width 125 height 16
drag, startPoint x: 188, startPoint y: 110, endPoint x: 239, endPoint y: 108, distance: 50.8
click at [188, 111] on p "Access powerful deal flow management tools on a secure platform." at bounding box center [219, 109] width 125 height 16
drag, startPoint x: 213, startPoint y: 102, endPoint x: 224, endPoint y: 104, distance: 11.5
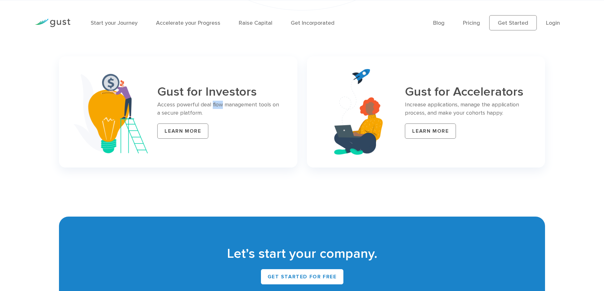
click at [222, 104] on p "Access powerful deal flow management tools on a secure platform." at bounding box center [219, 109] width 125 height 16
drag, startPoint x: 226, startPoint y: 105, endPoint x: 260, endPoint y: 103, distance: 33.7
click at [257, 104] on p "Access powerful deal flow management tools on a secure platform." at bounding box center [219, 109] width 125 height 16
drag, startPoint x: 259, startPoint y: 103, endPoint x: 271, endPoint y: 103, distance: 11.7
click at [271, 103] on p "Access powerful deal flow management tools on a secure platform." at bounding box center [219, 109] width 125 height 16
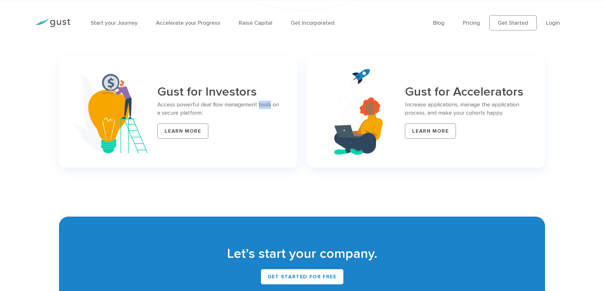
click at [265, 102] on p "Access powerful deal flow management tools on a secure platform." at bounding box center [219, 109] width 125 height 16
drag, startPoint x: 408, startPoint y: 92, endPoint x: 431, endPoint y: 91, distance: 22.6
click at [431, 91] on h3 "Gust for Accelerators" at bounding box center [467, 92] width 125 height 14
click at [516, 94] on h3 "Gust for Accelerators" at bounding box center [467, 92] width 125 height 14
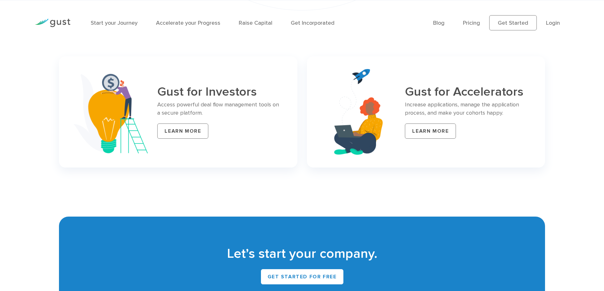
click at [494, 112] on p "Increase applications, manage the application process, and make your cohorts ha…" at bounding box center [467, 109] width 125 height 16
click at [451, 105] on p "Increase applications, manage the application process, and make your cohorts ha…" at bounding box center [467, 109] width 125 height 16
click at [421, 111] on p "Increase applications, manage the application process, and make your cohorts ha…" at bounding box center [467, 109] width 125 height 16
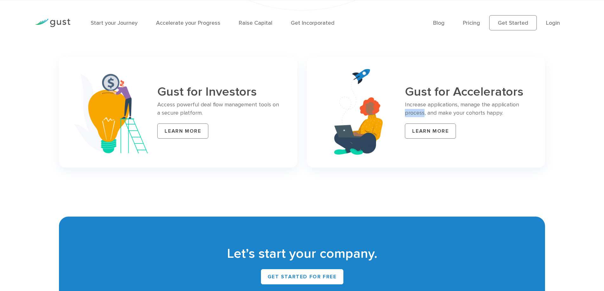
click at [422, 111] on p "Increase applications, manage the application process, and make your cohorts ha…" at bounding box center [467, 109] width 125 height 16
click at [449, 102] on p "Increase applications, manage the application process, and make your cohorts ha…" at bounding box center [467, 109] width 125 height 16
drag, startPoint x: 449, startPoint y: 102, endPoint x: 461, endPoint y: 102, distance: 12.7
click at [449, 102] on p "Increase applications, manage the application process, and make your cohorts ha…" at bounding box center [467, 109] width 125 height 16
click at [461, 102] on p "Increase applications, manage the application process, and make your cohorts ha…" at bounding box center [467, 109] width 125 height 16
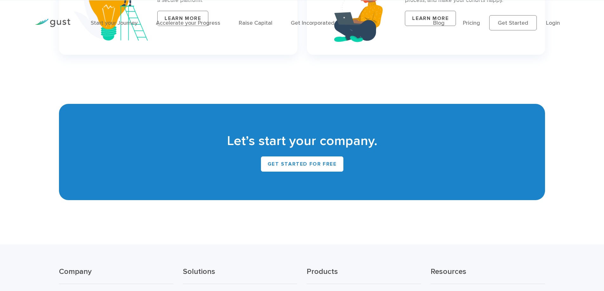
scroll to position [2723, 0]
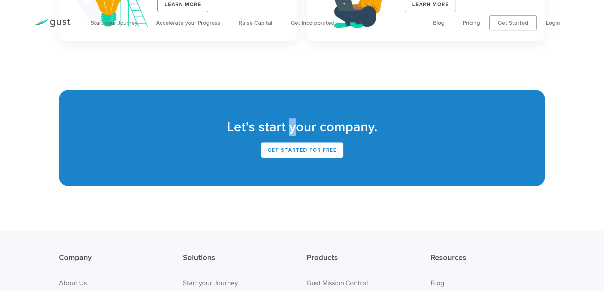
click at [294, 127] on h2 "Let’s start your company." at bounding box center [302, 128] width 467 height 18
click at [293, 126] on h2 "Let’s start your company." at bounding box center [302, 128] width 467 height 18
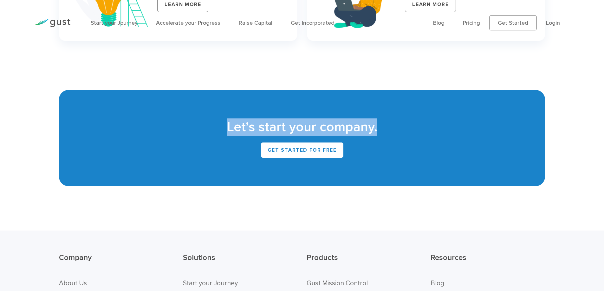
click at [293, 126] on h2 "Let’s start your company." at bounding box center [302, 128] width 467 height 18
click at [335, 131] on h2 "Let’s start your company." at bounding box center [302, 128] width 467 height 18
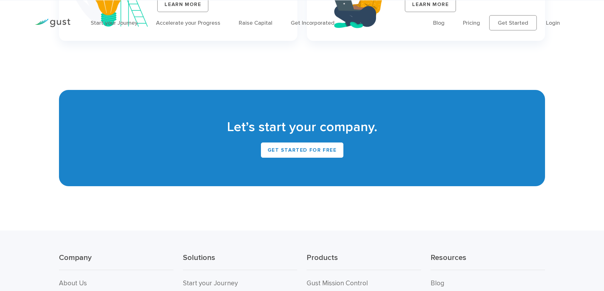
click at [339, 129] on h2 "Let’s start your company." at bounding box center [302, 128] width 467 height 18
drag, startPoint x: 228, startPoint y: 128, endPoint x: 255, endPoint y: 126, distance: 27.1
click at [255, 126] on h2 "Let’s start your company." at bounding box center [302, 128] width 467 height 18
drag, startPoint x: 261, startPoint y: 128, endPoint x: 288, endPoint y: 127, distance: 26.7
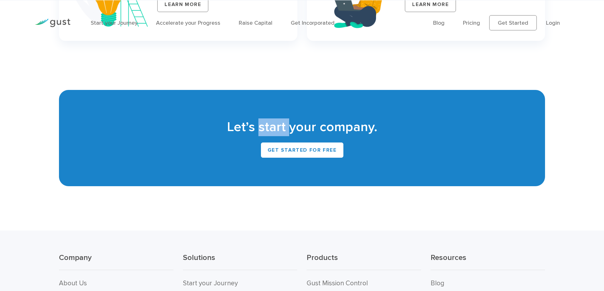
click at [288, 127] on h2 "Let’s start your company." at bounding box center [302, 128] width 467 height 18
click at [292, 127] on h2 "Let’s start your company." at bounding box center [302, 128] width 467 height 18
drag, startPoint x: 290, startPoint y: 127, endPoint x: 317, endPoint y: 127, distance: 26.6
click at [317, 127] on h2 "Let’s start your company." at bounding box center [302, 128] width 467 height 18
click at [326, 127] on h2 "Let’s start your company." at bounding box center [302, 128] width 467 height 18
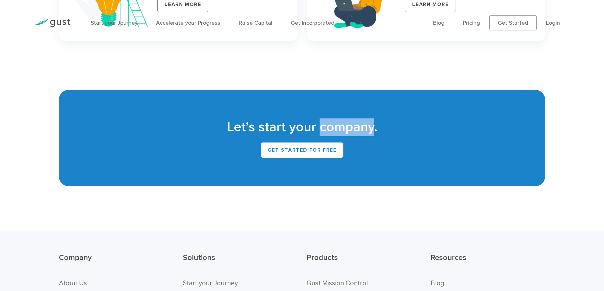
click at [326, 127] on h2 "Let’s start your company." at bounding box center [302, 128] width 467 height 18
click at [429, 121] on h2 "Let’s start your company." at bounding box center [302, 128] width 467 height 18
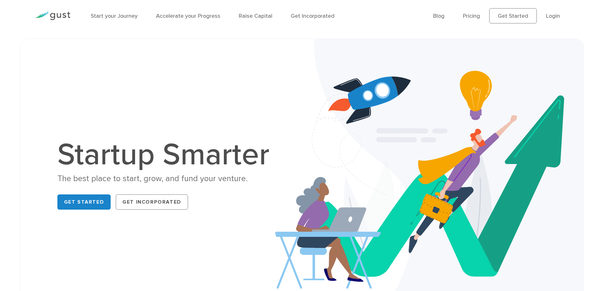
scroll to position [0, 0]
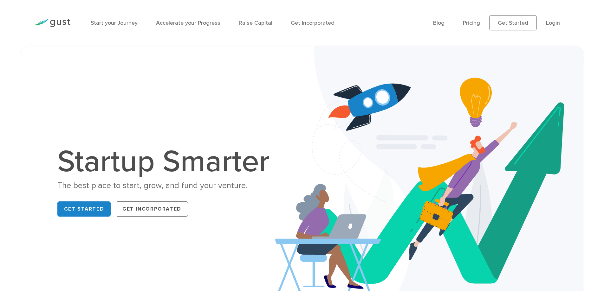
click at [228, 163] on h1 "Startup Smarter" at bounding box center [166, 162] width 219 height 30
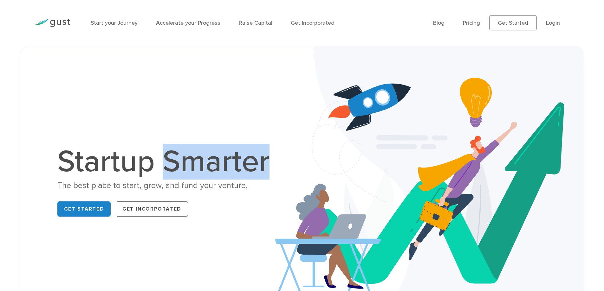
click at [228, 163] on h1 "Startup Smarter" at bounding box center [166, 162] width 219 height 30
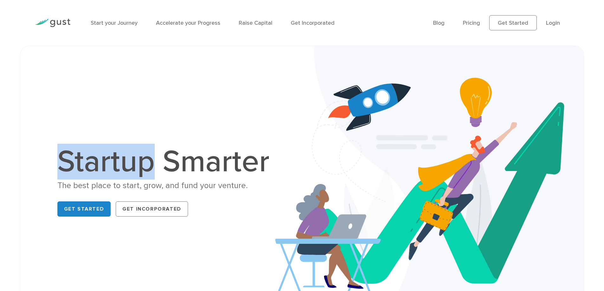
drag, startPoint x: 152, startPoint y: 167, endPoint x: 41, endPoint y: 167, distance: 110.7
click at [41, 167] on div "Startup Smarter The best place to start, grow, and fund your venture. Get Start…" at bounding box center [166, 183] width 271 height 73
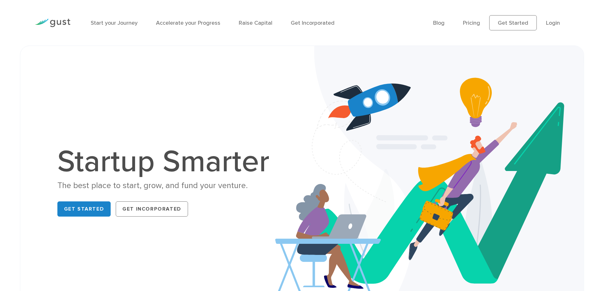
click at [130, 186] on div "The best place to start, grow, and fund your venture." at bounding box center [166, 185] width 219 height 11
drag, startPoint x: 130, startPoint y: 186, endPoint x: 134, endPoint y: 186, distance: 3.8
click at [131, 186] on div "The best place to start, grow, and fund your venture." at bounding box center [166, 185] width 219 height 11
click at [149, 186] on div "The best place to start, grow, and fund your venture." at bounding box center [166, 185] width 219 height 11
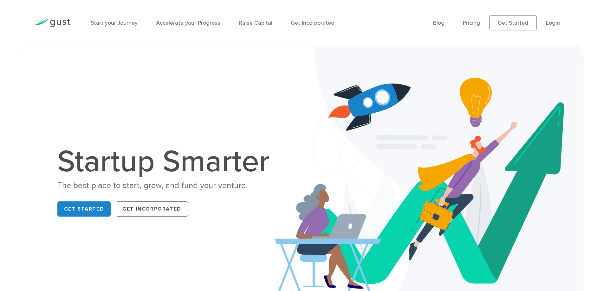
click at [206, 170] on h1 "Startup Smarter" at bounding box center [166, 162] width 219 height 30
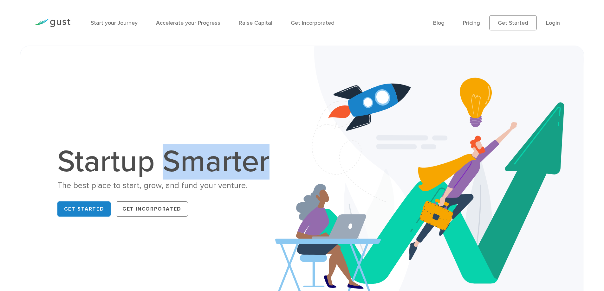
click at [206, 170] on h1 "Startup Smarter" at bounding box center [166, 162] width 219 height 30
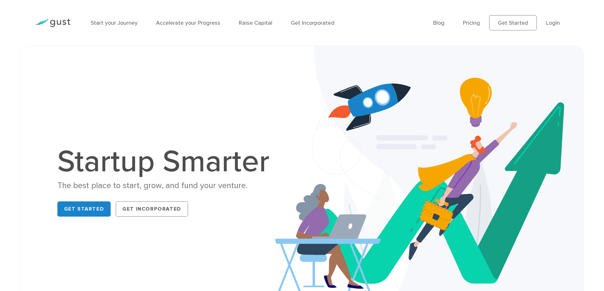
click at [227, 187] on div "The best place to start, grow, and fund your venture." at bounding box center [166, 185] width 219 height 11
click at [227, 186] on div "The best place to start, grow, and fund your venture." at bounding box center [166, 185] width 219 height 11
click at [216, 186] on div "The best place to start, grow, and fund your venture." at bounding box center [166, 185] width 219 height 11
drag, startPoint x: 199, startPoint y: 187, endPoint x: 222, endPoint y: 187, distance: 23.5
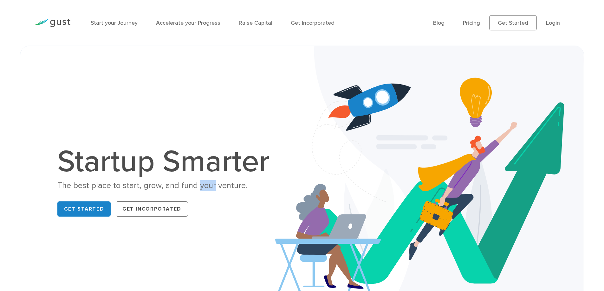
click at [214, 187] on div "The best place to start, grow, and fund your venture." at bounding box center [166, 185] width 219 height 11
click at [227, 187] on div "The best place to start, grow, and fund your venture." at bounding box center [166, 185] width 219 height 11
click at [216, 167] on h1 "Startup Smarter" at bounding box center [166, 162] width 219 height 30
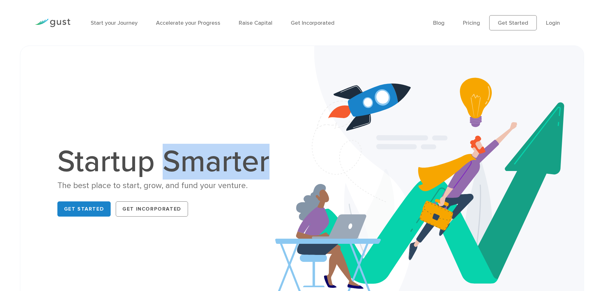
click at [216, 167] on h1 "Startup Smarter" at bounding box center [166, 162] width 219 height 30
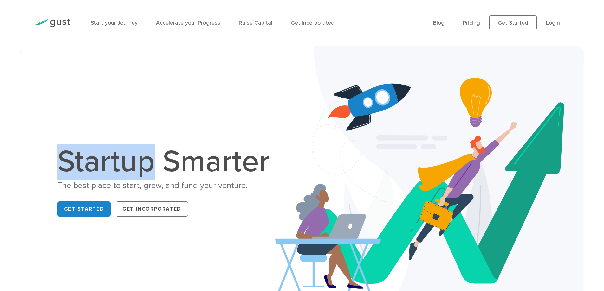
drag, startPoint x: 153, startPoint y: 166, endPoint x: 61, endPoint y: 167, distance: 92.3
click at [61, 167] on h1 "Startup Smarter" at bounding box center [166, 162] width 219 height 30
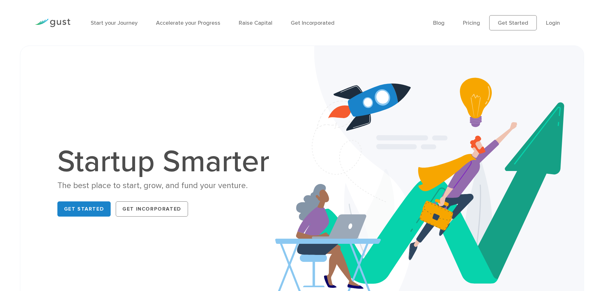
click at [132, 186] on div "The best place to start, grow, and fund your venture." at bounding box center [166, 185] width 219 height 11
click at [147, 187] on div "The best place to start, grow, and fund your venture." at bounding box center [166, 185] width 219 height 11
drag, startPoint x: 147, startPoint y: 187, endPoint x: 154, endPoint y: 187, distance: 6.7
click at [148, 187] on div "The best place to start, grow, and fund your venture." at bounding box center [166, 185] width 219 height 11
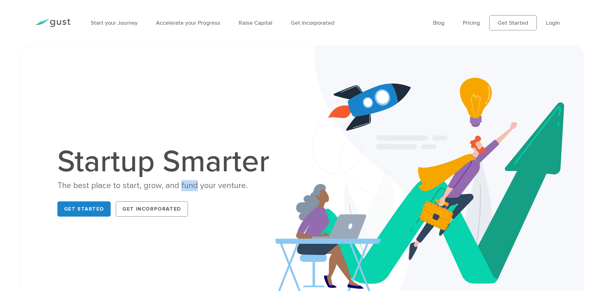
drag, startPoint x: 179, startPoint y: 187, endPoint x: 195, endPoint y: 187, distance: 16.5
click at [195, 187] on div "The best place to start, grow, and fund your venture." at bounding box center [166, 185] width 219 height 11
drag, startPoint x: 198, startPoint y: 186, endPoint x: 214, endPoint y: 186, distance: 15.9
click at [214, 186] on div "The best place to start, grow, and fund your venture." at bounding box center [166, 185] width 219 height 11
click at [226, 186] on div "The best place to start, grow, and fund your venture." at bounding box center [166, 185] width 219 height 11
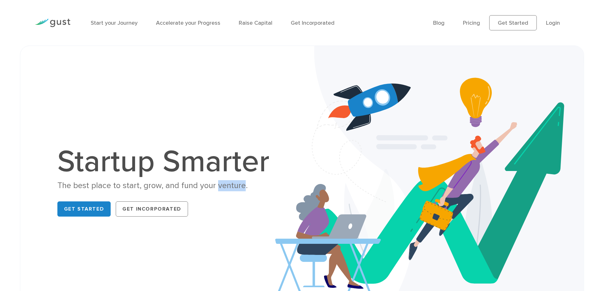
click at [226, 186] on div "The best place to start, grow, and fund your venture." at bounding box center [166, 185] width 219 height 11
click at [225, 167] on h1 "Startup Smarter" at bounding box center [166, 162] width 219 height 30
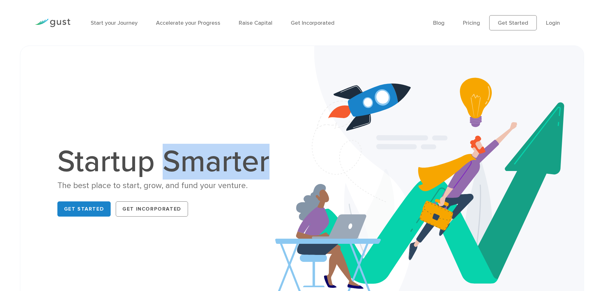
click at [225, 167] on h1 "Startup Smarter" at bounding box center [166, 162] width 219 height 30
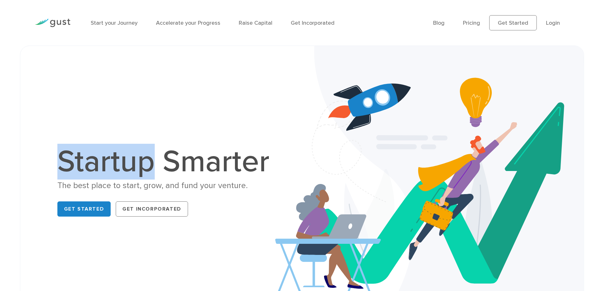
drag, startPoint x: 150, startPoint y: 165, endPoint x: 63, endPoint y: 167, distance: 86.9
click at [63, 167] on h1 "Startup Smarter" at bounding box center [166, 162] width 219 height 30
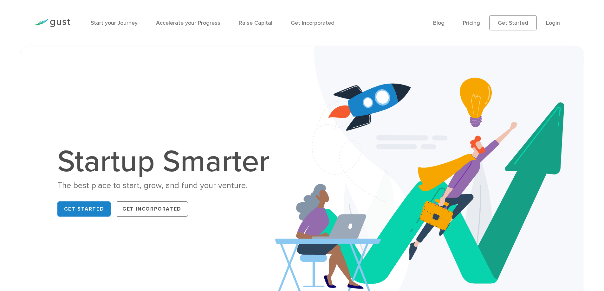
click at [130, 186] on div "The best place to start, grow, and fund your venture." at bounding box center [166, 185] width 219 height 11
click at [147, 187] on div "The best place to start, grow, and fund your venture." at bounding box center [166, 185] width 219 height 11
click at [190, 166] on h1 "Startup Smarter" at bounding box center [166, 162] width 219 height 30
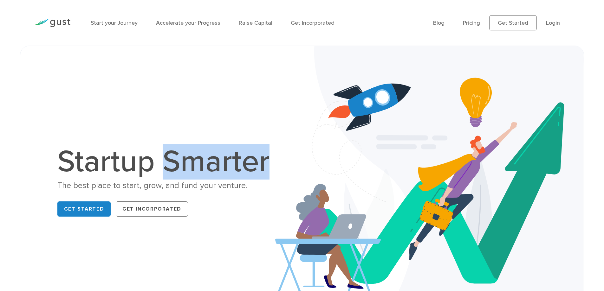
click at [190, 166] on h1 "Startup Smarter" at bounding box center [166, 162] width 219 height 30
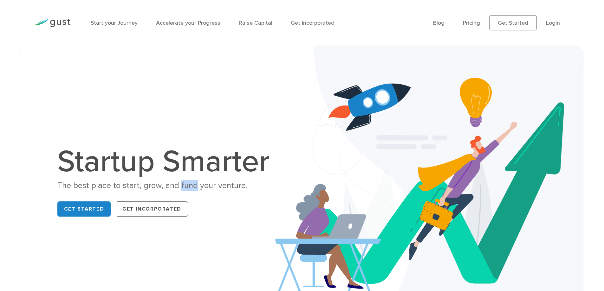
drag, startPoint x: 180, startPoint y: 186, endPoint x: 195, endPoint y: 188, distance: 15.6
click at [195, 188] on div "The best place to start, grow, and fund your venture." at bounding box center [166, 185] width 219 height 11
drag, startPoint x: 199, startPoint y: 188, endPoint x: 213, endPoint y: 188, distance: 14.6
click at [213, 188] on div "The best place to start, grow, and fund your venture." at bounding box center [166, 185] width 219 height 11
click at [218, 188] on div "The best place to start, grow, and fund your venture." at bounding box center [166, 185] width 219 height 11
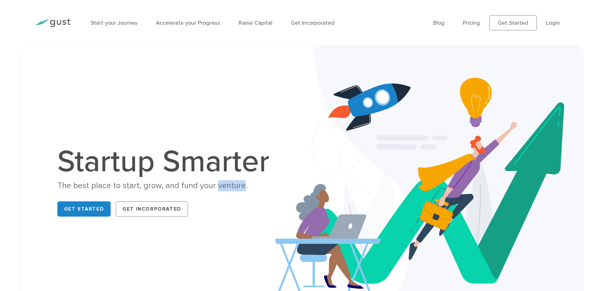
click at [218, 188] on div "The best place to start, grow, and fund your venture." at bounding box center [166, 185] width 219 height 11
click at [222, 165] on h1 "Startup Smarter" at bounding box center [166, 162] width 219 height 30
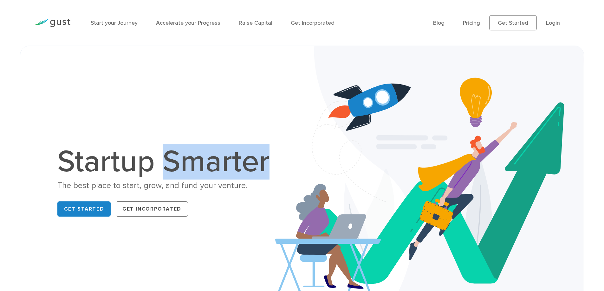
click at [222, 165] on h1 "Startup Smarter" at bounding box center [166, 162] width 219 height 30
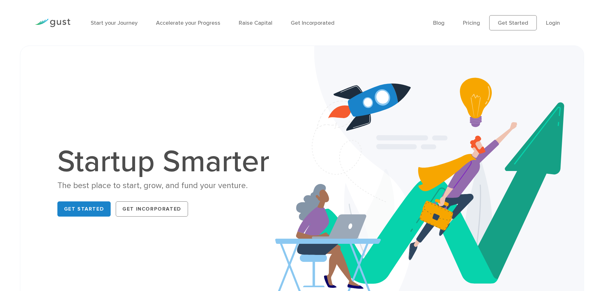
click at [224, 185] on div "The best place to start, grow, and fund your venture." at bounding box center [166, 185] width 219 height 11
click at [219, 164] on h1 "Startup Smarter" at bounding box center [166, 162] width 219 height 30
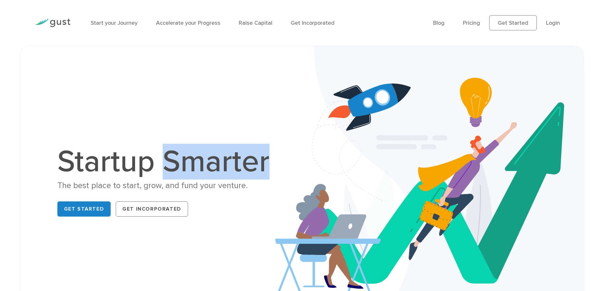
click at [219, 164] on h1 "Startup Smarter" at bounding box center [166, 162] width 219 height 30
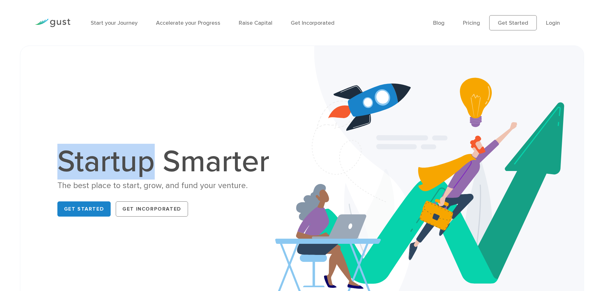
drag, startPoint x: 152, startPoint y: 168, endPoint x: 171, endPoint y: 163, distance: 20.5
click at [68, 162] on h1 "Startup Smarter" at bounding box center [166, 162] width 219 height 30
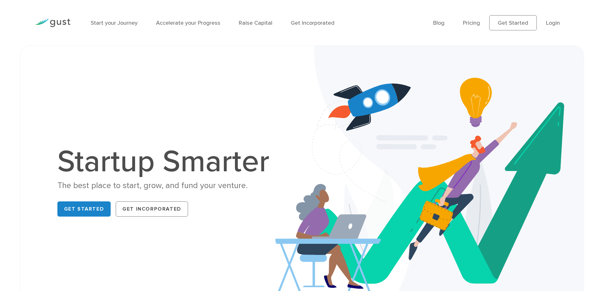
click at [173, 164] on h1 "Startup Smarter" at bounding box center [166, 162] width 219 height 30
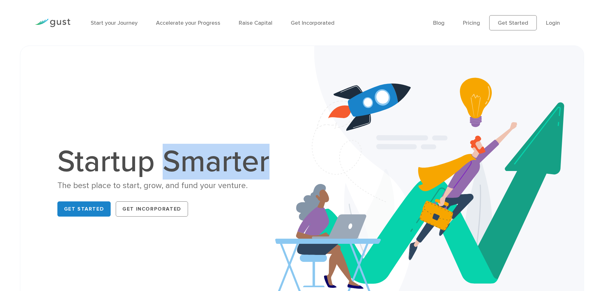
click at [173, 164] on h1 "Startup Smarter" at bounding box center [166, 162] width 219 height 30
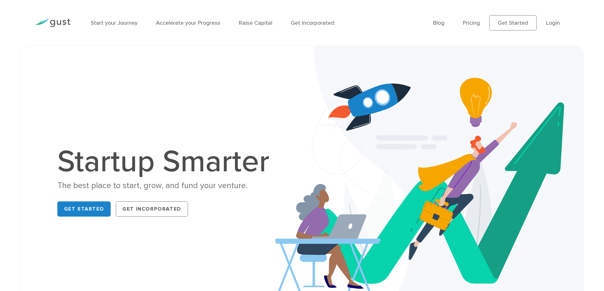
click at [222, 187] on div "The best place to start, grow, and fund your venture." at bounding box center [166, 185] width 219 height 11
click at [215, 168] on h1 "Startup Smarter" at bounding box center [166, 162] width 219 height 30
click at [197, 165] on h1 "Startup Smarter" at bounding box center [166, 162] width 219 height 30
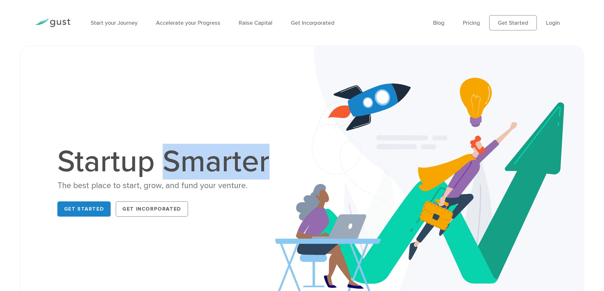
click at [197, 165] on h1 "Startup Smarter" at bounding box center [166, 162] width 219 height 30
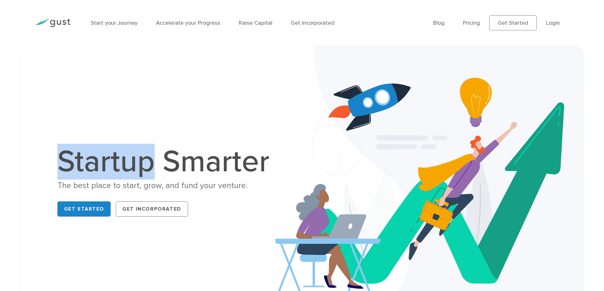
drag, startPoint x: 153, startPoint y: 165, endPoint x: 47, endPoint y: 163, distance: 106.0
click at [47, 163] on div "Startup Smarter The best place to start, grow, and fund your venture. Get Start…" at bounding box center [166, 183] width 271 height 73
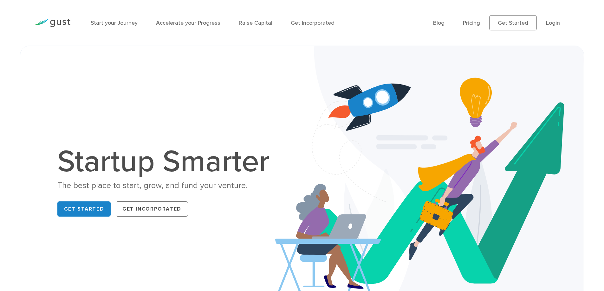
click at [129, 190] on div "The best place to start, grow, and fund your venture." at bounding box center [166, 185] width 219 height 11
click at [145, 187] on div "The best place to start, grow, and fund your venture." at bounding box center [166, 185] width 219 height 11
drag, startPoint x: 180, startPoint y: 185, endPoint x: 195, endPoint y: 185, distance: 14.9
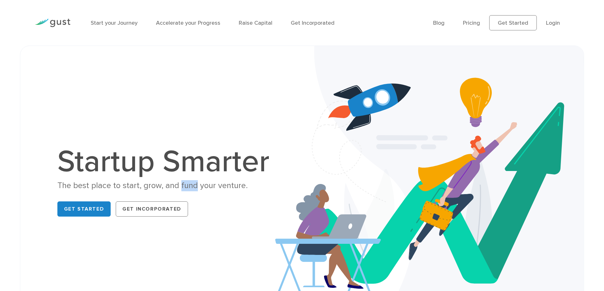
click at [195, 185] on div "The best place to start, grow, and fund your venture." at bounding box center [166, 185] width 219 height 11
drag, startPoint x: 198, startPoint y: 187, endPoint x: 213, endPoint y: 186, distance: 15.0
click at [213, 186] on div "The best place to start, grow, and fund your venture." at bounding box center [166, 185] width 219 height 11
click at [236, 187] on div "The best place to start, grow, and fund your venture." at bounding box center [166, 185] width 219 height 11
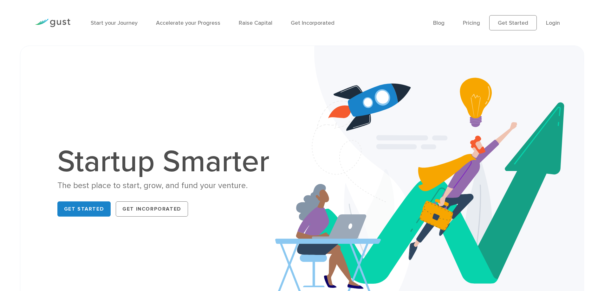
click at [242, 162] on h1 "Startup Smarter" at bounding box center [166, 162] width 219 height 30
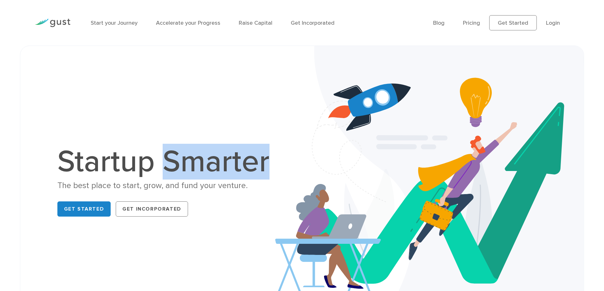
click at [242, 161] on h1 "Startup Smarter" at bounding box center [166, 162] width 219 height 30
click at [247, 117] on div "Startup Smarter The best place to start, grow, and fund your venture. Get Start…" at bounding box center [302, 183] width 542 height 243
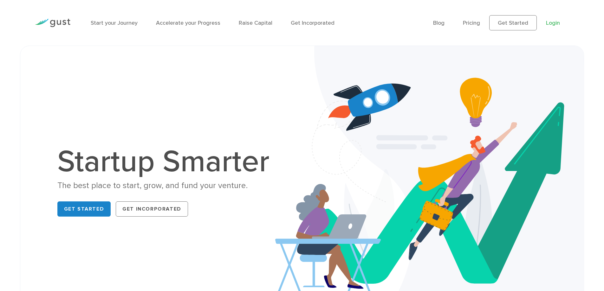
click at [553, 23] on link "Login" at bounding box center [553, 23] width 14 height 7
